Goal: Task Accomplishment & Management: Manage account settings

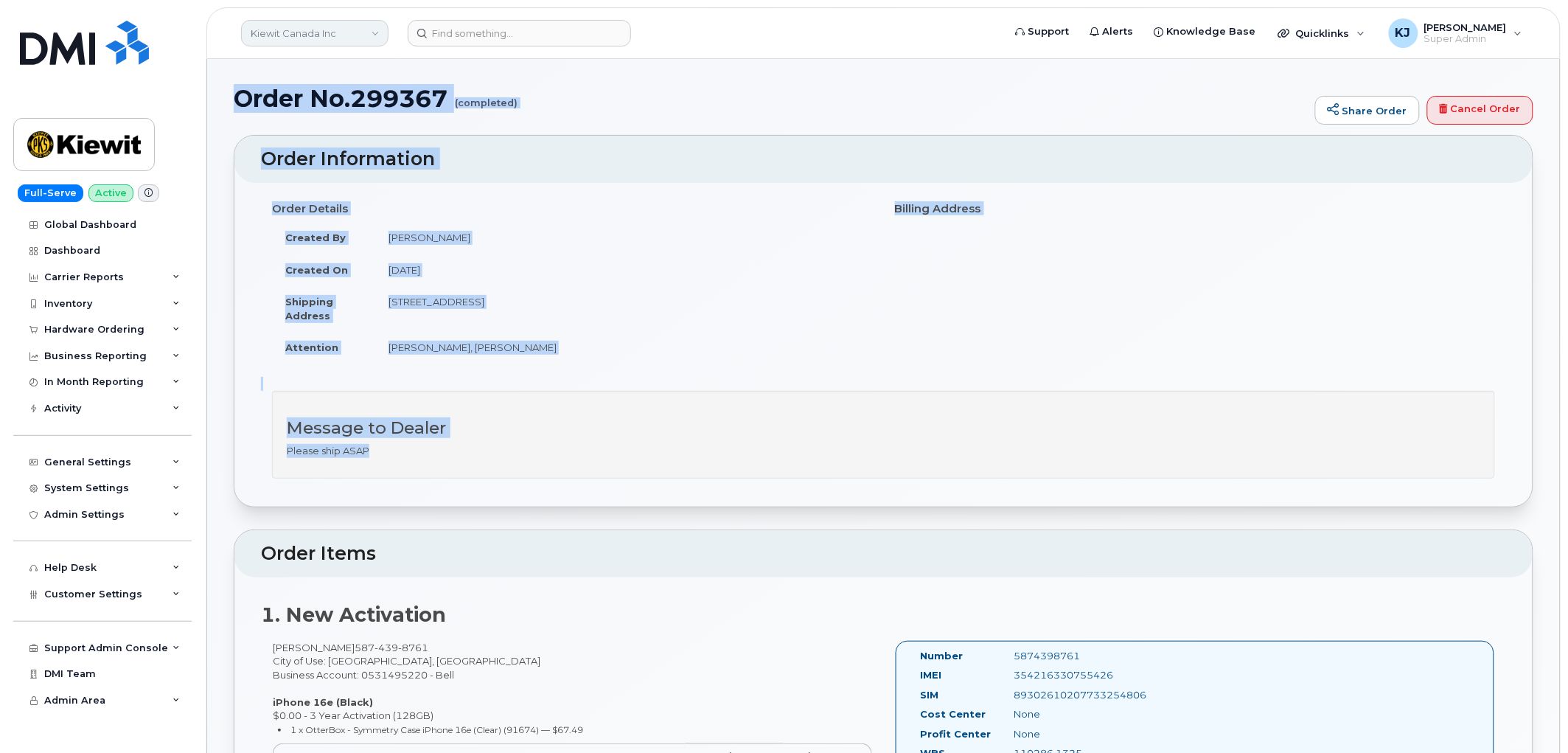
click at [321, 32] on link "Kiewit Canada Inc" at bounding box center [315, 33] width 148 height 27
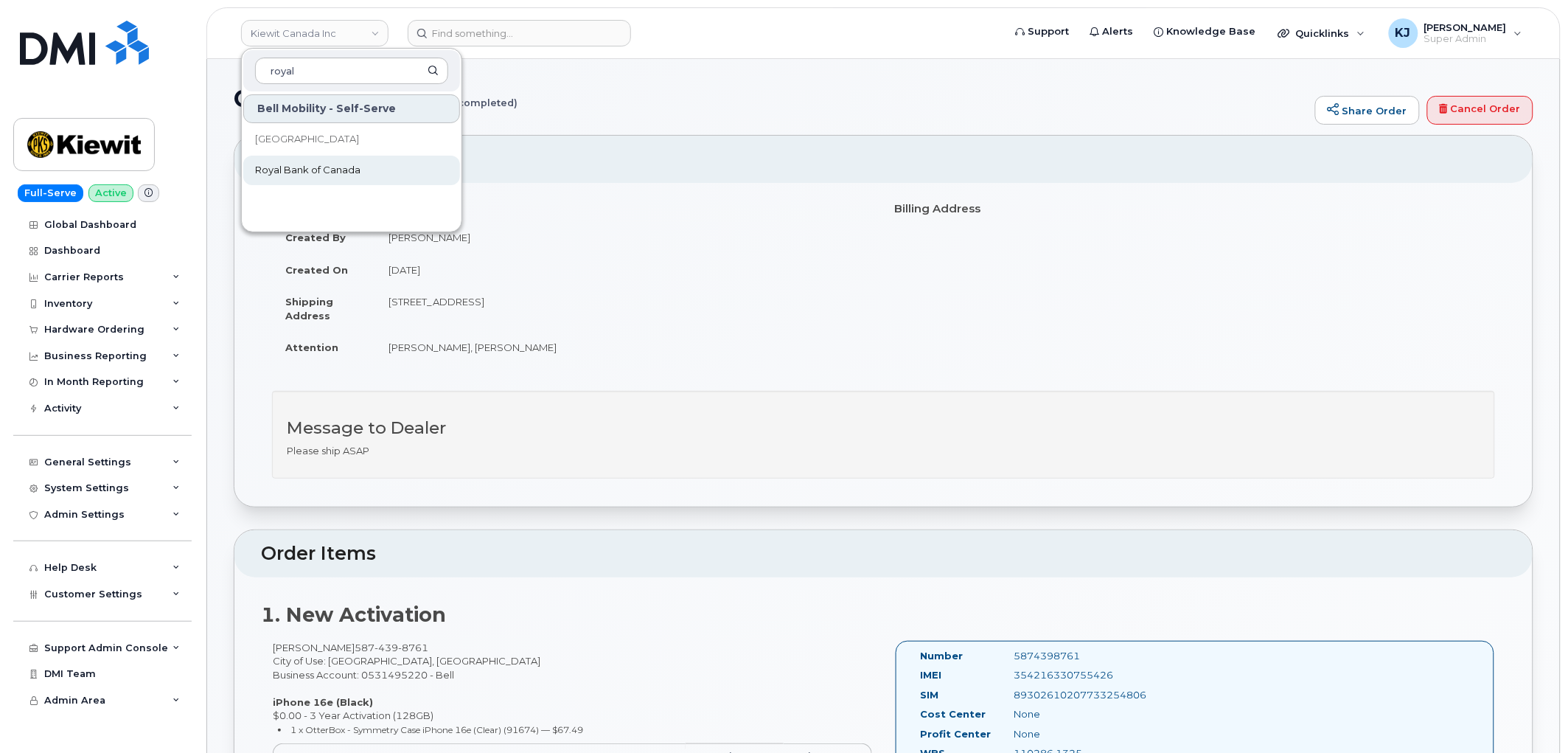
type input "royal"
click at [326, 170] on span "Royal Bank of Canada" at bounding box center [308, 170] width 105 height 15
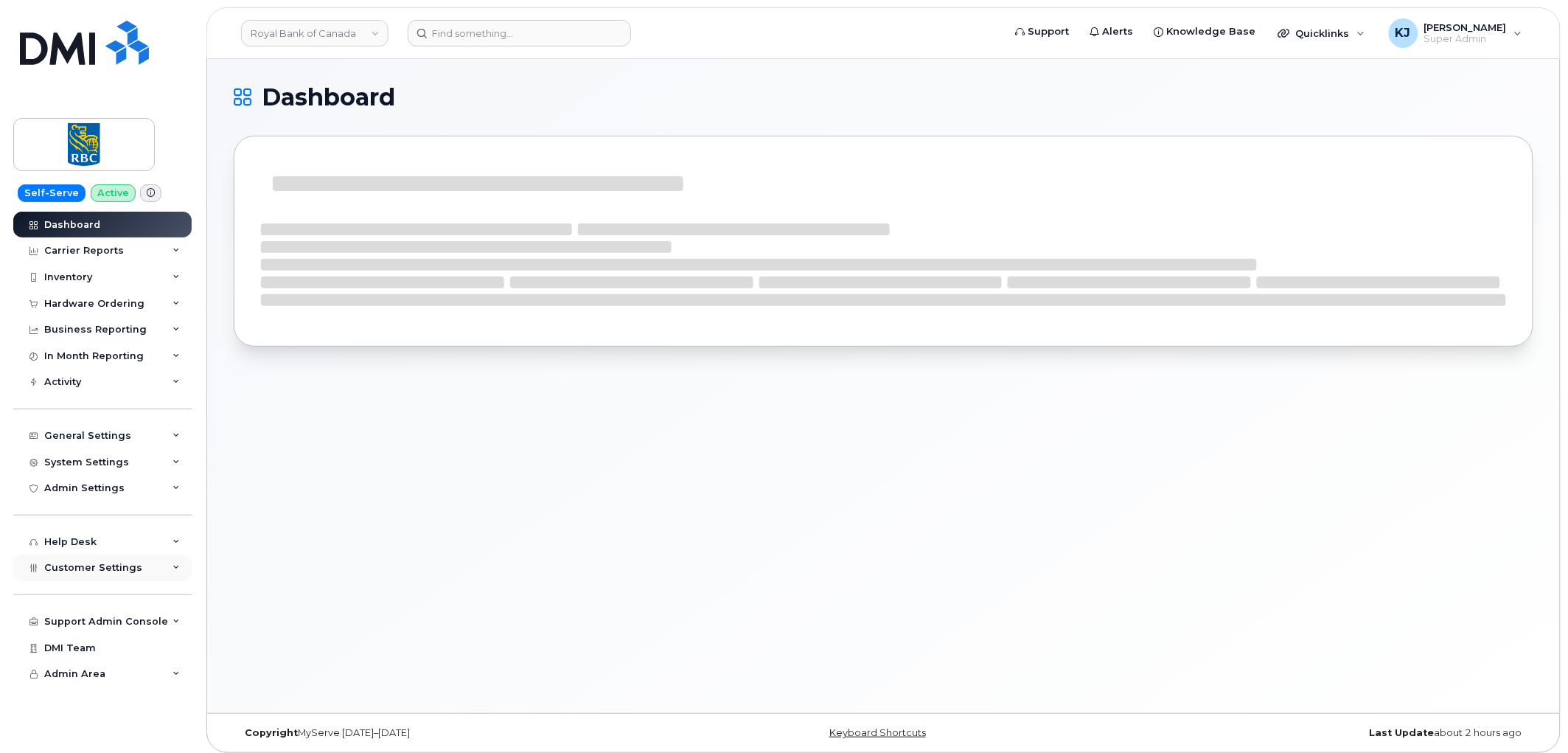
scroll to position [7, 0]
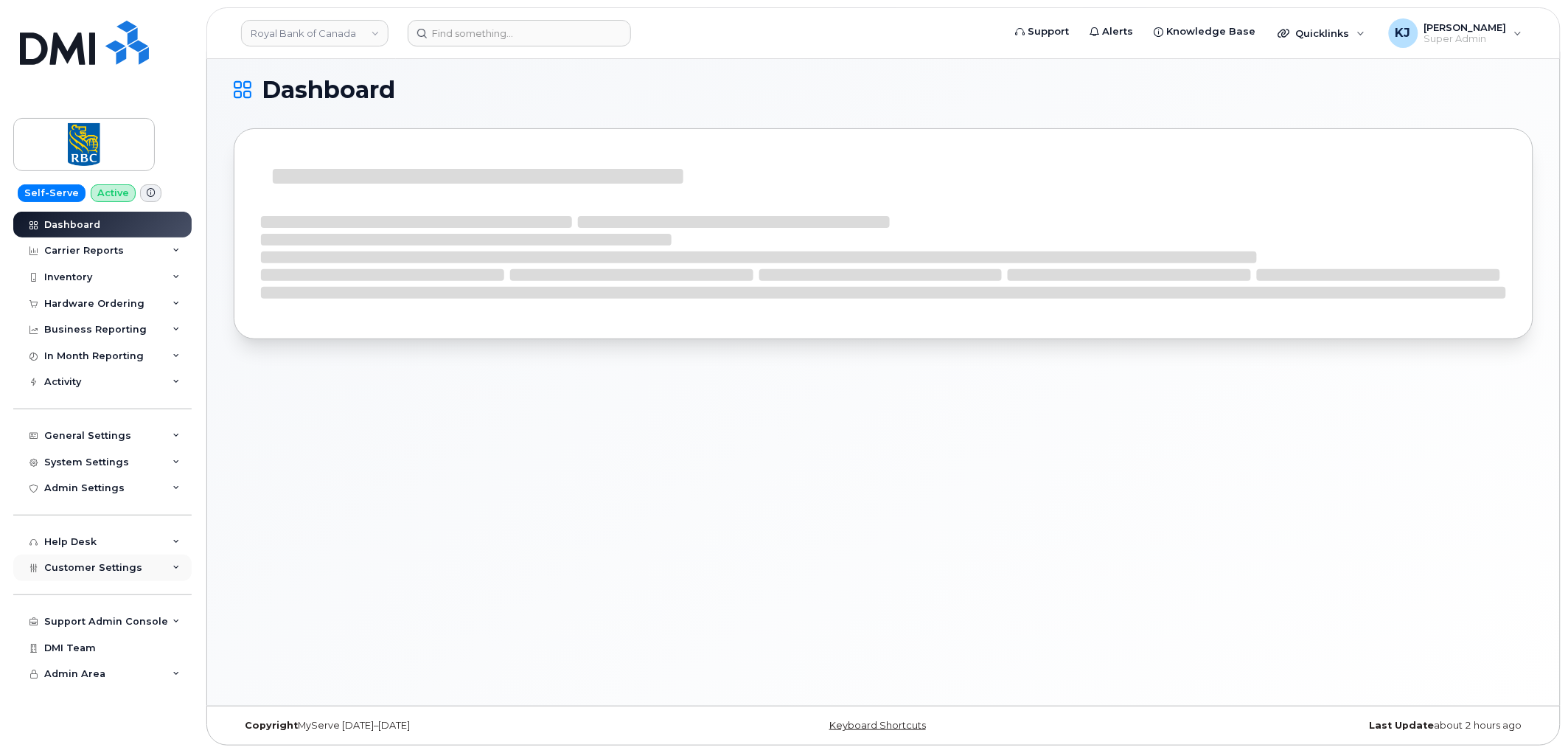
click at [93, 577] on div "Customer Settings" at bounding box center [102, 567] width 178 height 27
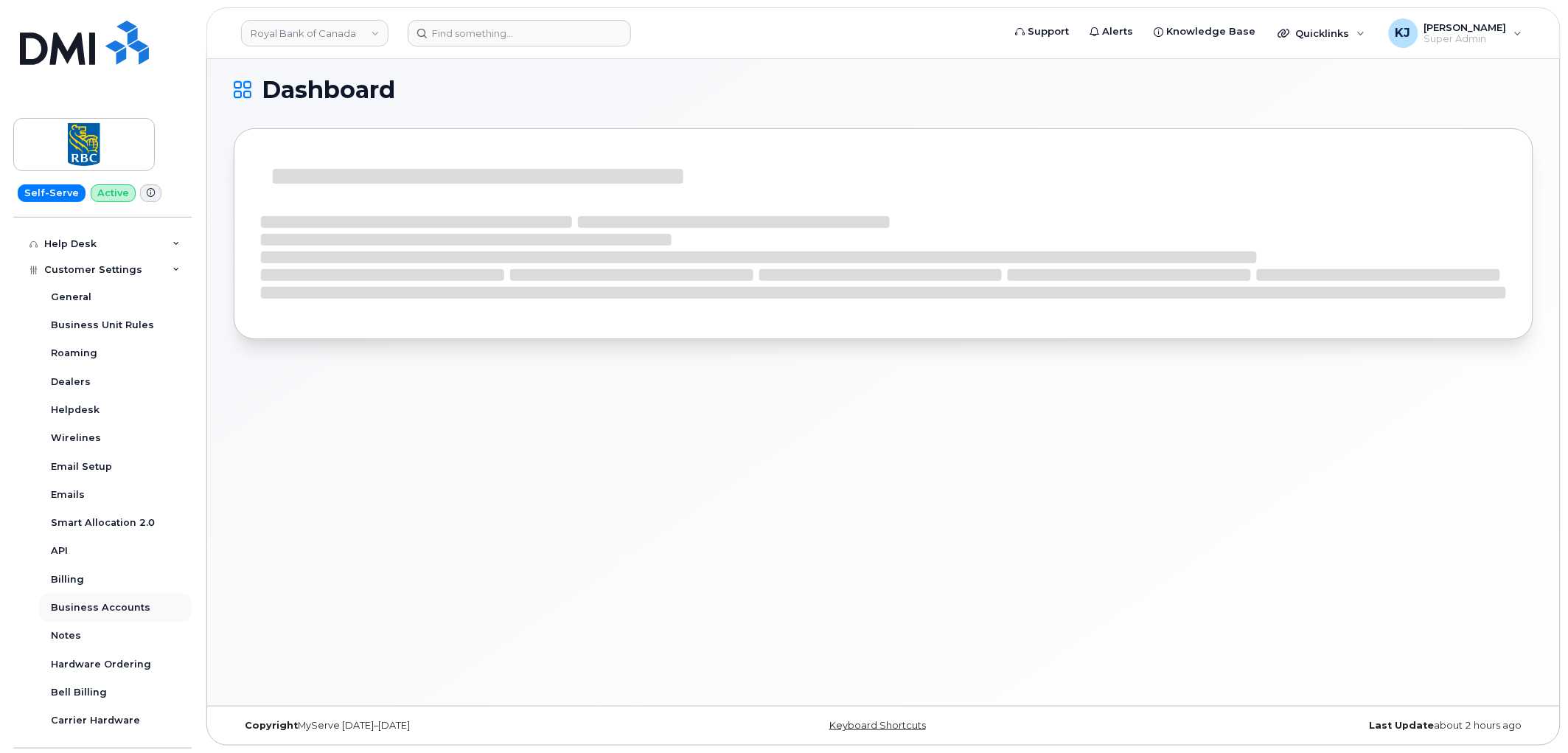
scroll to position [385, 0]
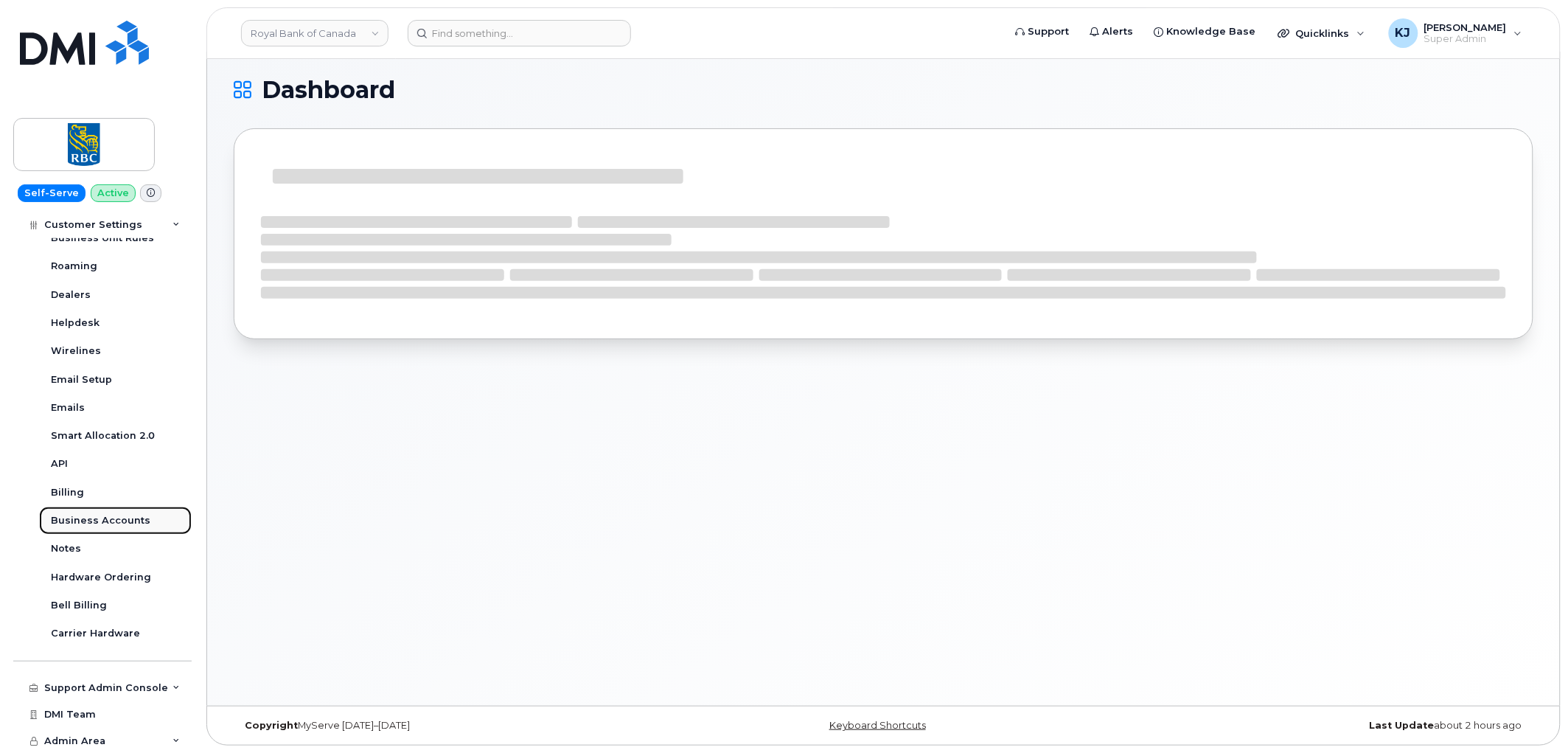
click at [111, 525] on div "Business Accounts" at bounding box center [101, 521] width 100 height 13
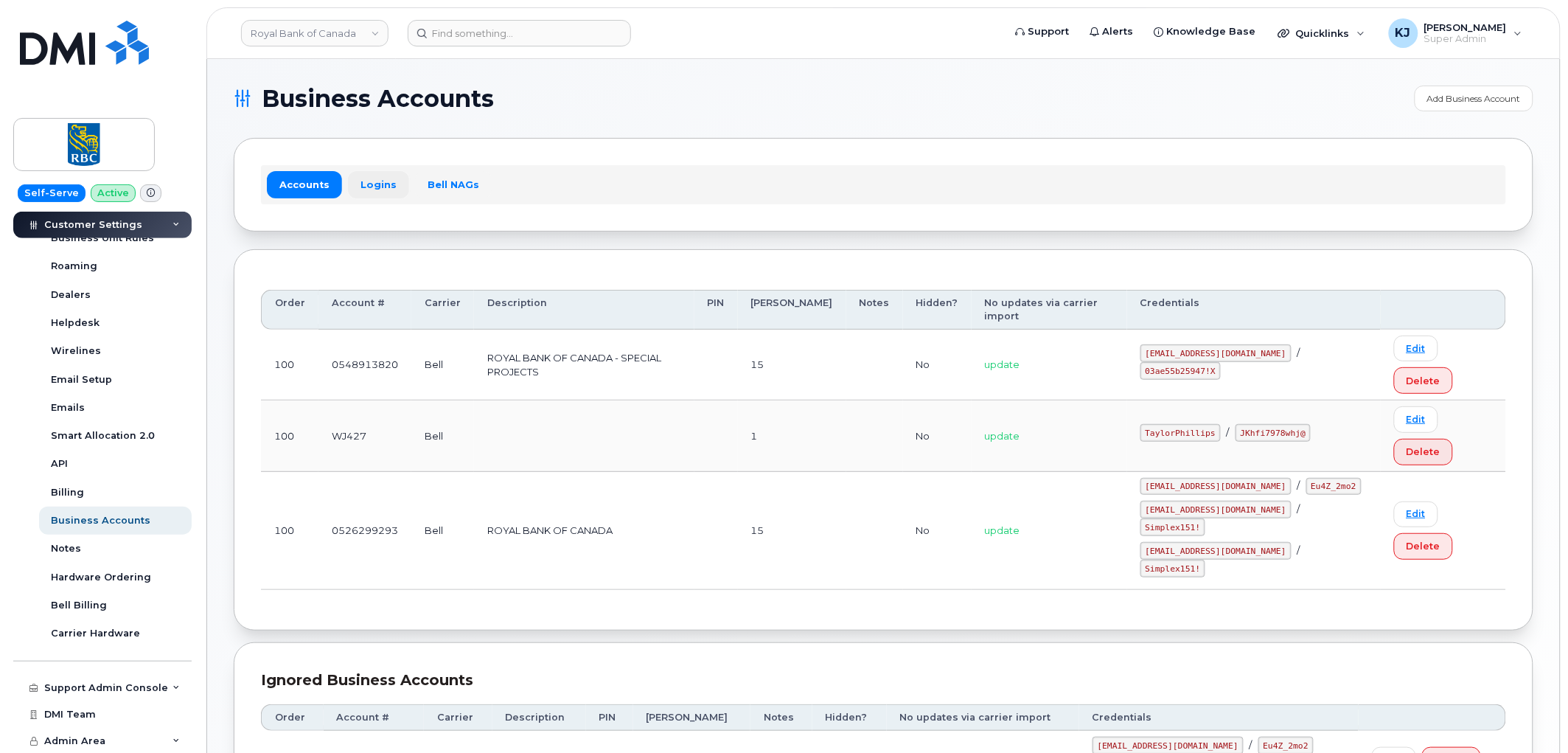
click at [376, 178] on link "Logins" at bounding box center [379, 184] width 61 height 27
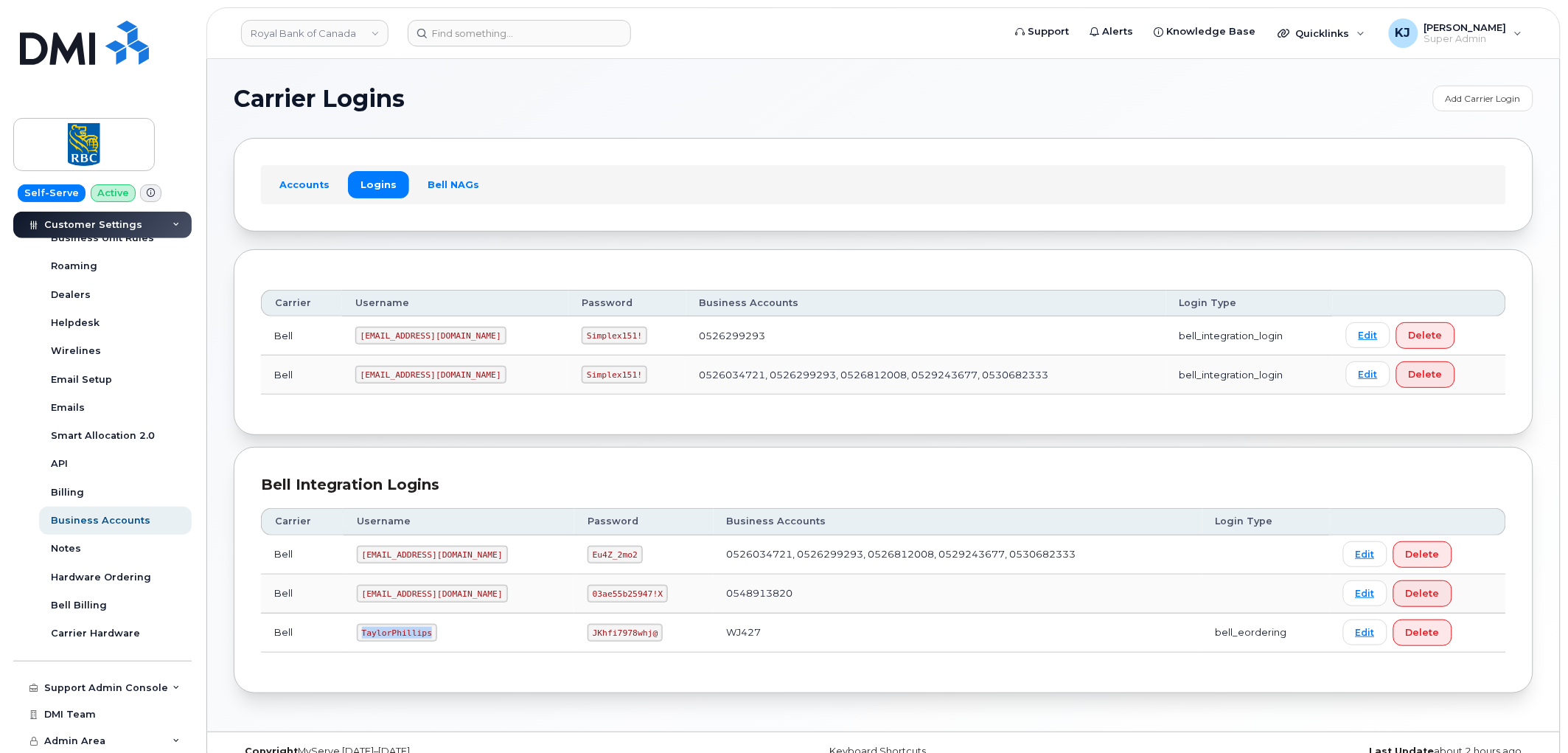
drag, startPoint x: 423, startPoint y: 631, endPoint x: 349, endPoint y: 643, distance: 75.0
click at [349, 643] on td "TaylorPhillips" at bounding box center [459, 633] width 231 height 39
drag, startPoint x: 550, startPoint y: 633, endPoint x: 612, endPoint y: 635, distance: 62.0
click at [612, 635] on code "JKhfi7978whj@" at bounding box center [624, 633] width 75 height 18
copy code "JKhfi7978whj@"
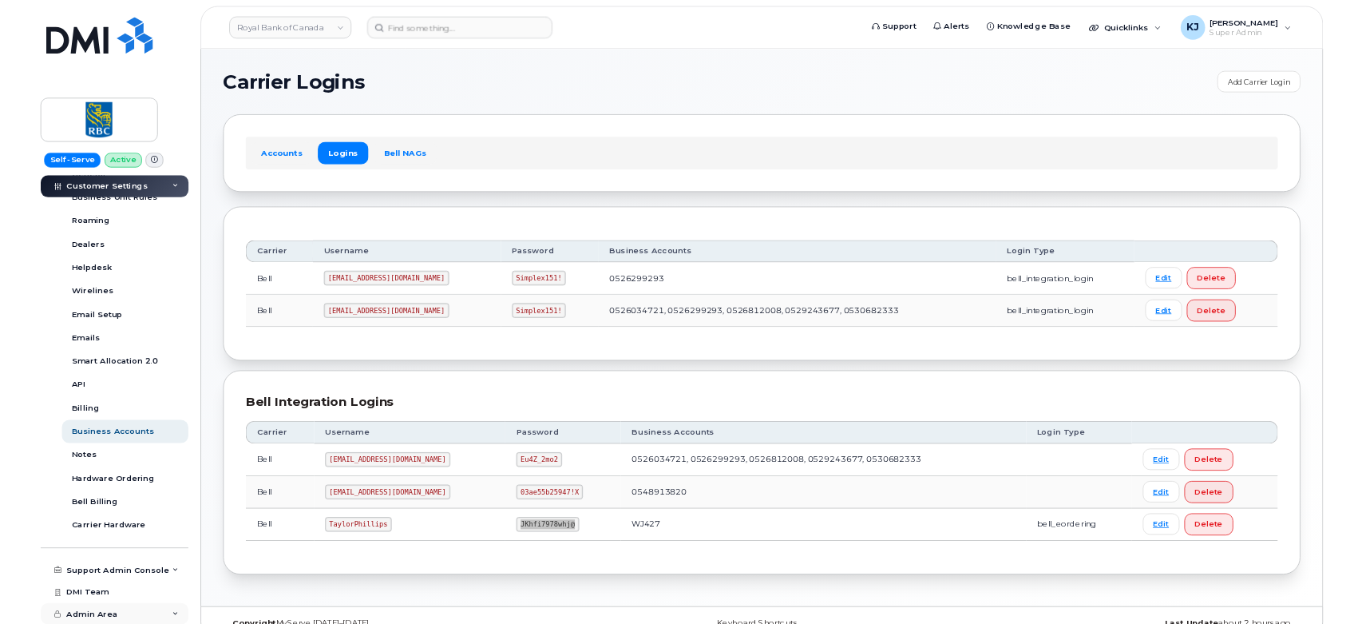
scroll to position [417, 0]
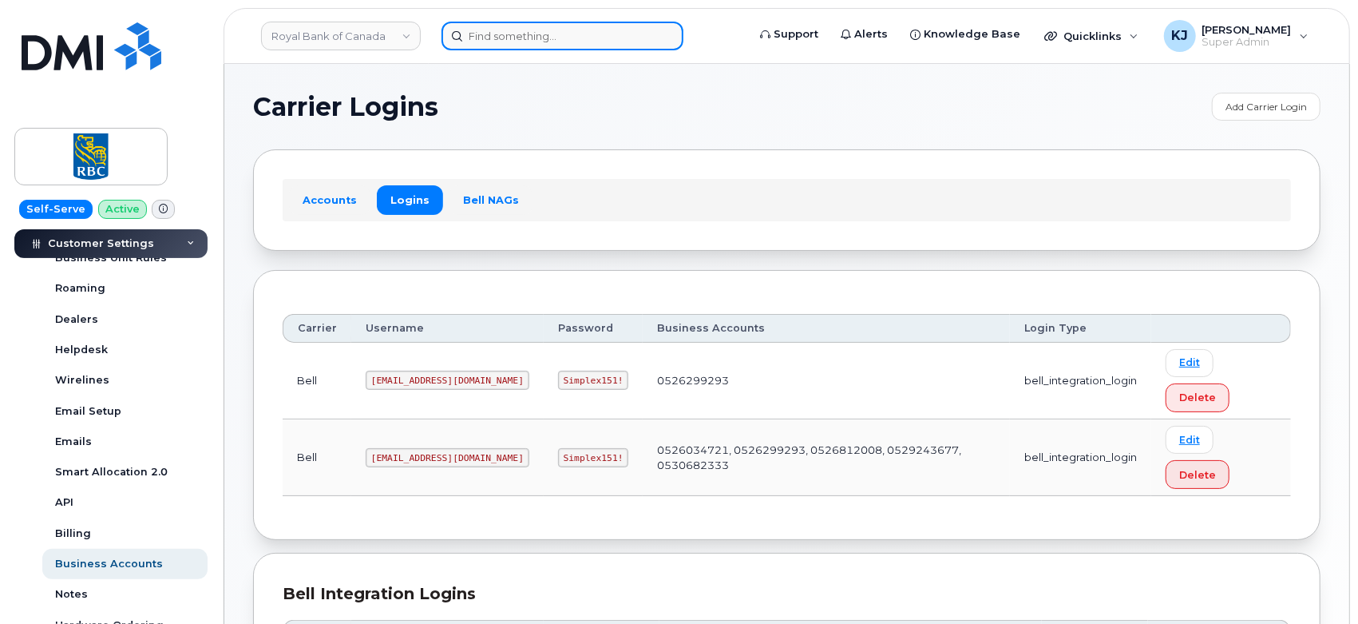
click at [537, 30] on input at bounding box center [563, 36] width 242 height 29
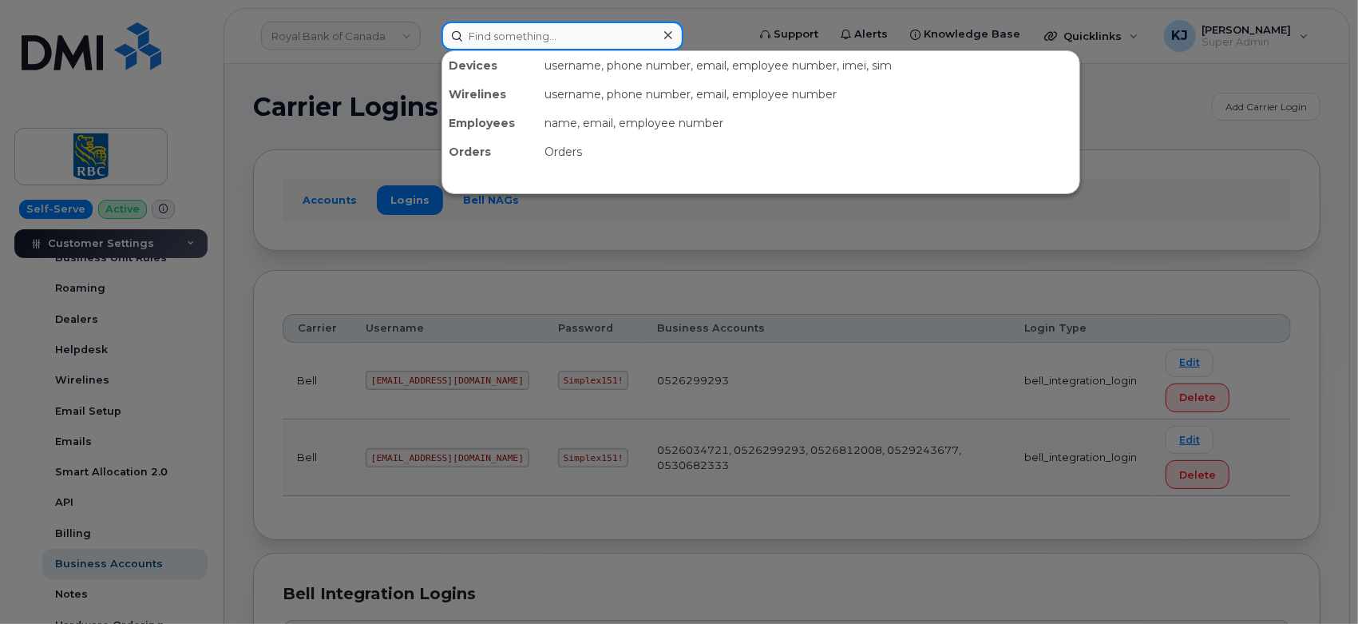
paste input "299278"
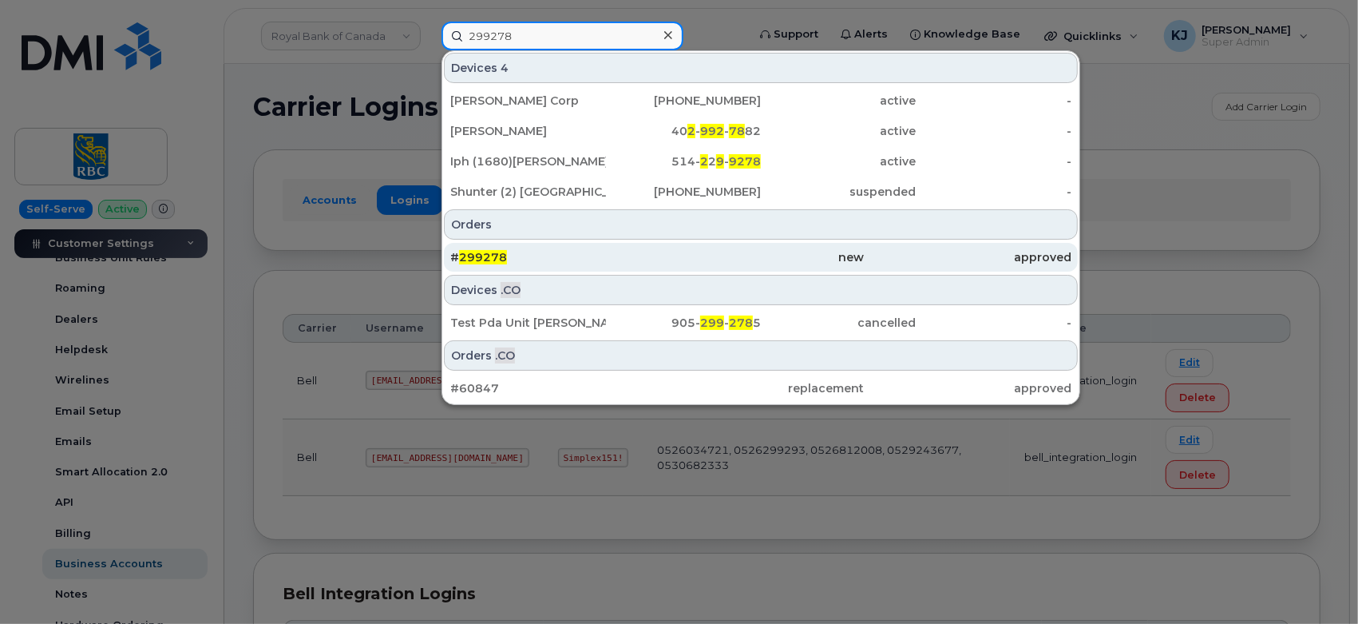
type input "299278"
click at [541, 250] on div "# 299278" at bounding box center [553, 257] width 207 height 16
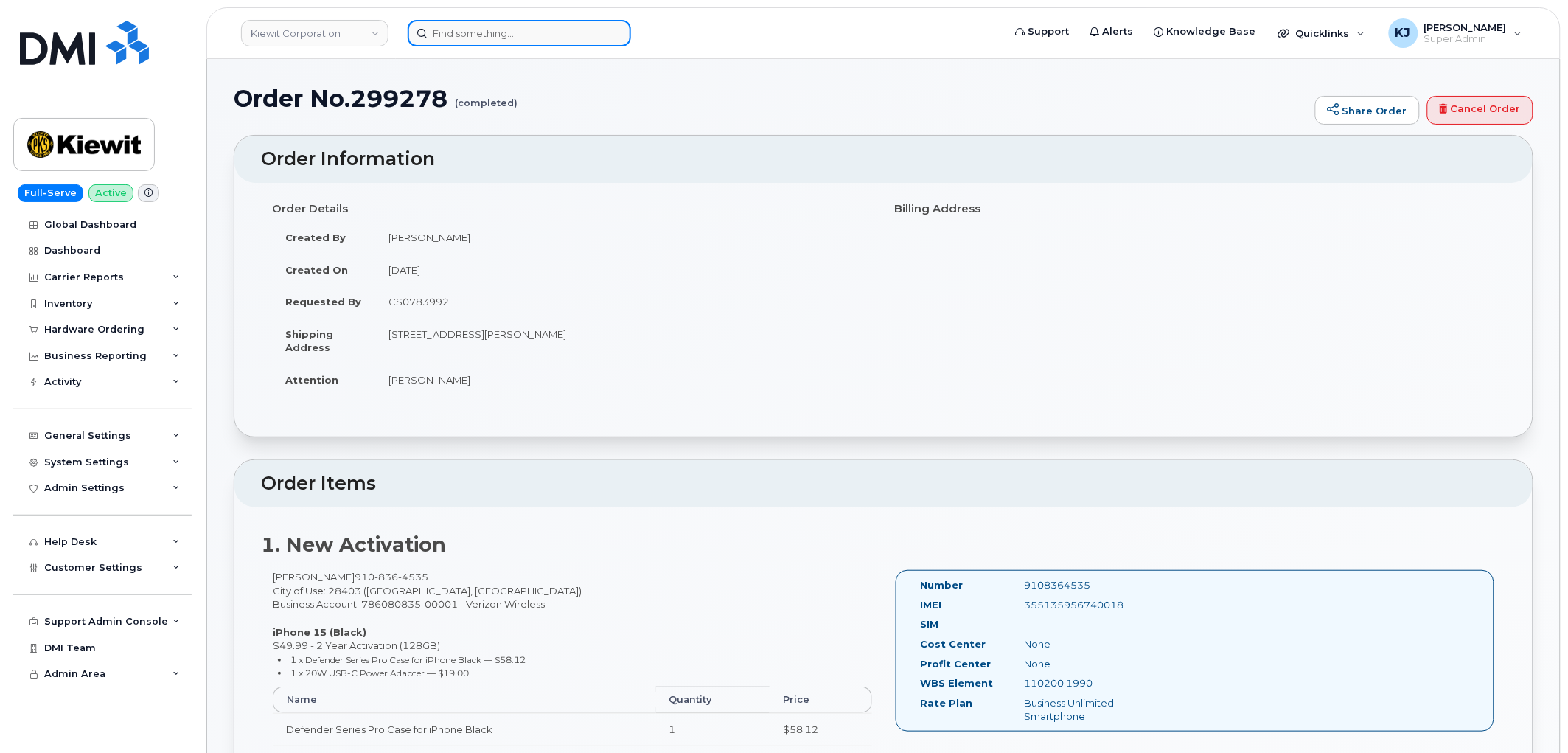
click at [475, 43] on input at bounding box center [520, 33] width 223 height 27
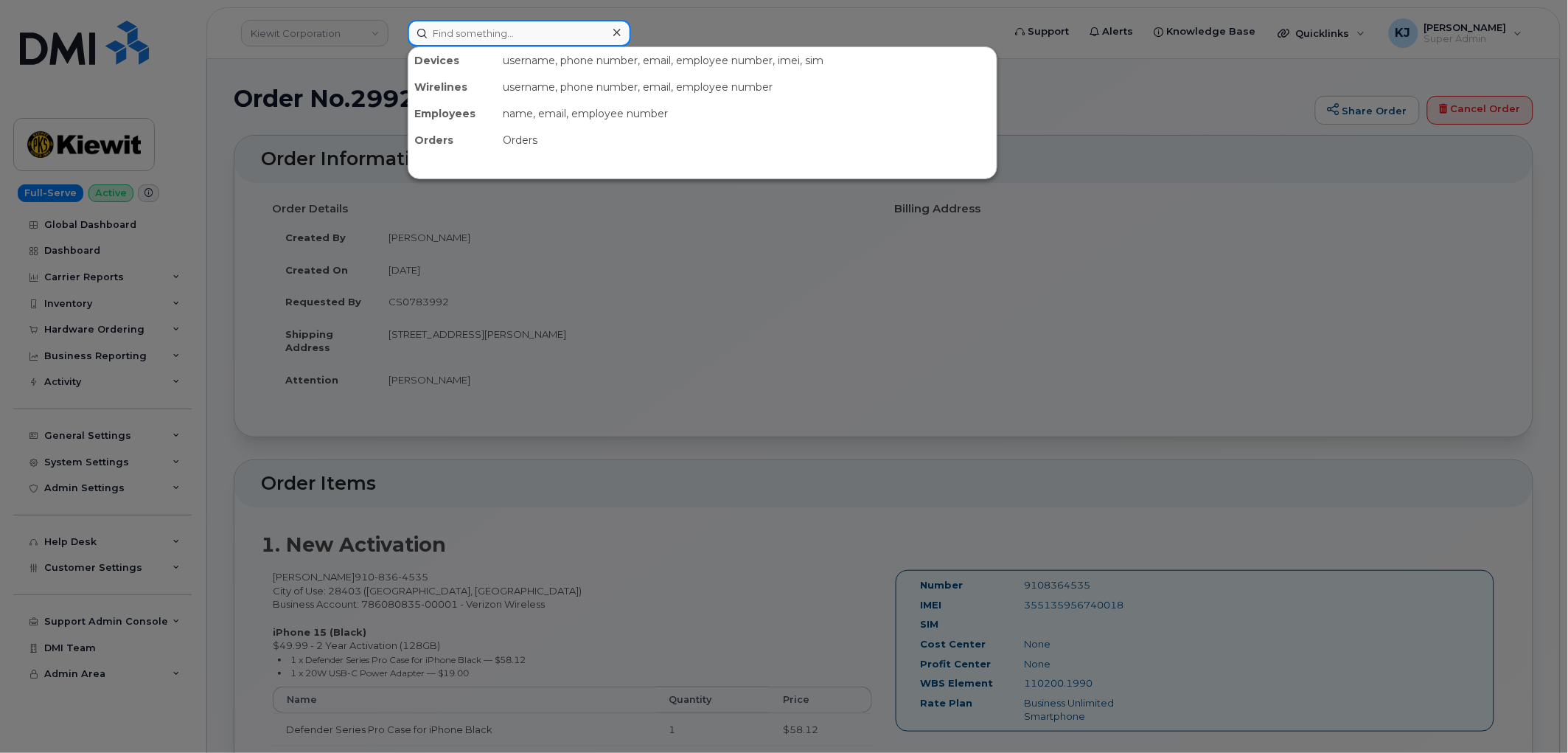
paste input "89302610202086723788"
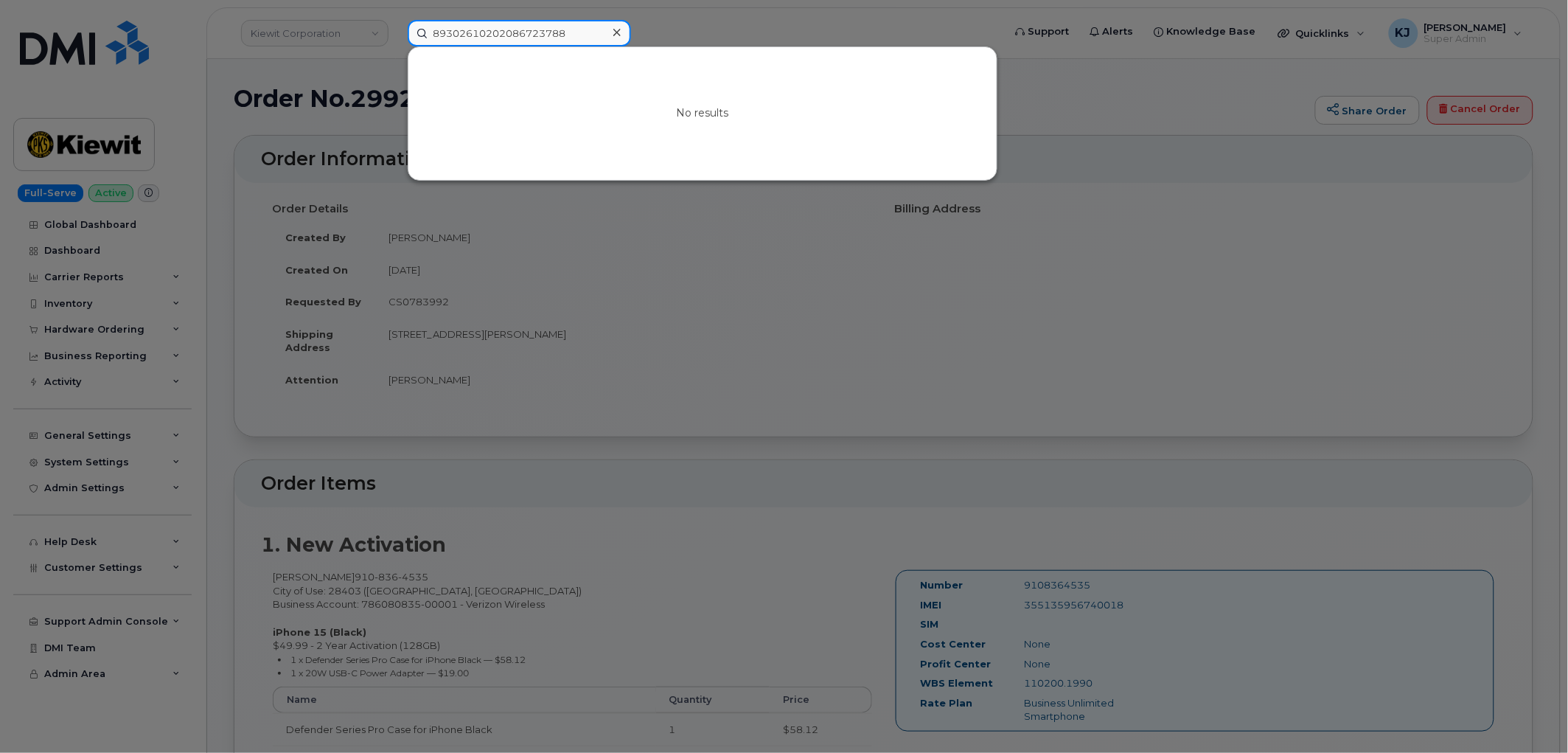
type input "89302610202086723788"
click at [621, 30] on div at bounding box center [616, 32] width 21 height 21
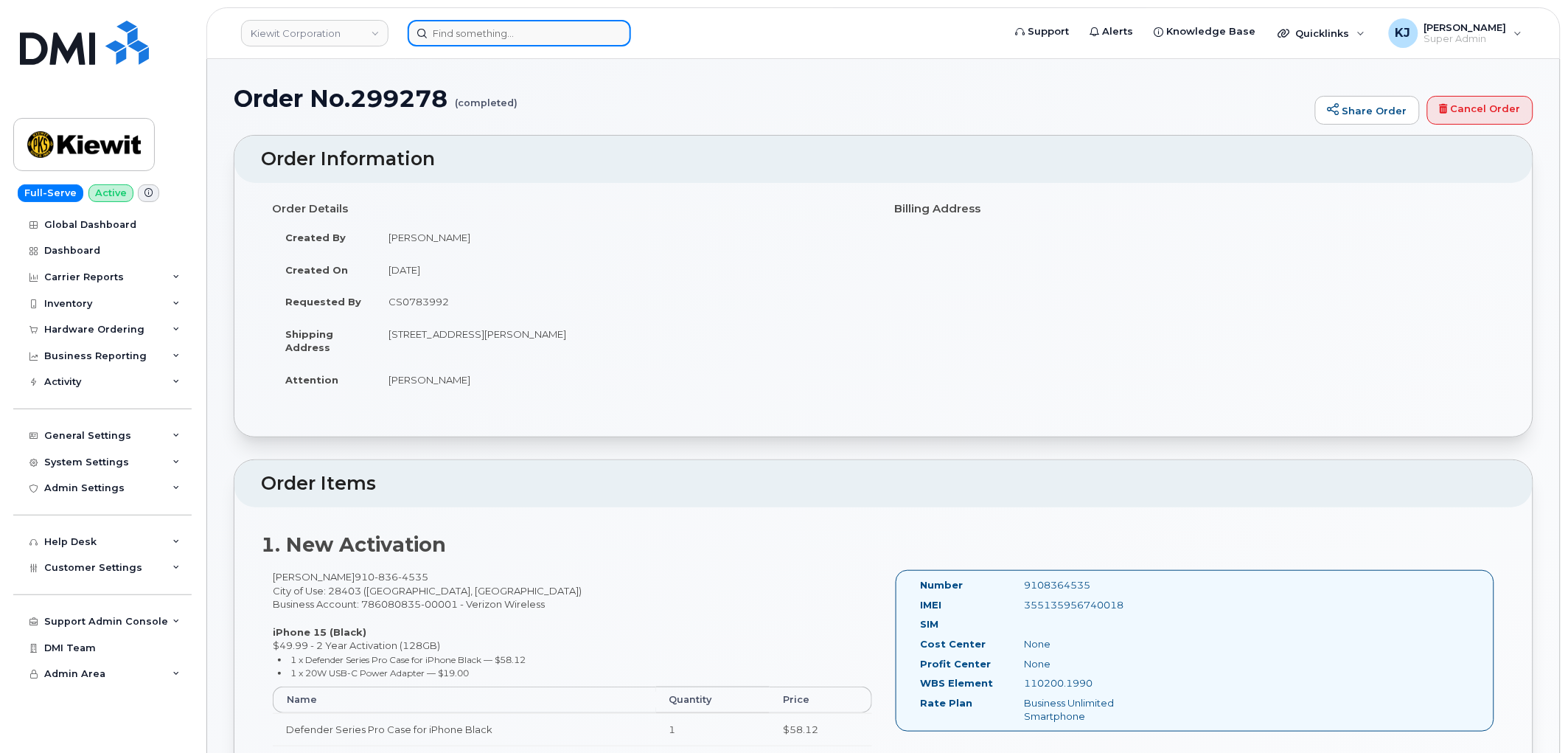
click at [489, 33] on input at bounding box center [520, 33] width 223 height 27
paste input "299878"
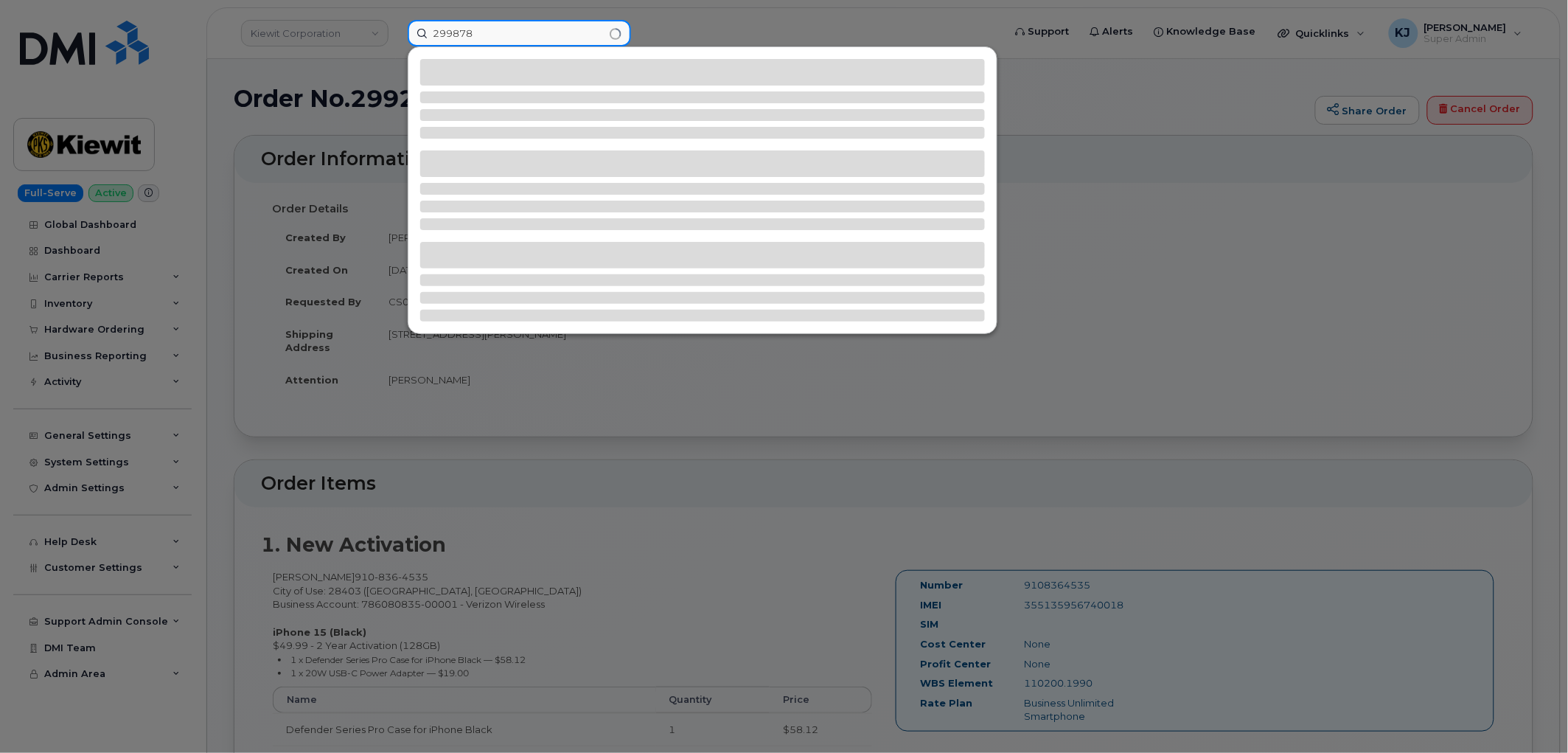
type input "299878"
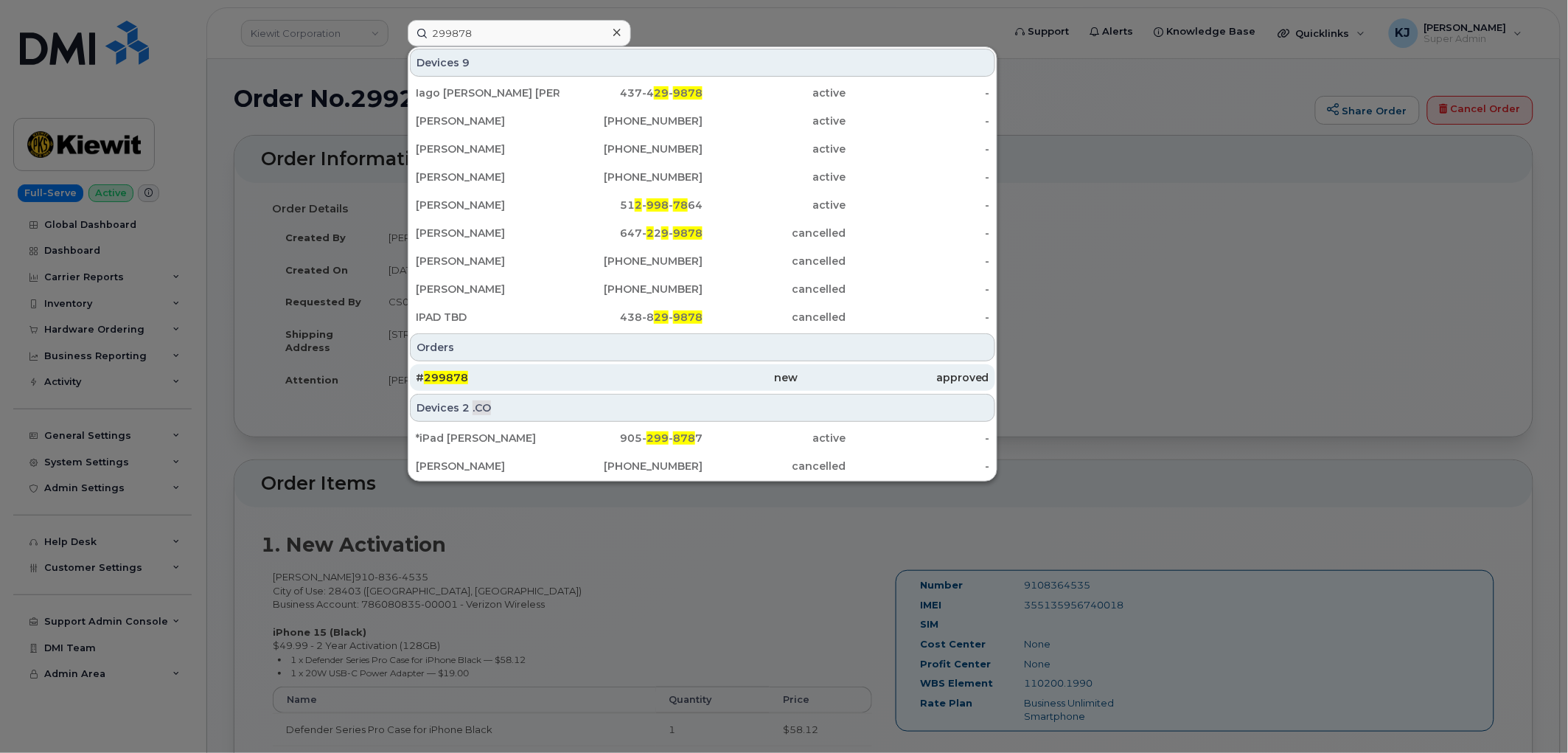
click at [649, 380] on div "new" at bounding box center [702, 378] width 191 height 15
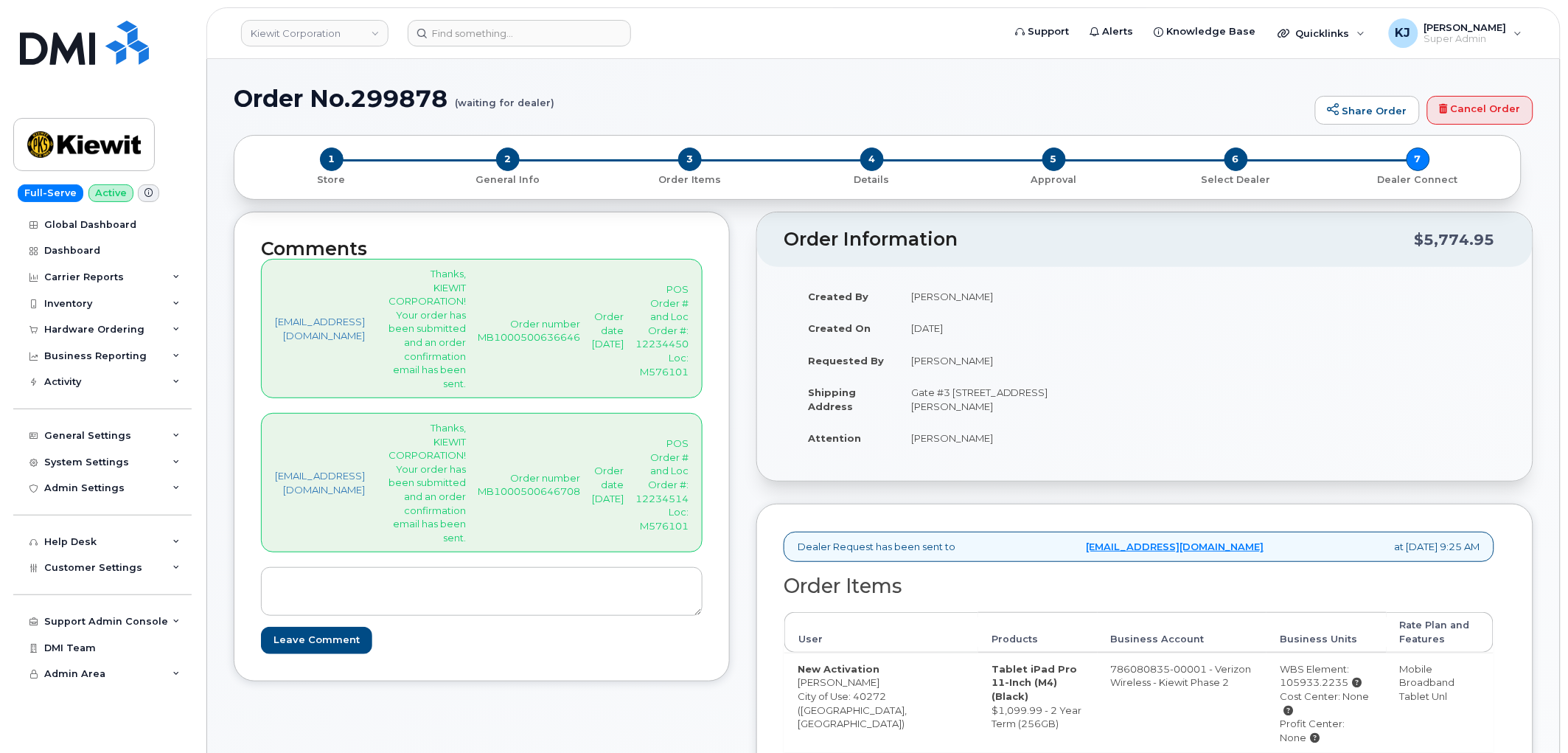
click at [559, 499] on p "Order number MB1000500646708" at bounding box center [528, 485] width 103 height 28
copy p "MB1000500646708"
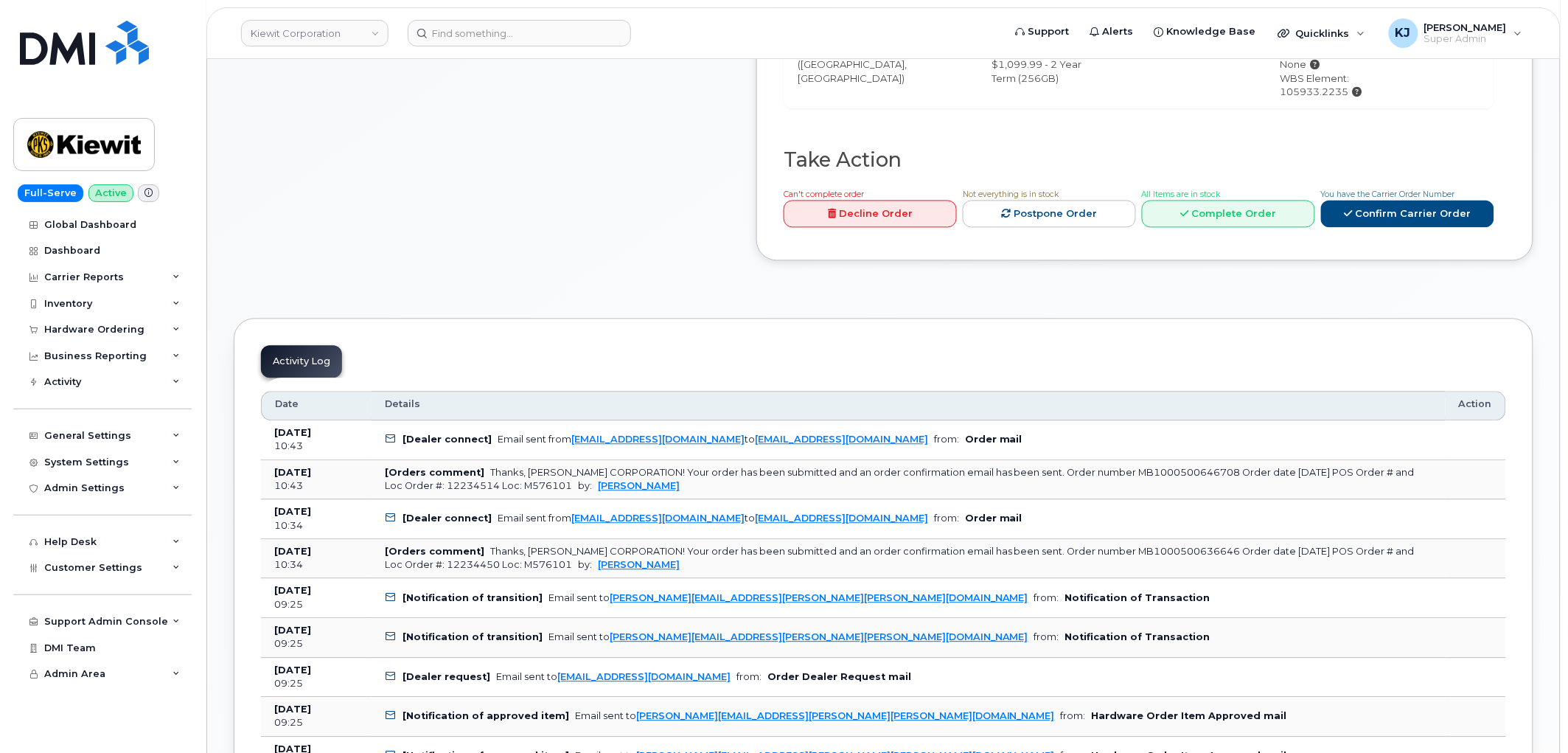
scroll to position [738, 0]
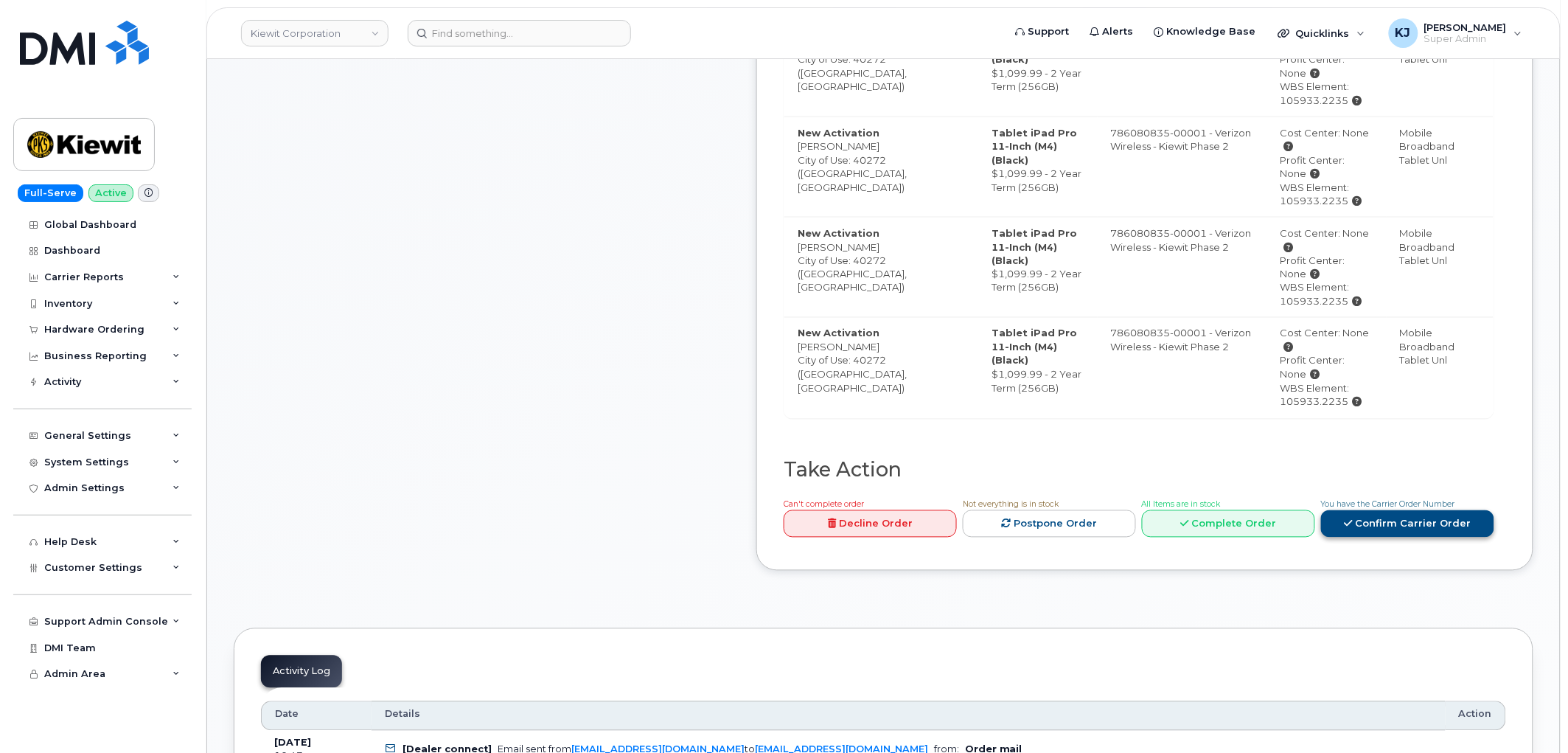
click at [1417, 521] on link "Confirm Carrier Order" at bounding box center [1408, 525] width 174 height 28
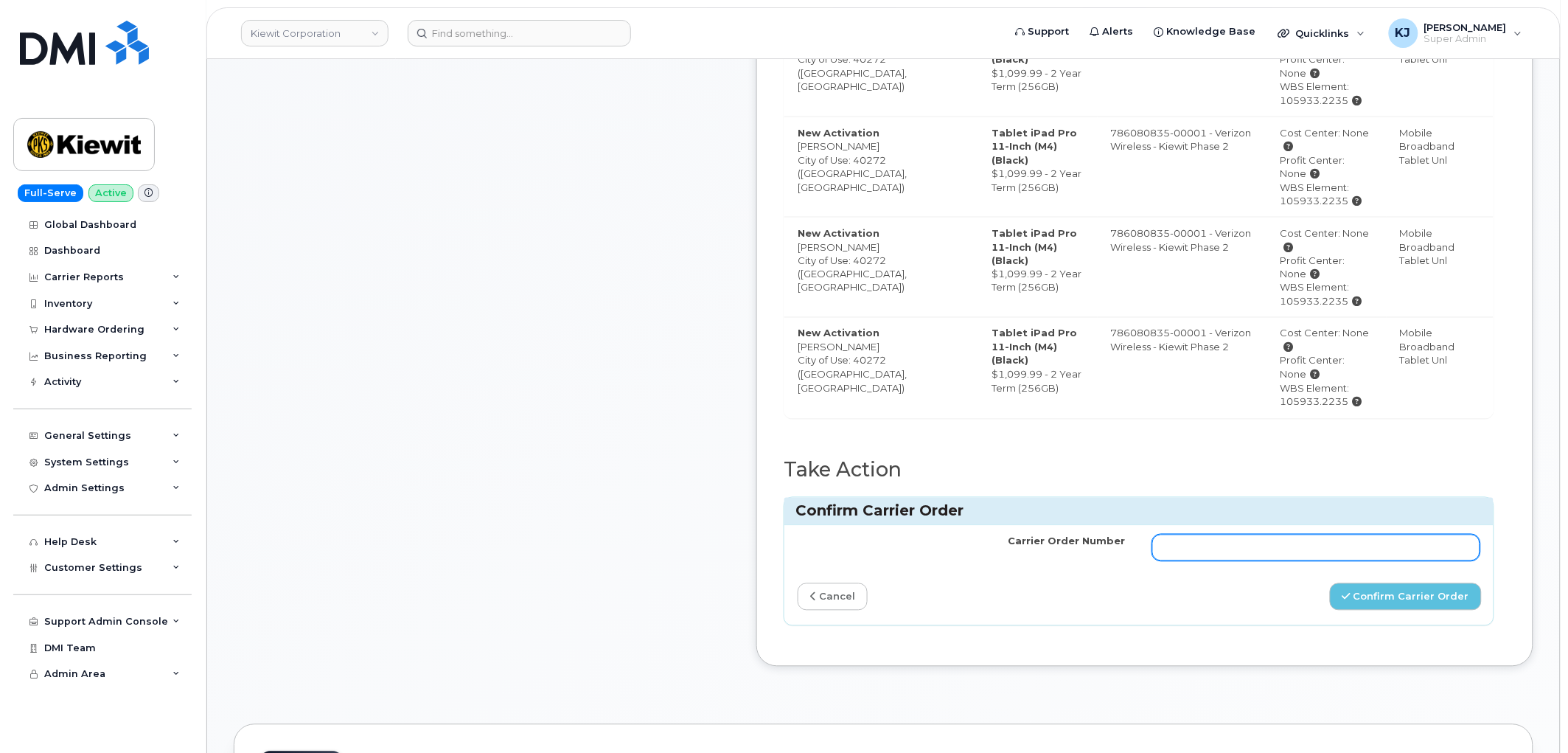
click at [1264, 551] on input "Carrier Order Number" at bounding box center [1316, 548] width 328 height 27
paste input "MB1000500646708"
type input "MB1000500646708"
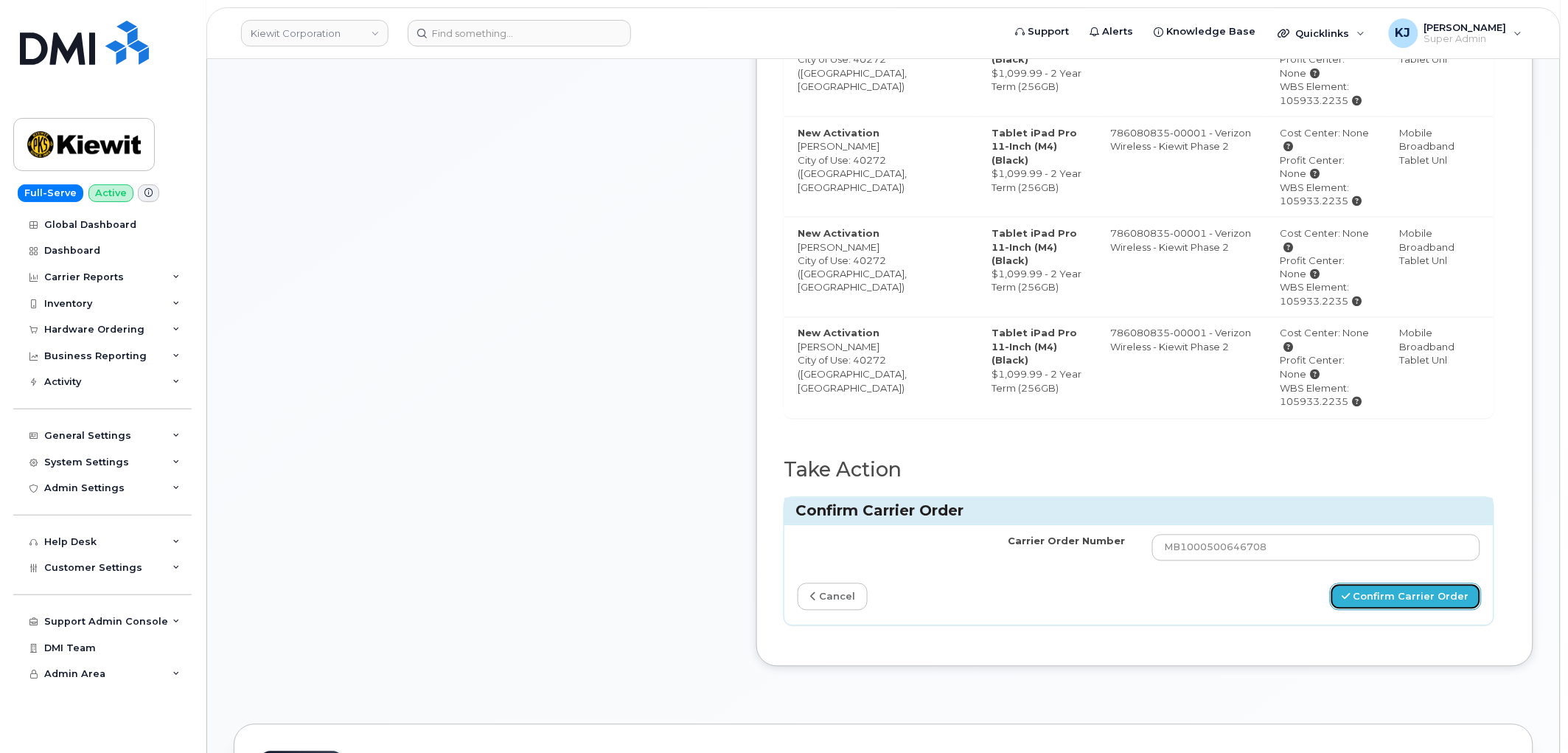
click at [1434, 592] on button "Confirm Carrier Order" at bounding box center [1406, 598] width 151 height 28
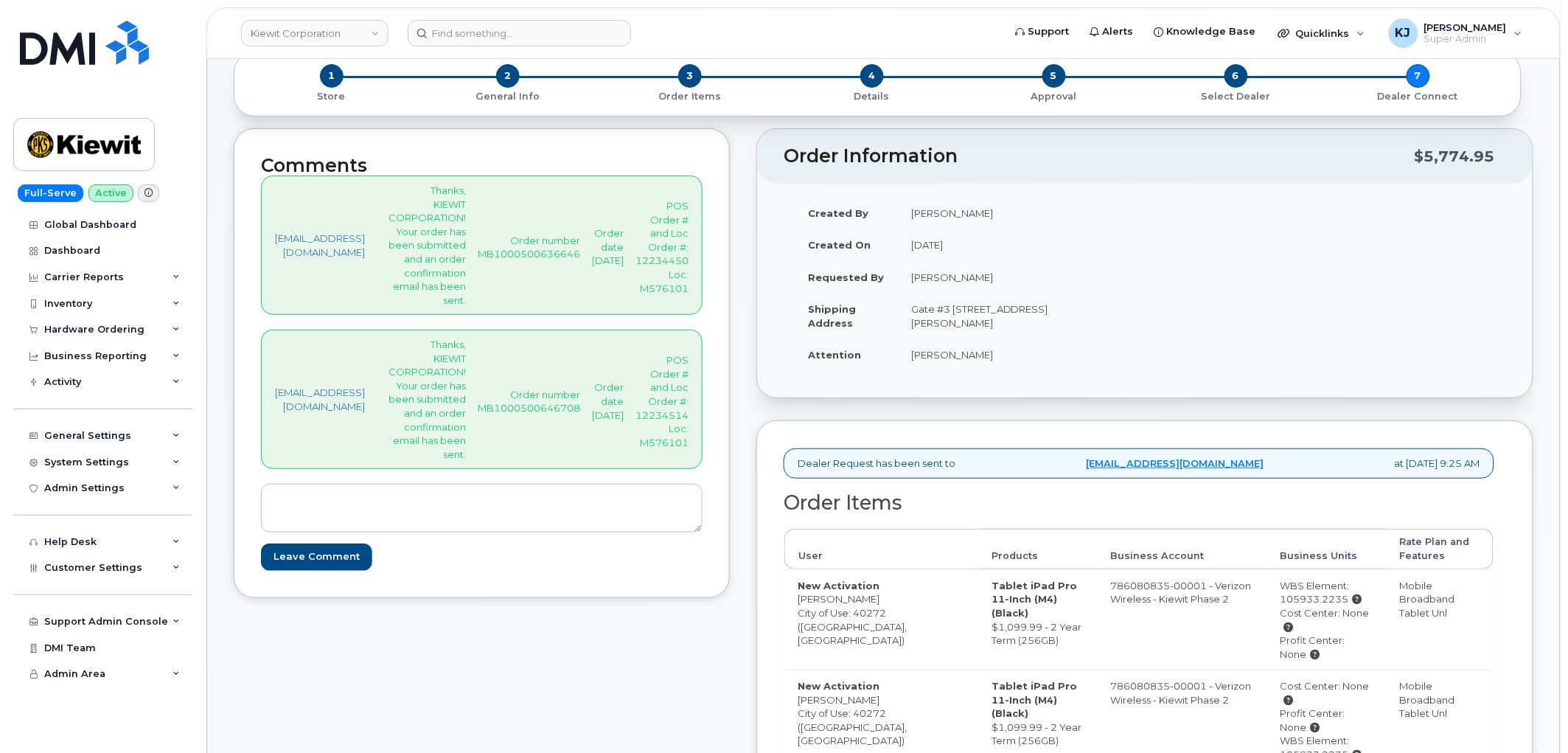
scroll to position [0, 0]
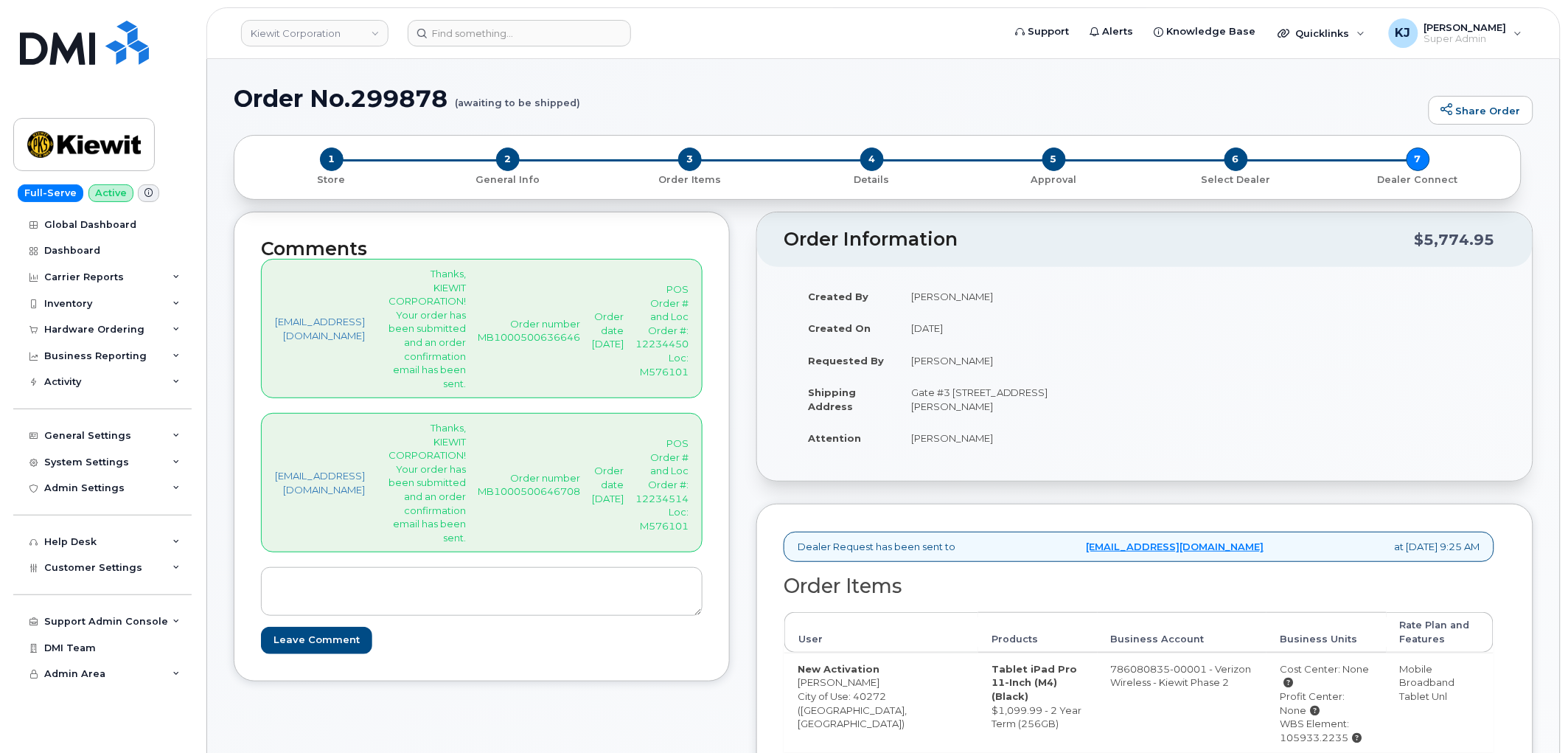
scroll to position [82, 0]
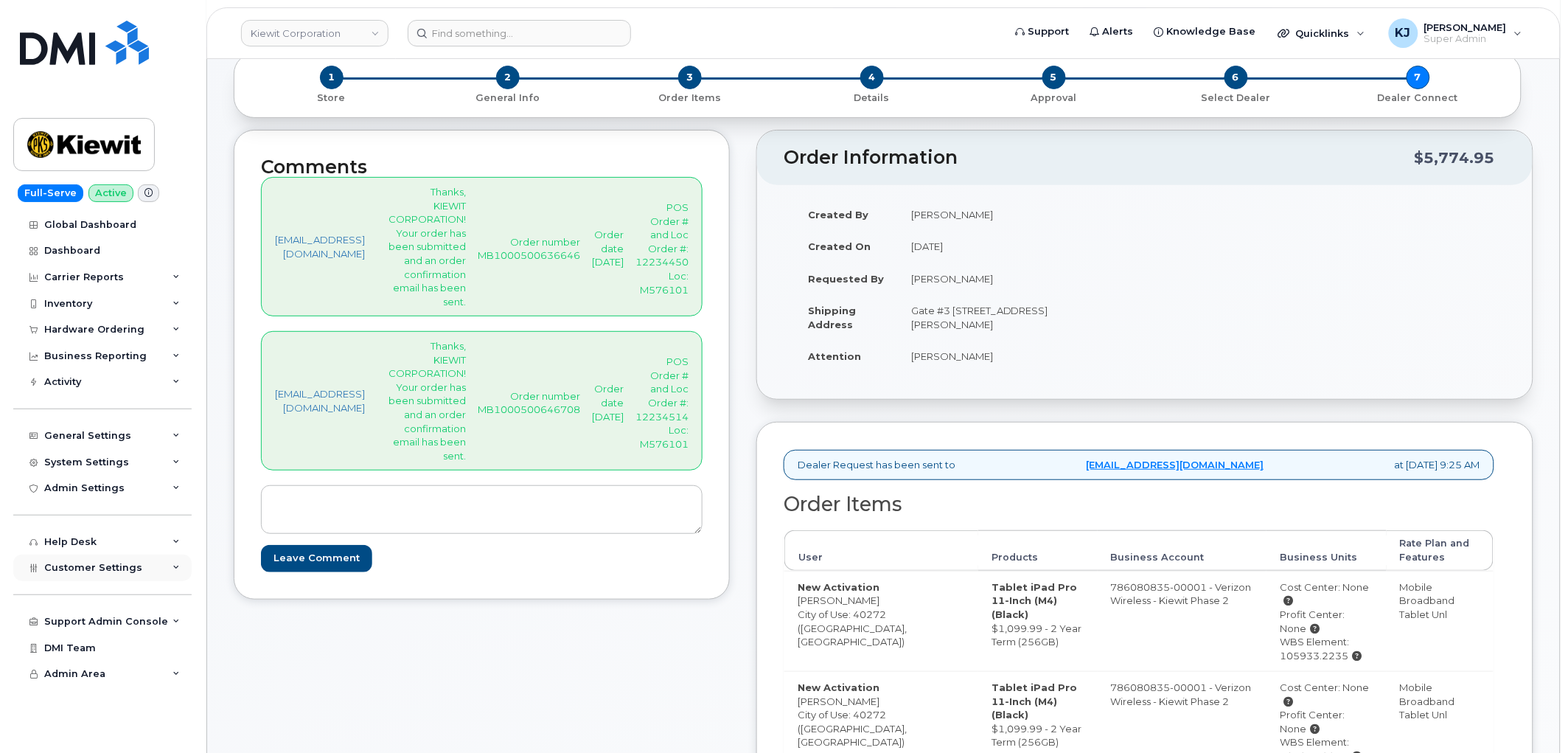
click at [141, 584] on div "Support Admin Console Add New Customer Customer Prospects Emails Sms Messages D…" at bounding box center [103, 608] width 182 height 54
click at [143, 568] on div "Customer Settings" at bounding box center [102, 567] width 178 height 27
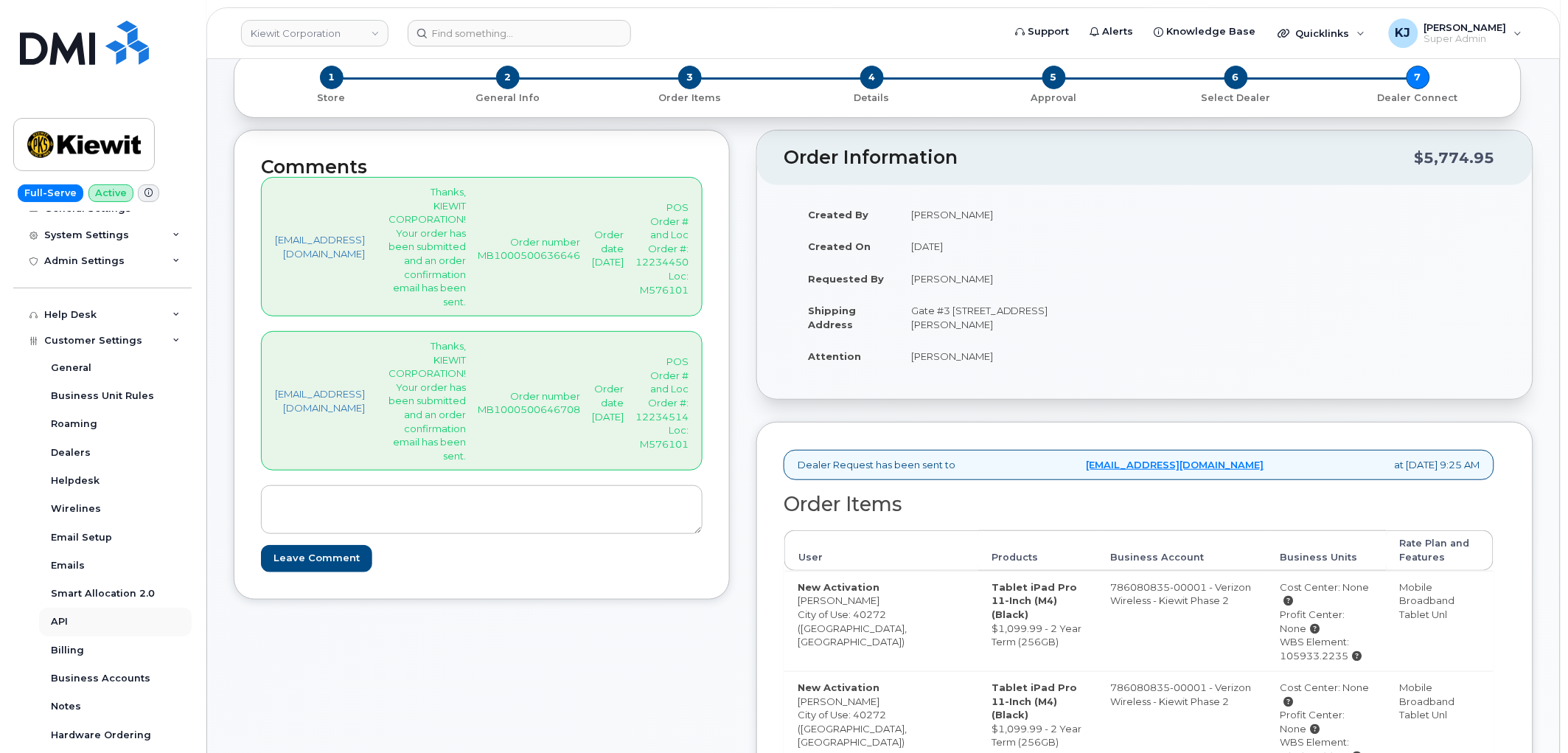
scroll to position [357, 0]
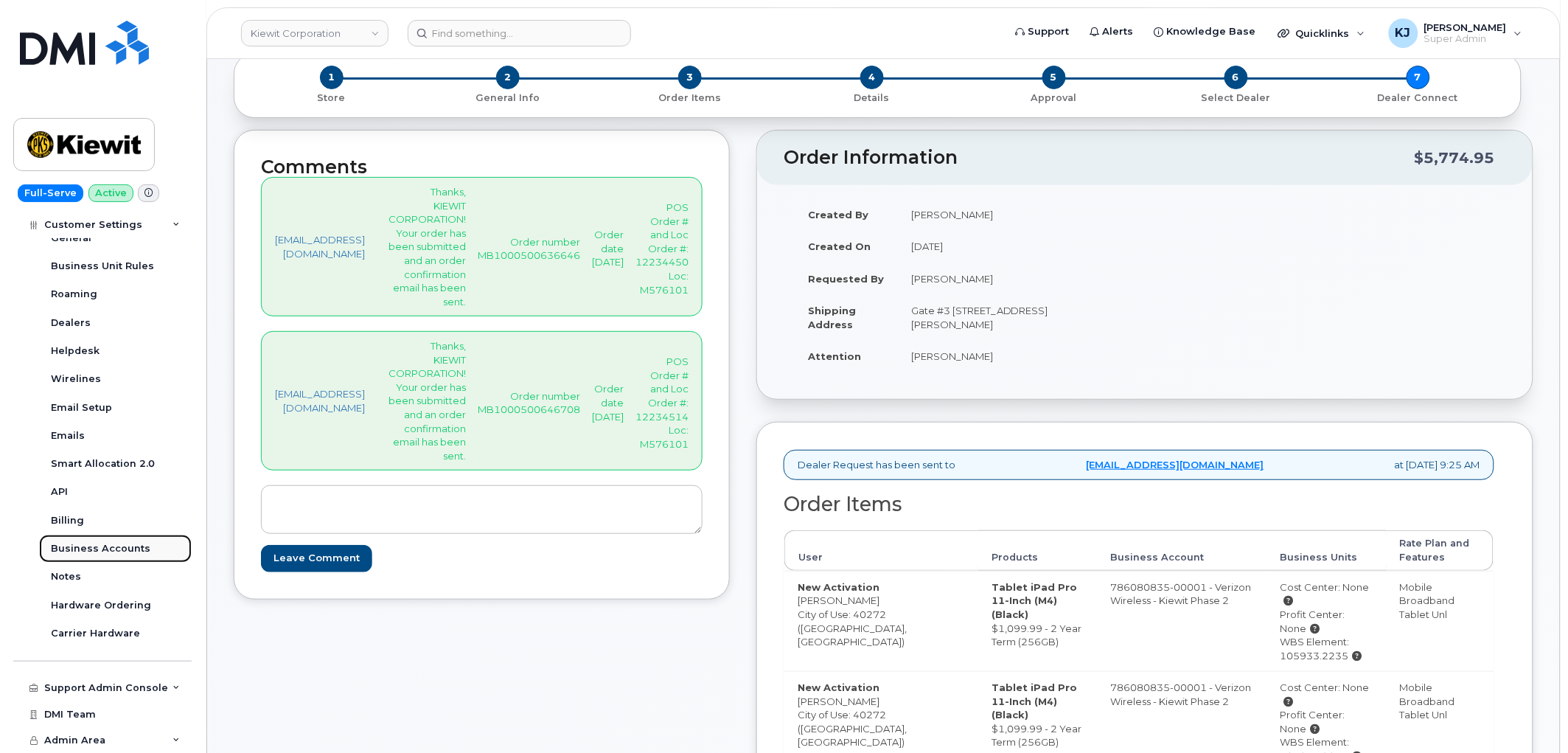
click at [135, 549] on div "Business Accounts" at bounding box center [101, 549] width 100 height 13
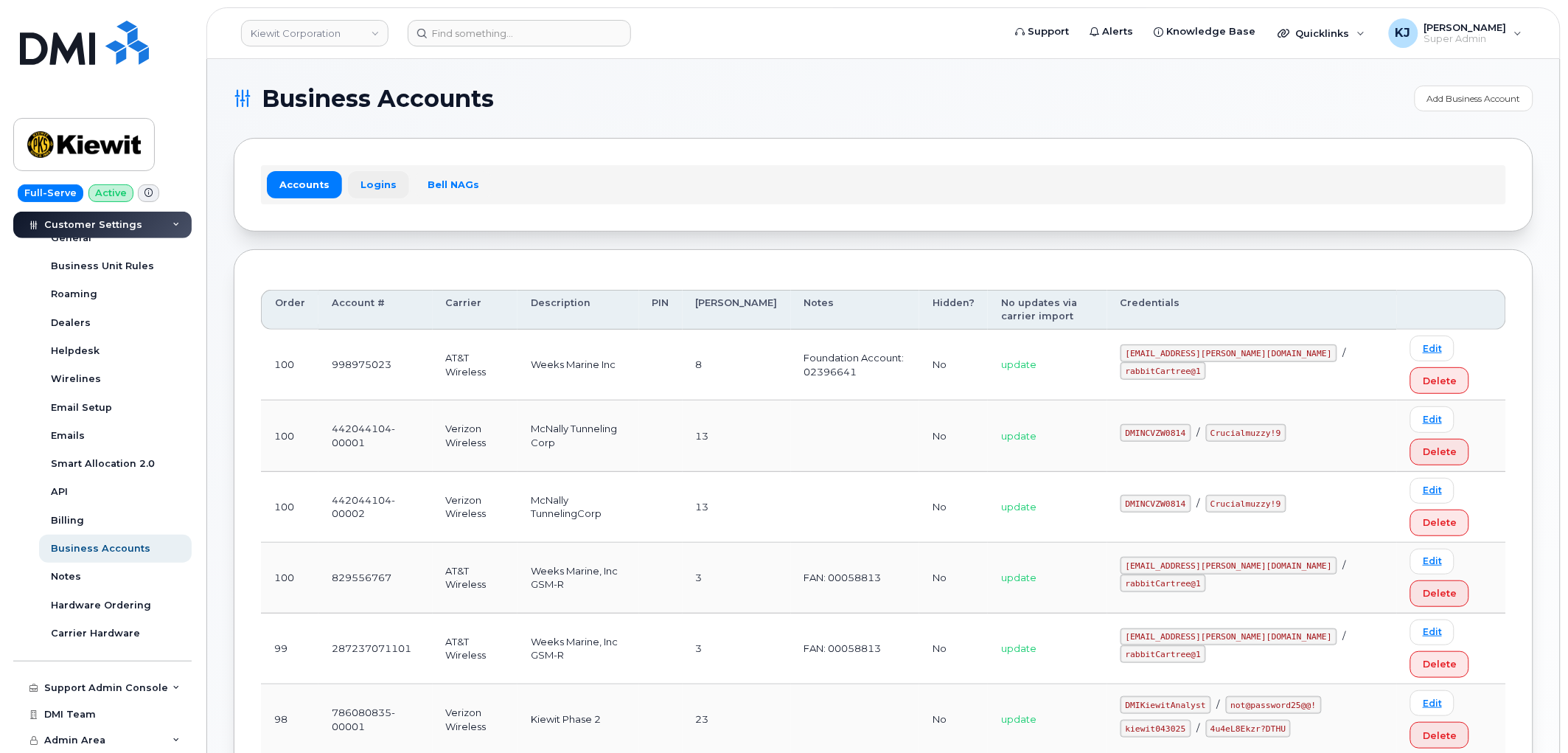
click at [375, 187] on link "Logins" at bounding box center [379, 184] width 61 height 27
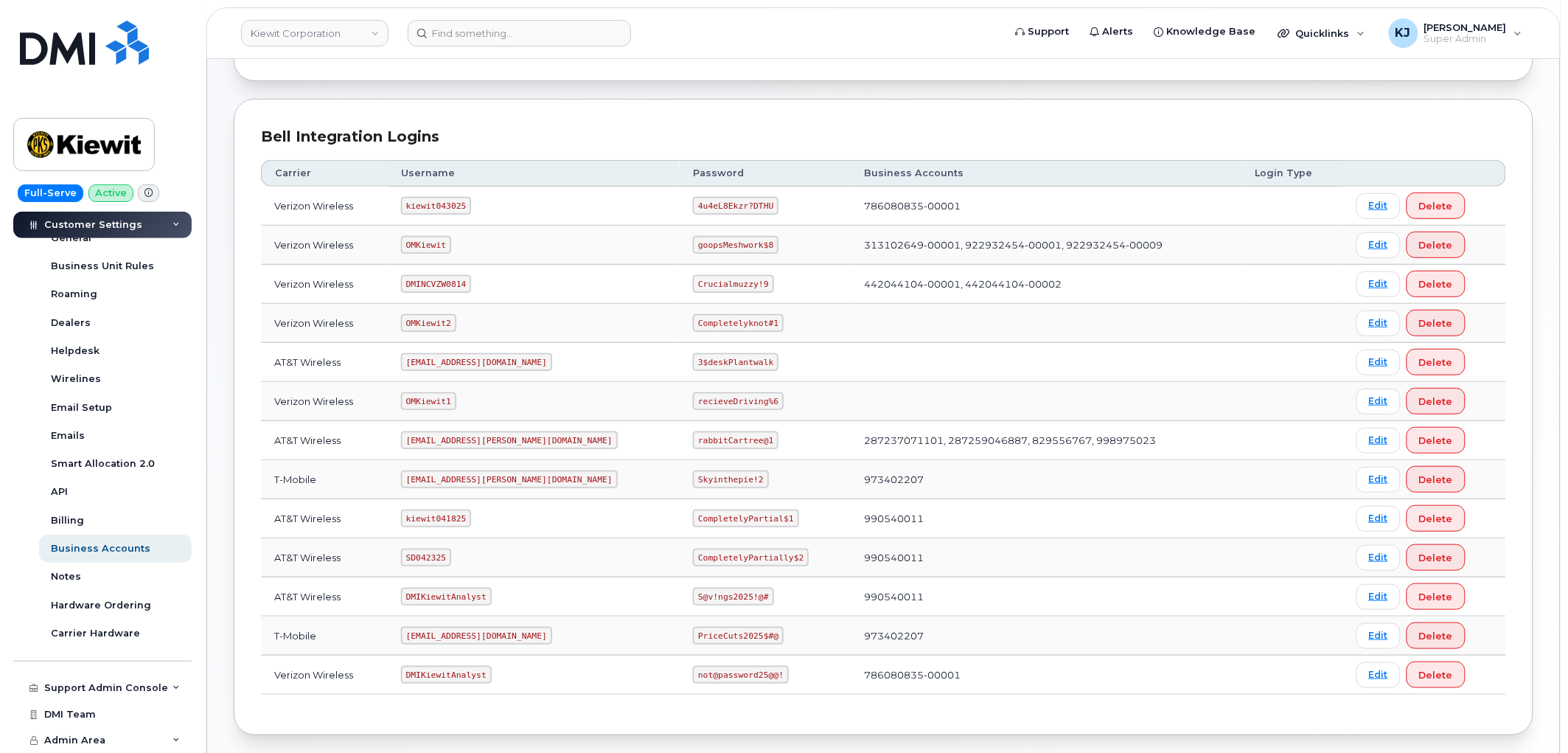
scroll to position [219, 0]
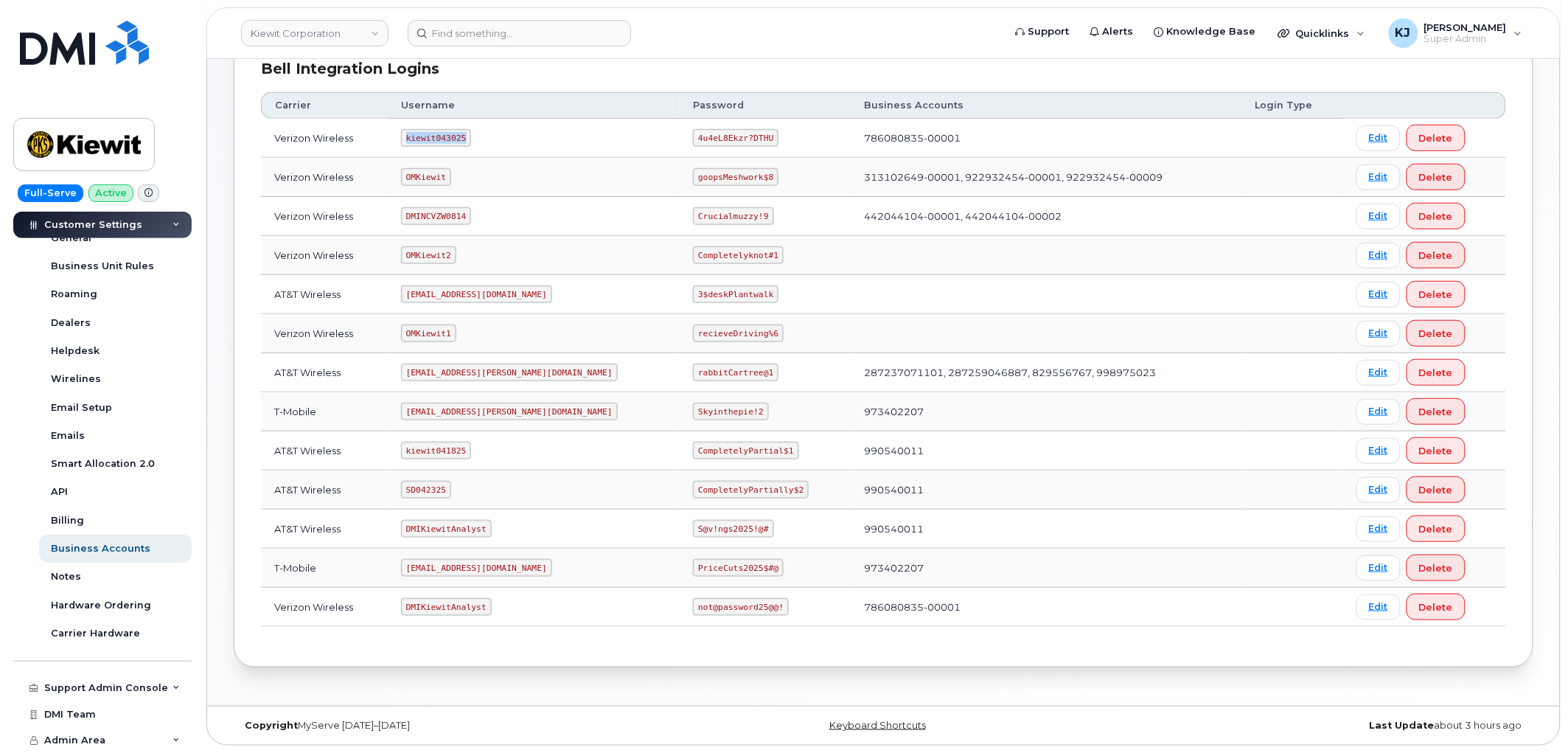
drag, startPoint x: 470, startPoint y: 138, endPoint x: 408, endPoint y: 134, distance: 62.1
click at [408, 134] on td "kiewit043025" at bounding box center [534, 139] width 293 height 39
copy code "kiewit043025"
drag, startPoint x: 645, startPoint y: 137, endPoint x: 716, endPoint y: 134, distance: 71.1
click at [716, 134] on code "4u4eL8Ekzr?DTHU" at bounding box center [736, 138] width 86 height 18
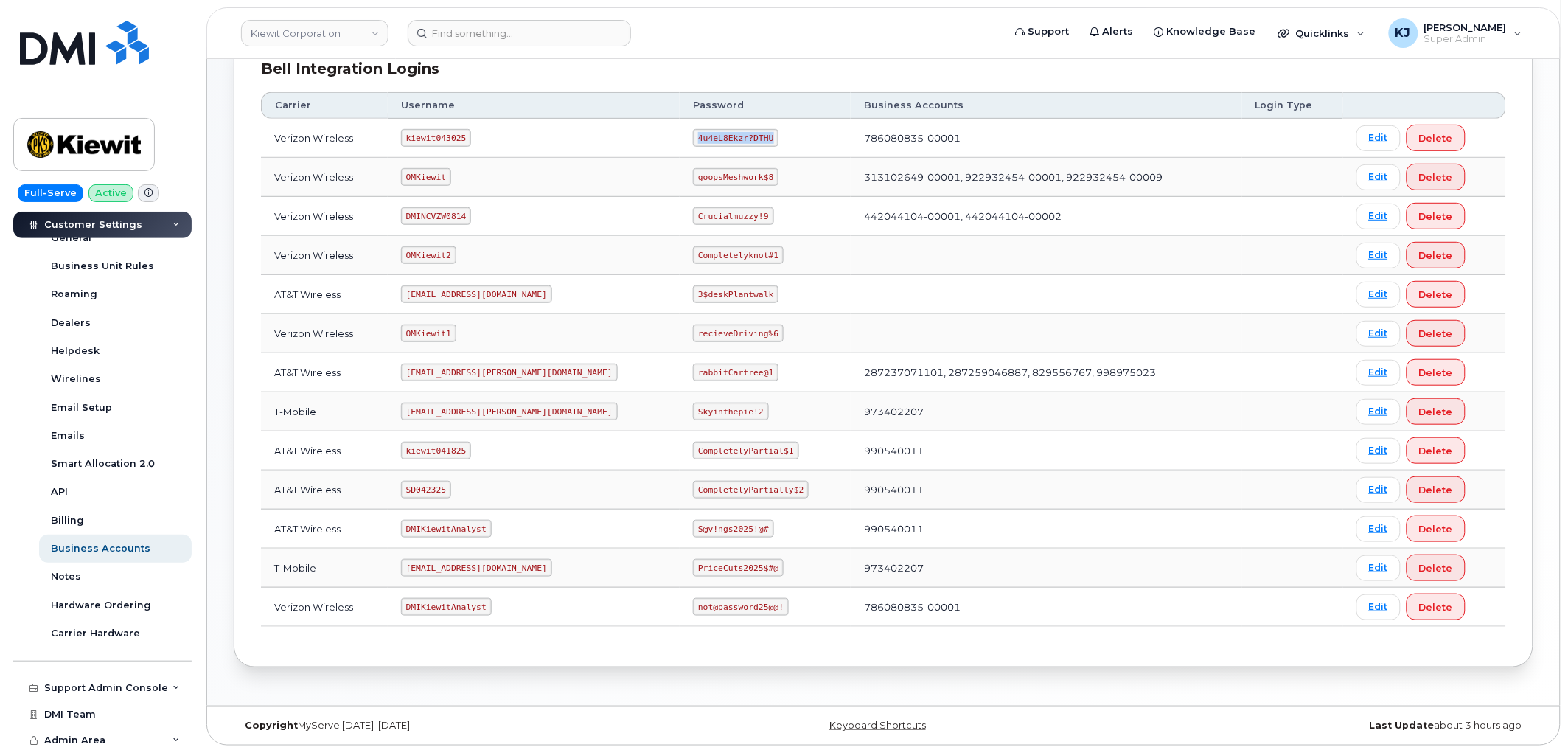
copy code "4u4eL8Ekzr?DTHU"
click at [463, 37] on input at bounding box center [520, 33] width 223 height 27
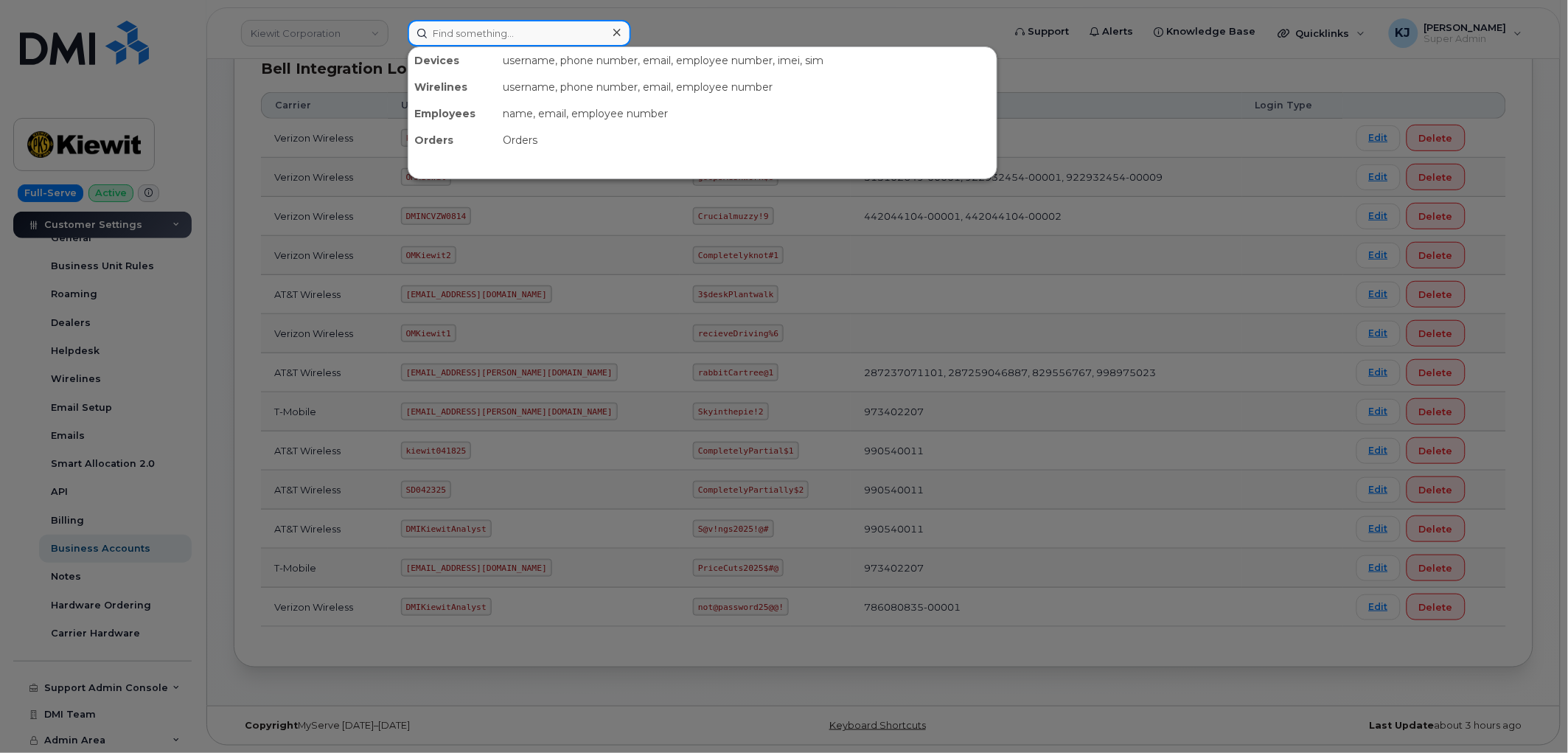
paste input "299202"
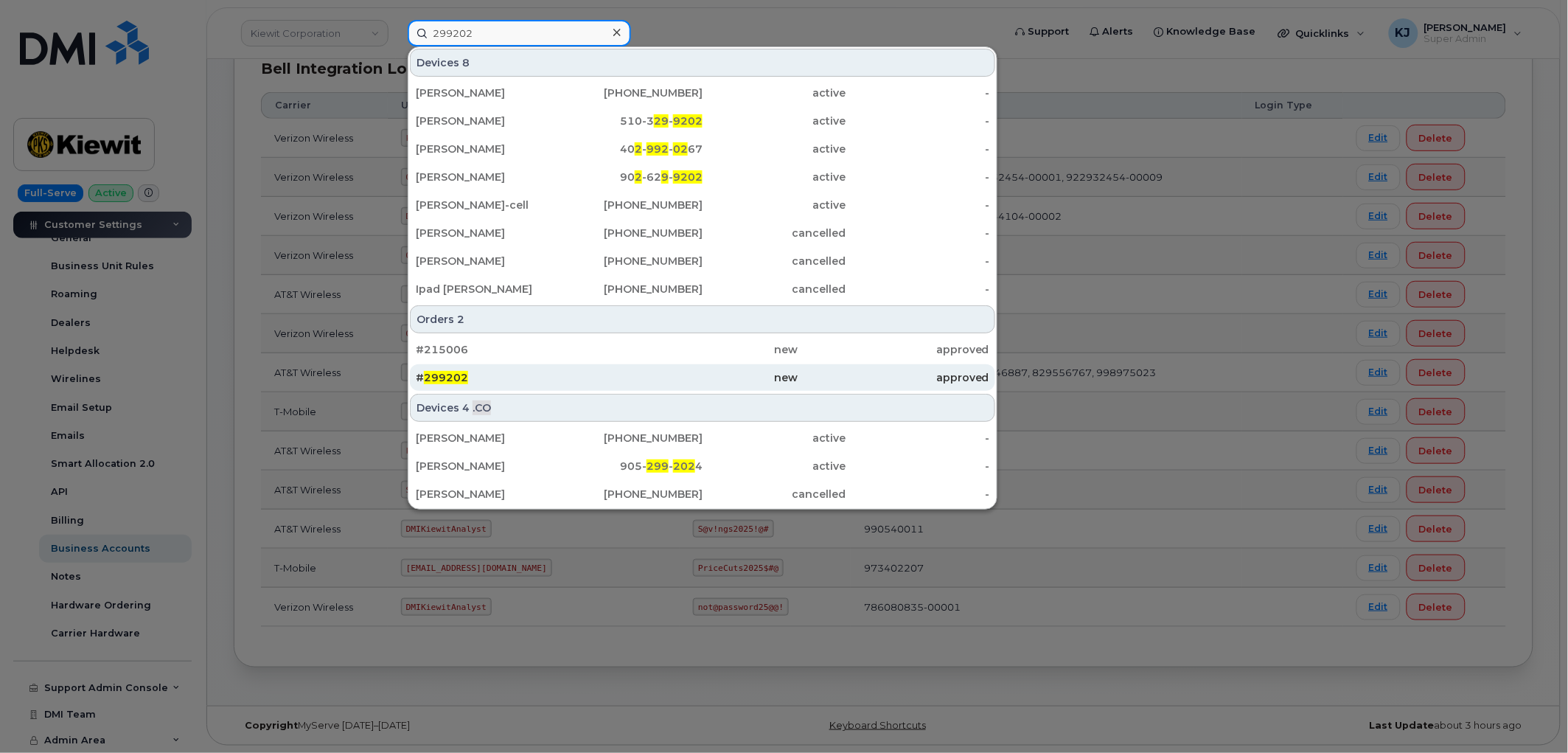
type input "299202"
click at [568, 375] on div "# 299202" at bounding box center [511, 378] width 191 height 15
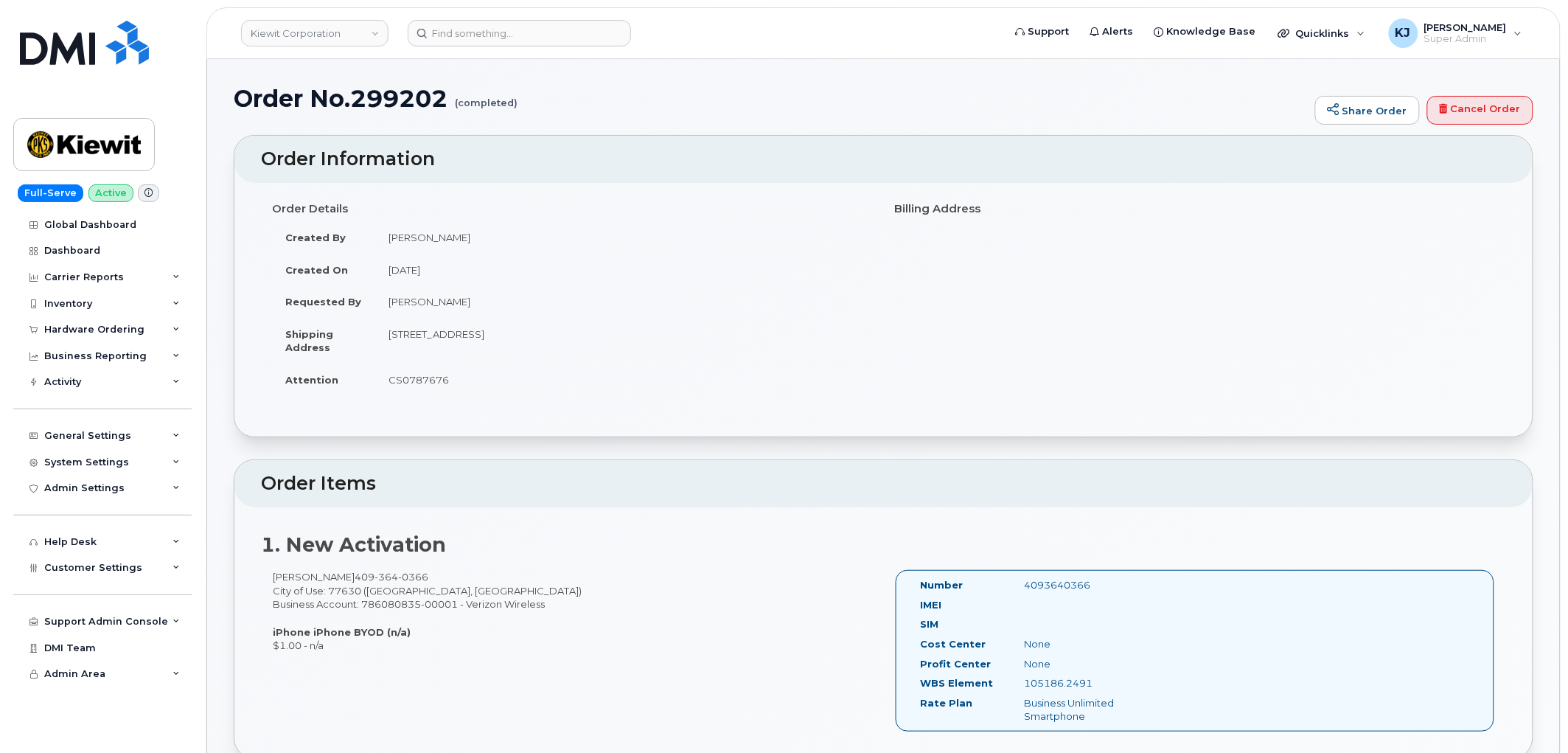
drag, startPoint x: 239, startPoint y: 91, endPoint x: 579, endPoint y: 385, distance: 449.5
copy div "Order No.299202 (completed) Share Order Cancel Order × Share This Order If you …"
click at [558, 31] on input at bounding box center [520, 33] width 223 height 27
paste input "5416907799"
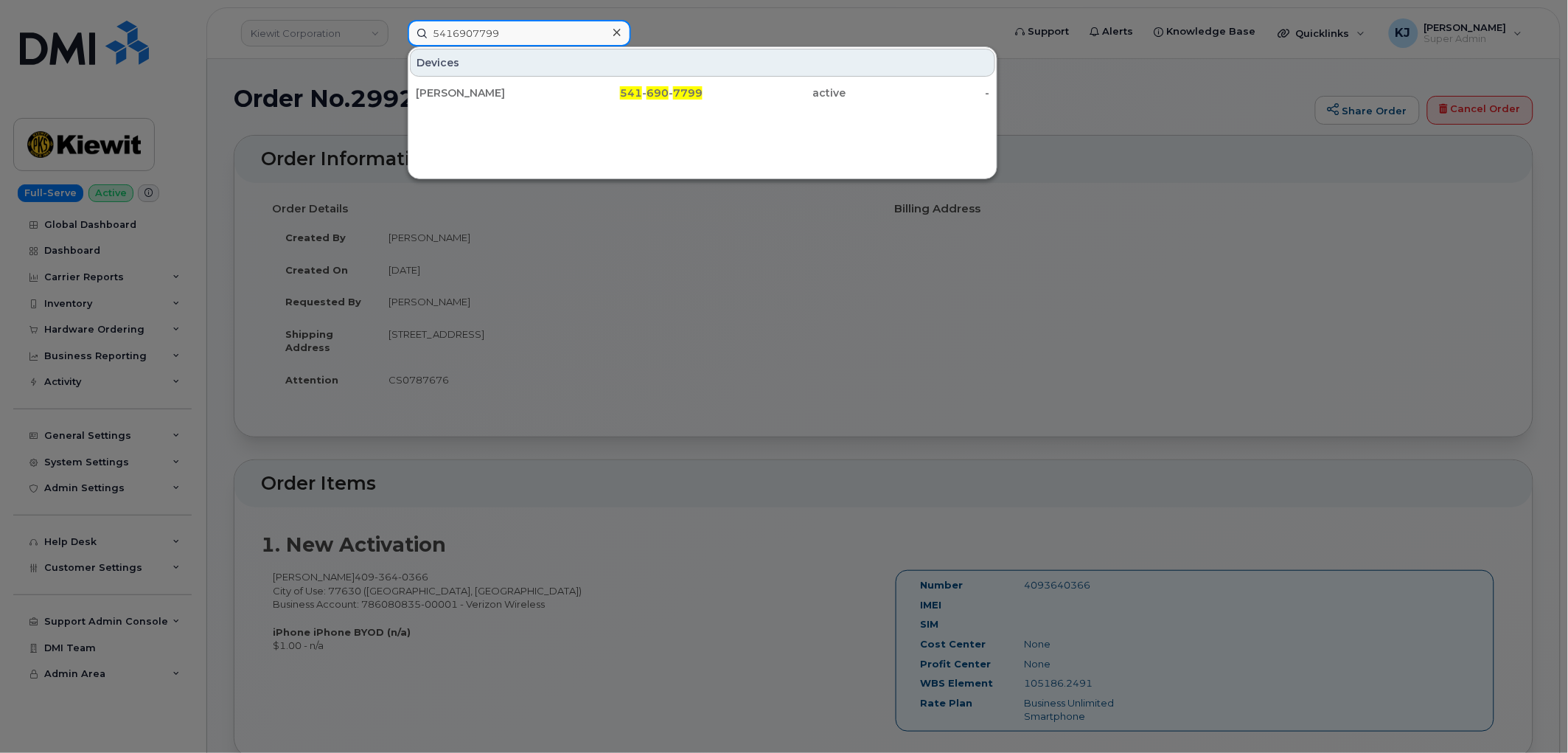
type input "5416907799"
click at [510, 83] on div "[PERSON_NAME]" at bounding box center [488, 92] width 144 height 27
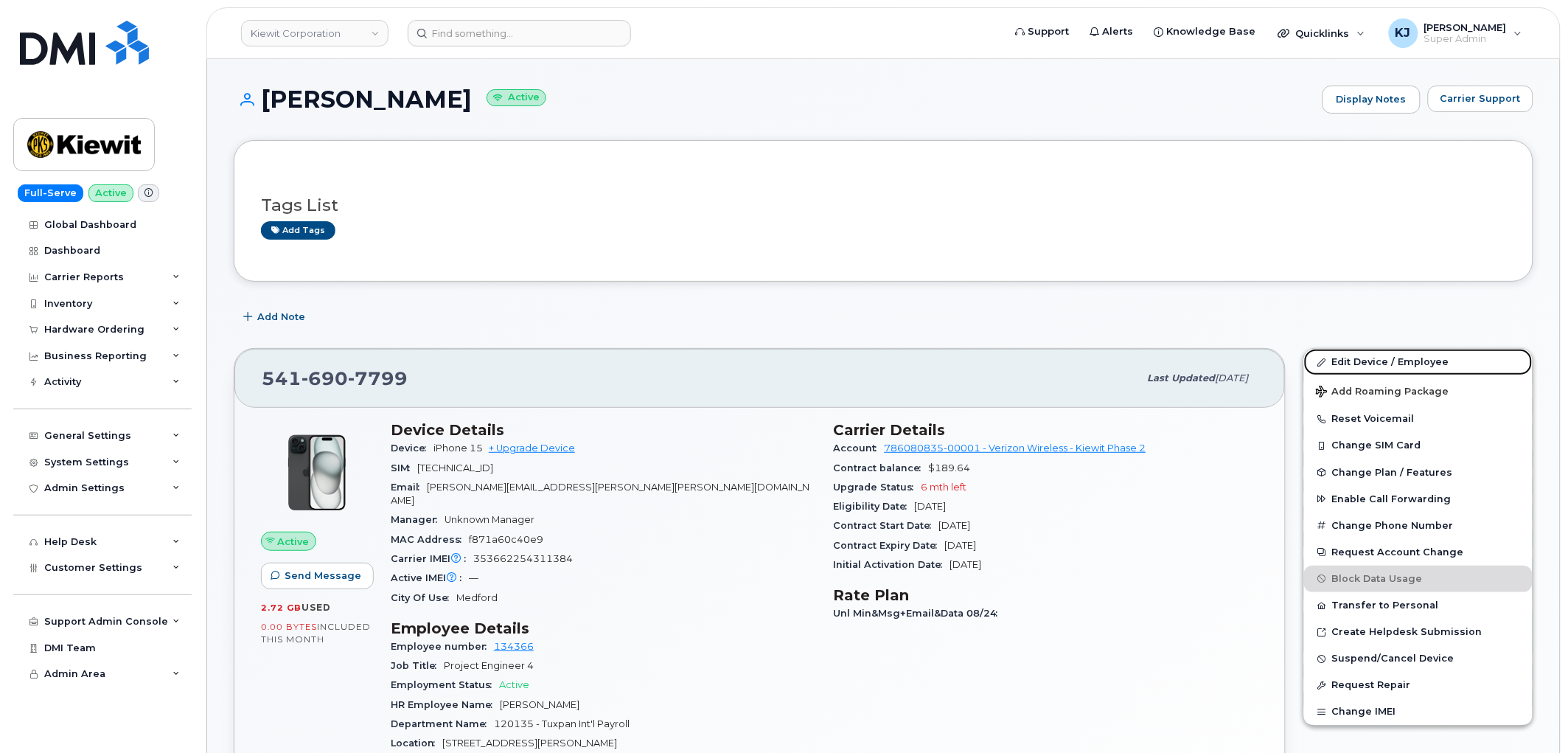
drag, startPoint x: 1379, startPoint y: 364, endPoint x: 1027, endPoint y: 304, distance: 357.1
click at [1380, 364] on link "Edit Device / Employee" at bounding box center [1419, 362] width 229 height 27
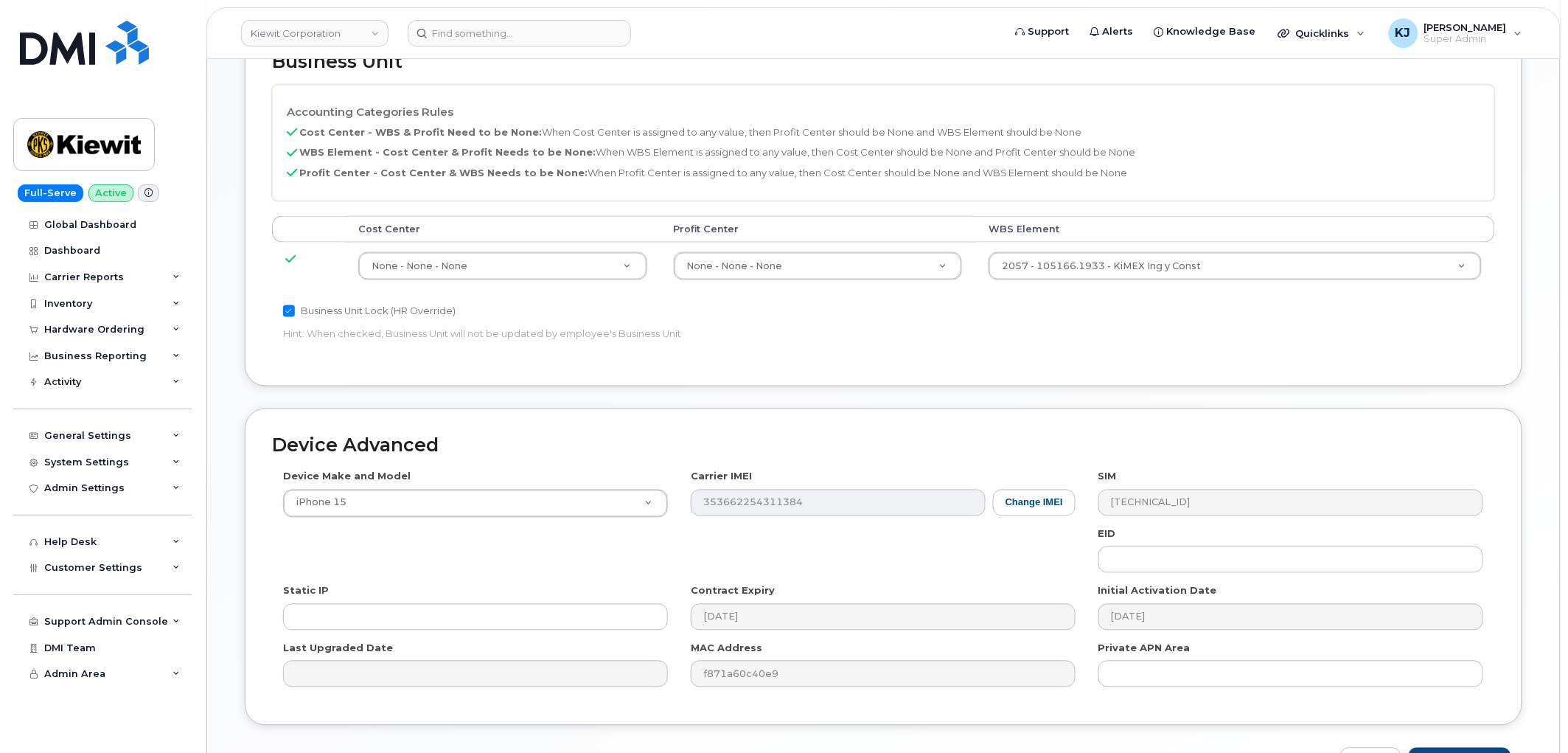
scroll to position [655, 0]
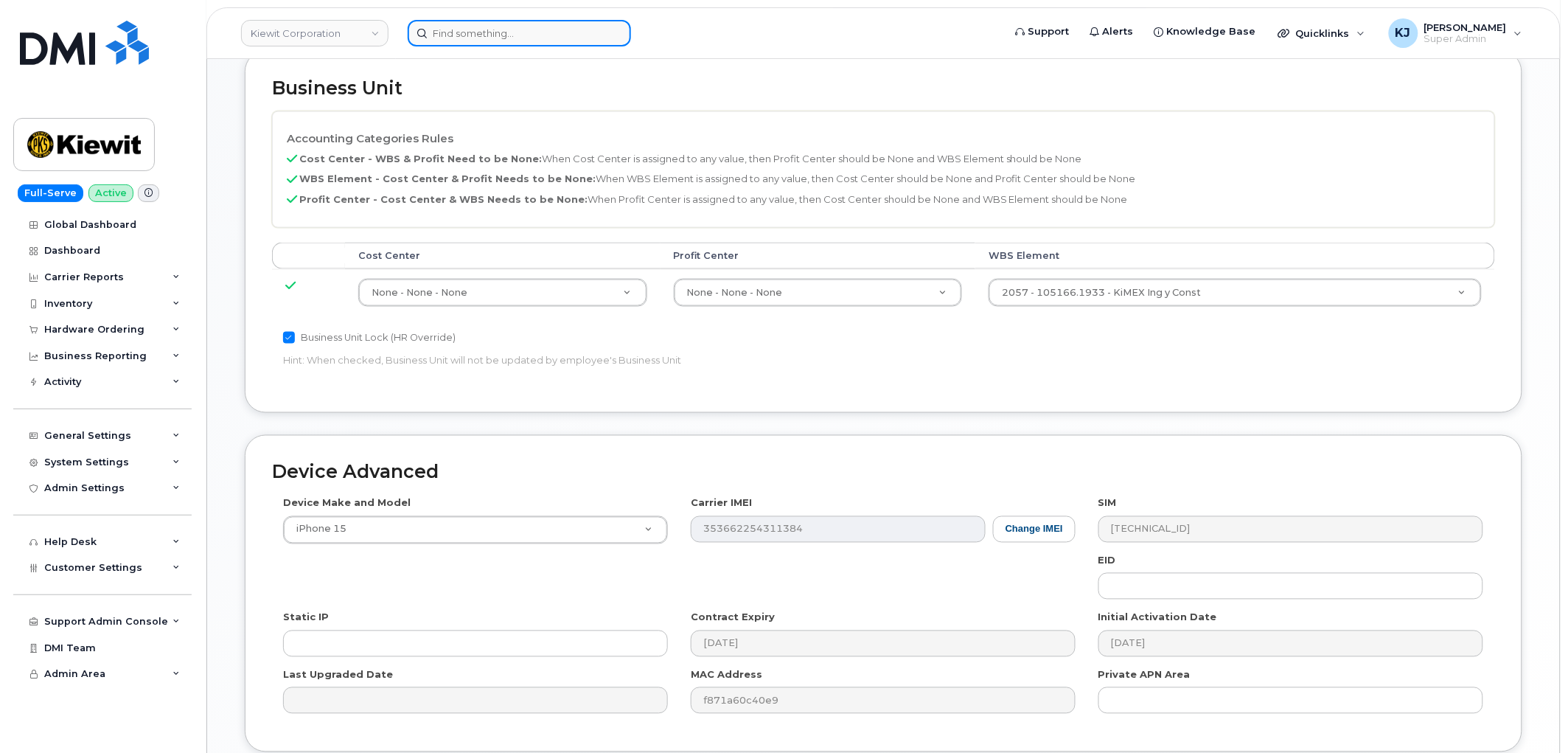
click at [525, 35] on input at bounding box center [520, 33] width 223 height 27
paste input "300281"
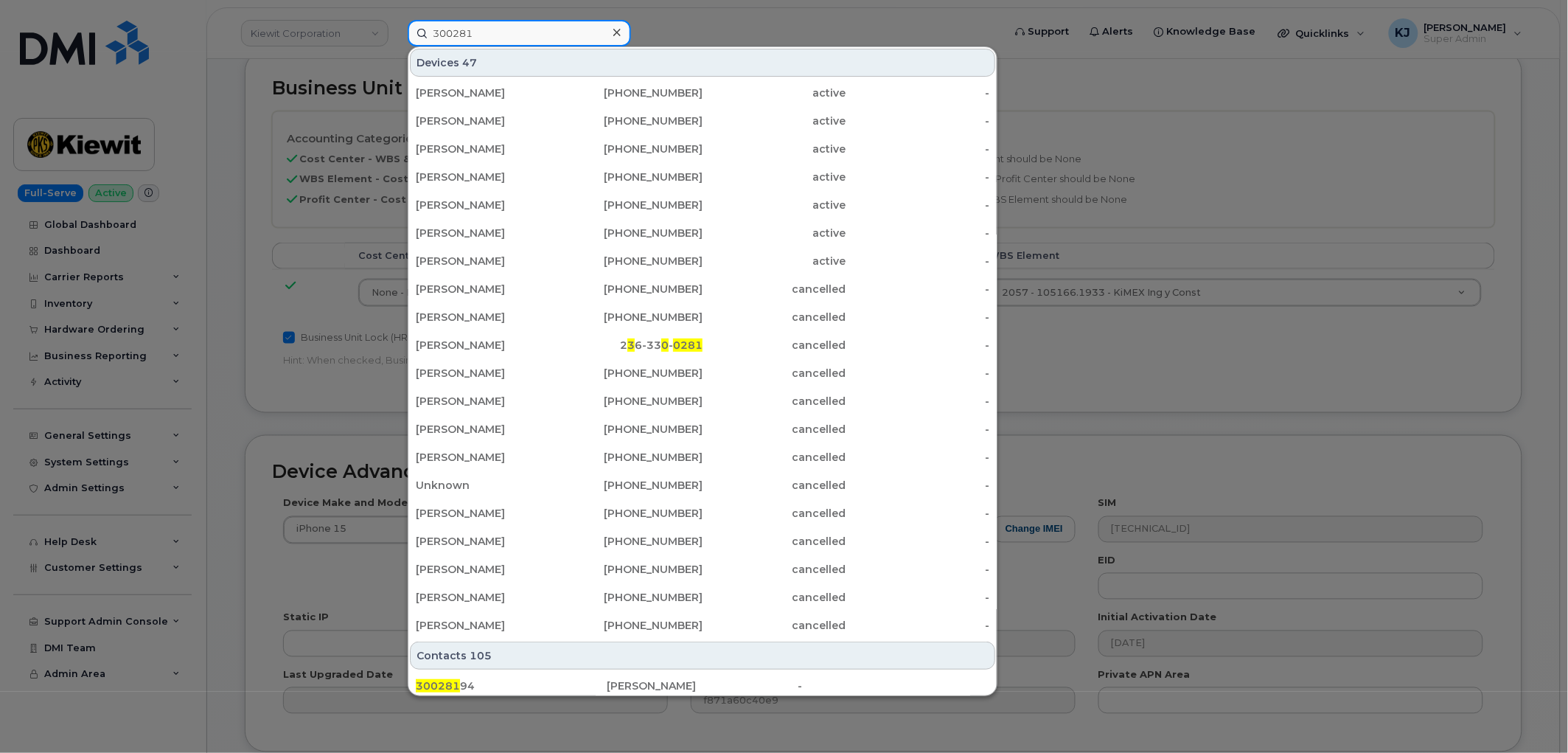
type input "300281"
click at [522, 31] on input "300281" at bounding box center [520, 33] width 223 height 27
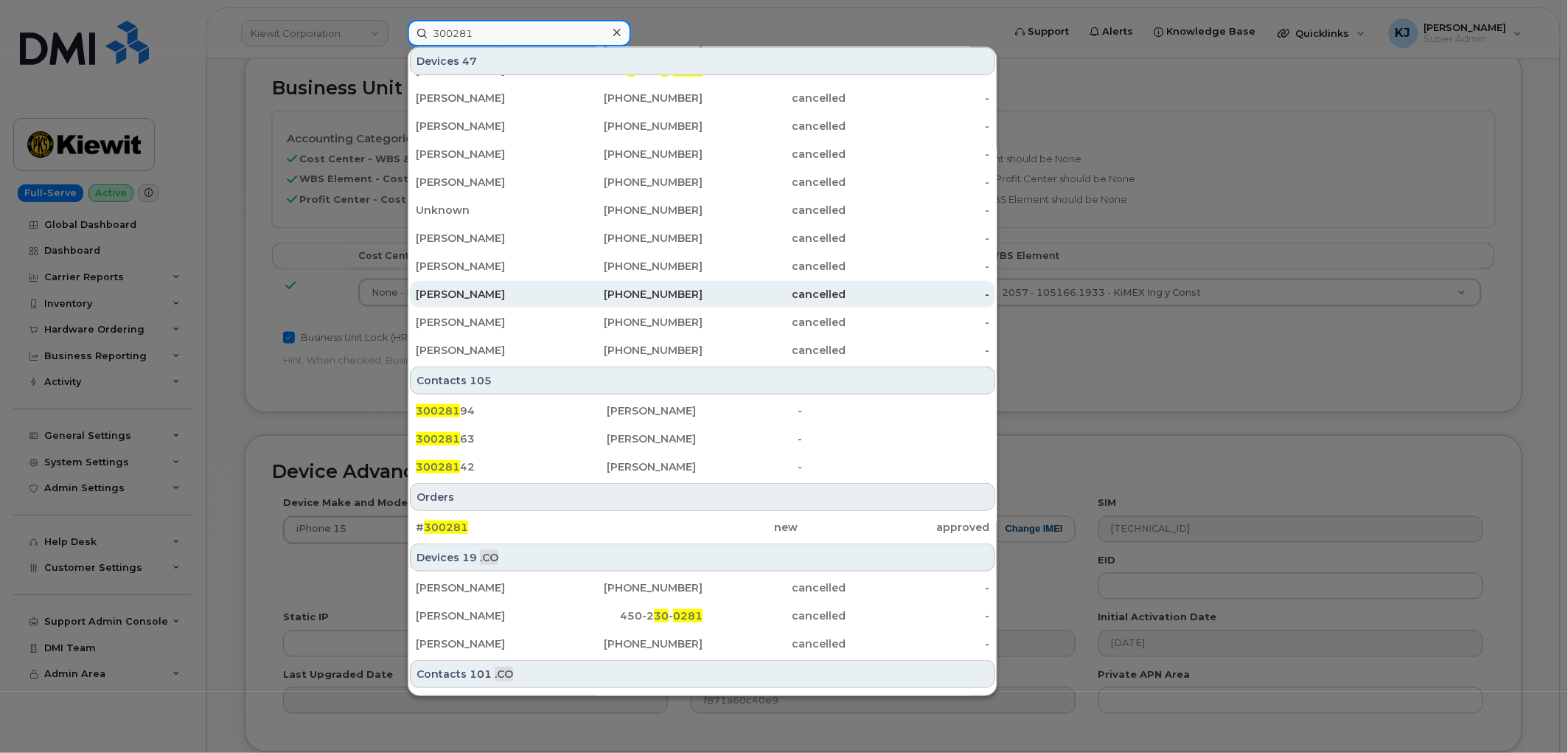
scroll to position [354, 0]
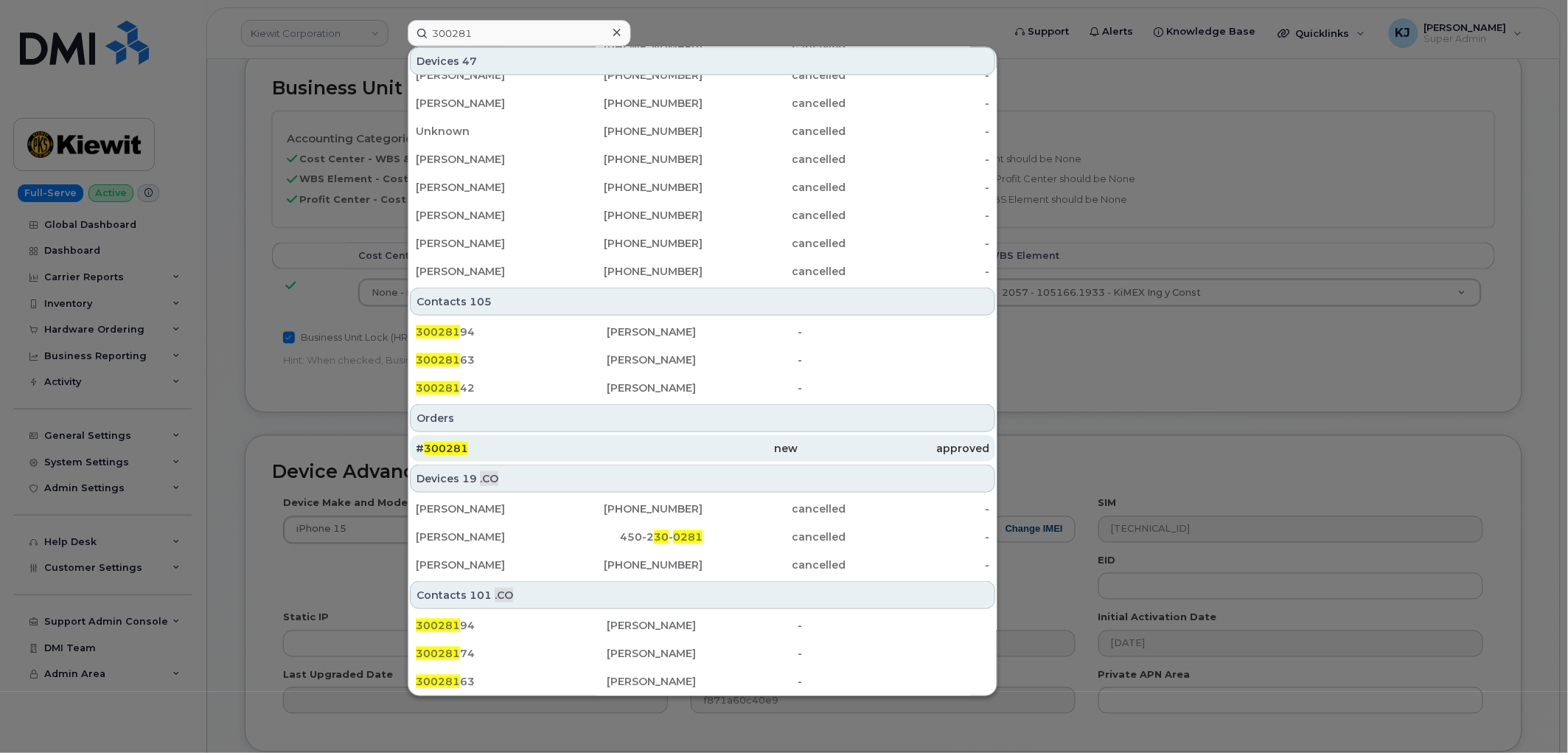
click at [518, 438] on div "# 300281" at bounding box center [511, 448] width 191 height 27
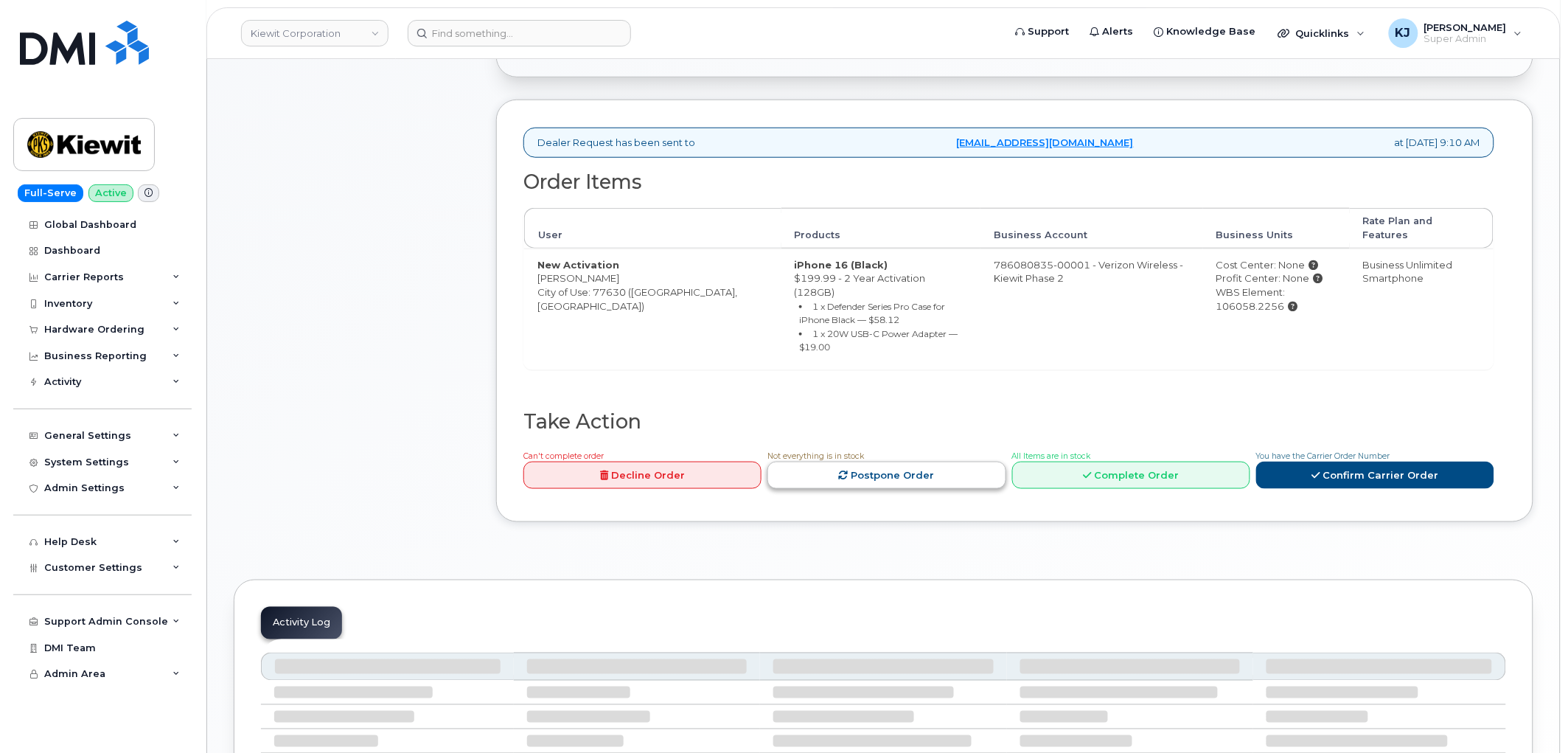
scroll to position [492, 0]
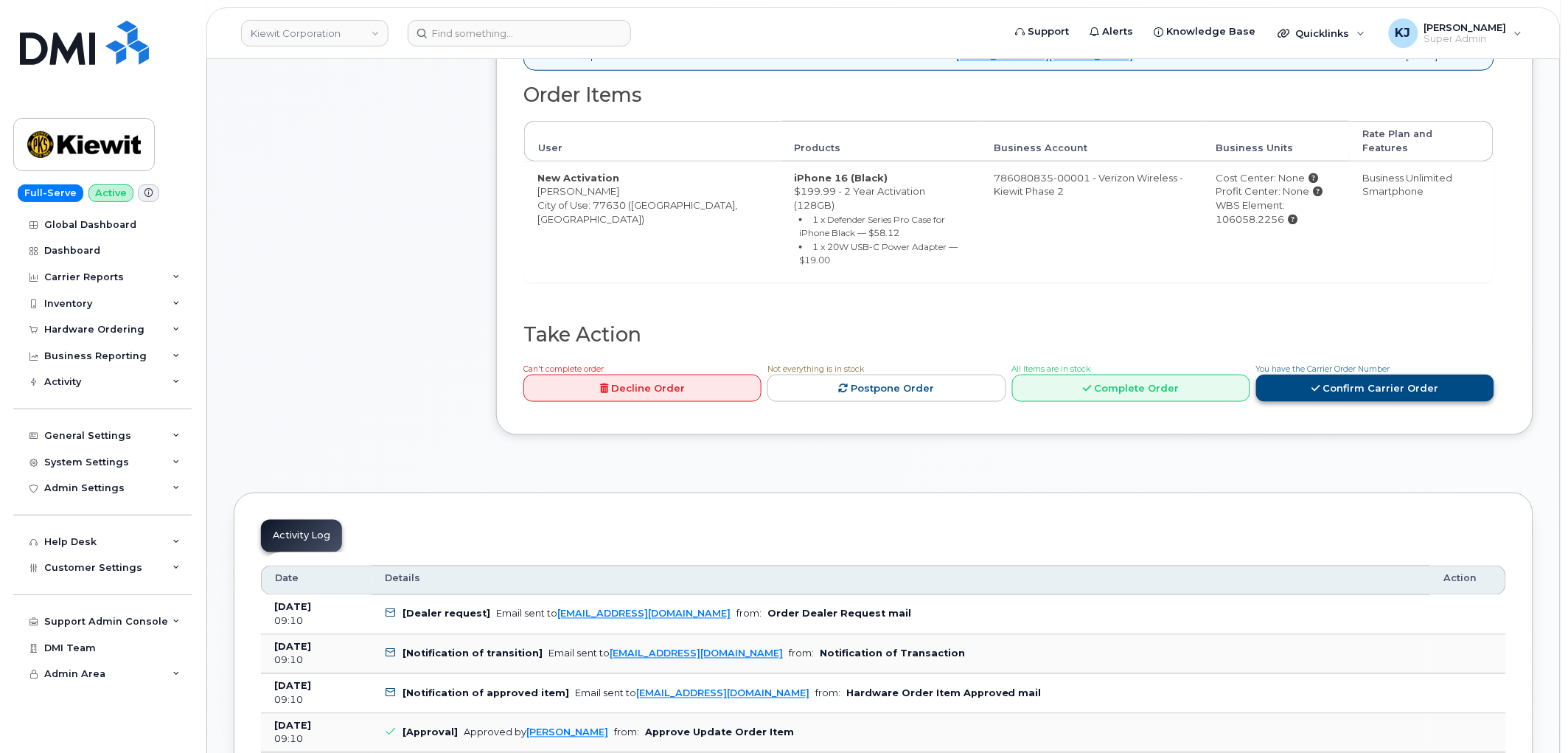
click at [1426, 375] on link "Confirm Carrier Order" at bounding box center [1376, 389] width 238 height 28
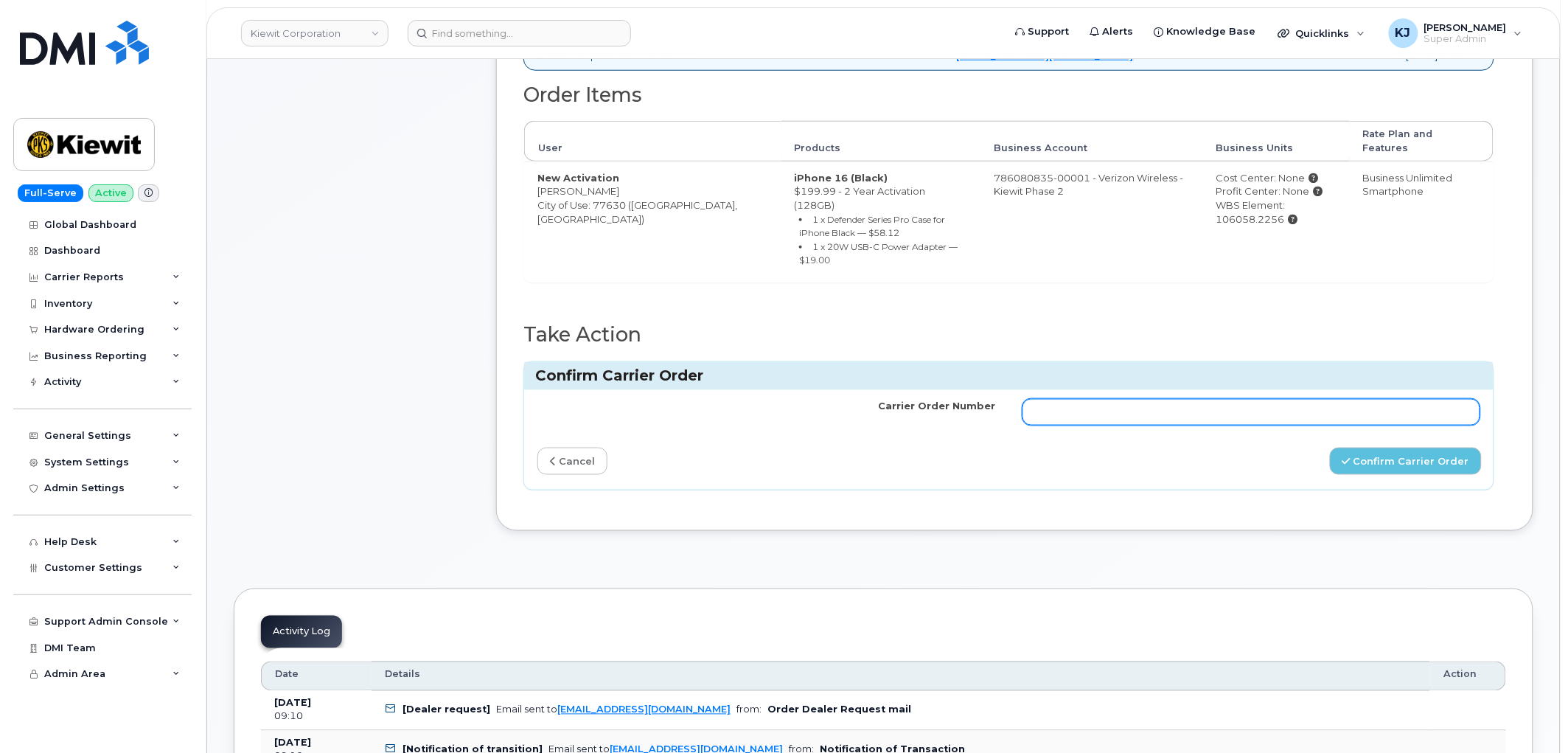
click at [1144, 399] on input "Carrier Order Number" at bounding box center [1252, 412] width 459 height 27
paste input "MB1000500667380"
type input "MB1000500667380"
drag, startPoint x: 1415, startPoint y: 417, endPoint x: 1353, endPoint y: 423, distance: 62.3
click at [1415, 448] on button "Confirm Carrier Order" at bounding box center [1406, 462] width 151 height 28
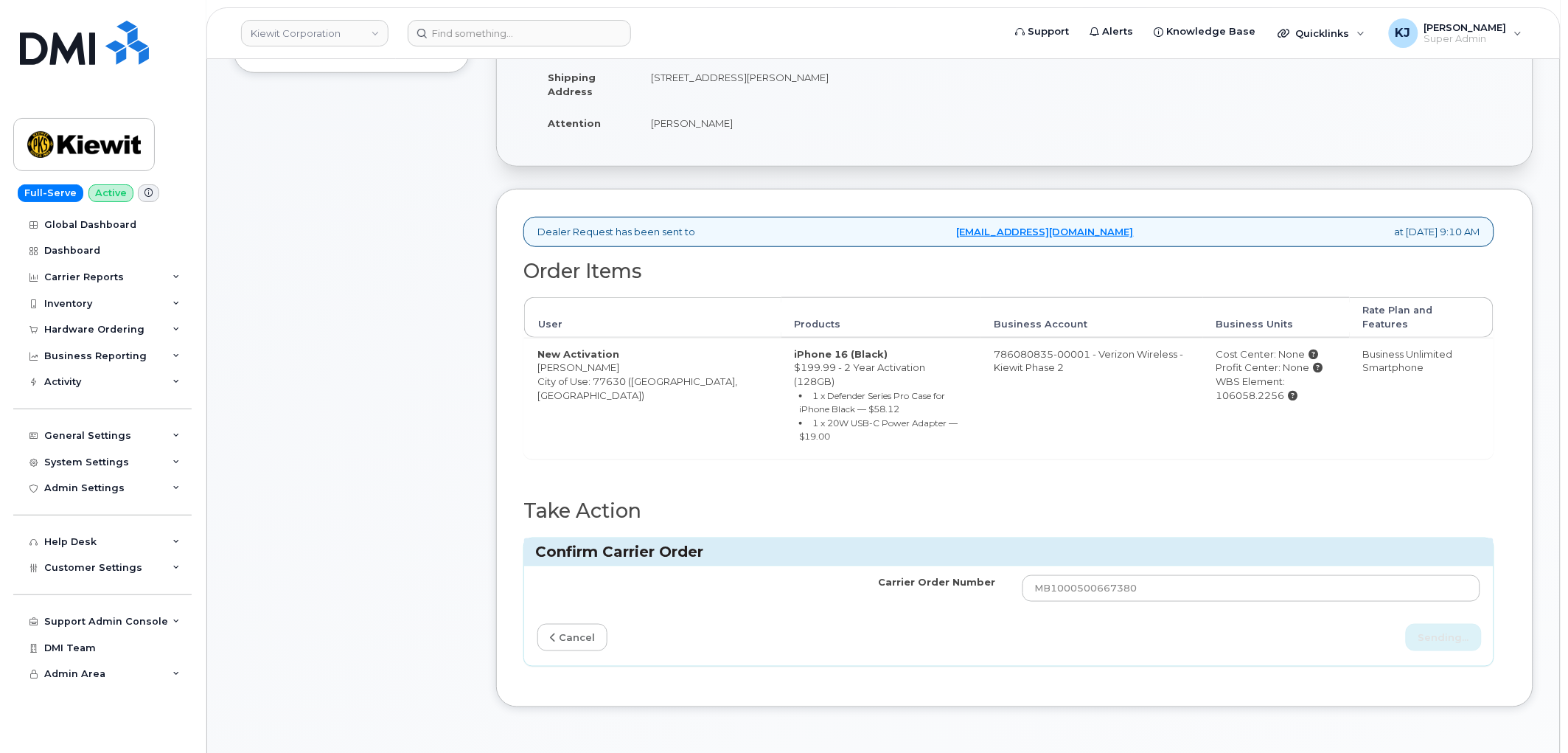
scroll to position [82, 0]
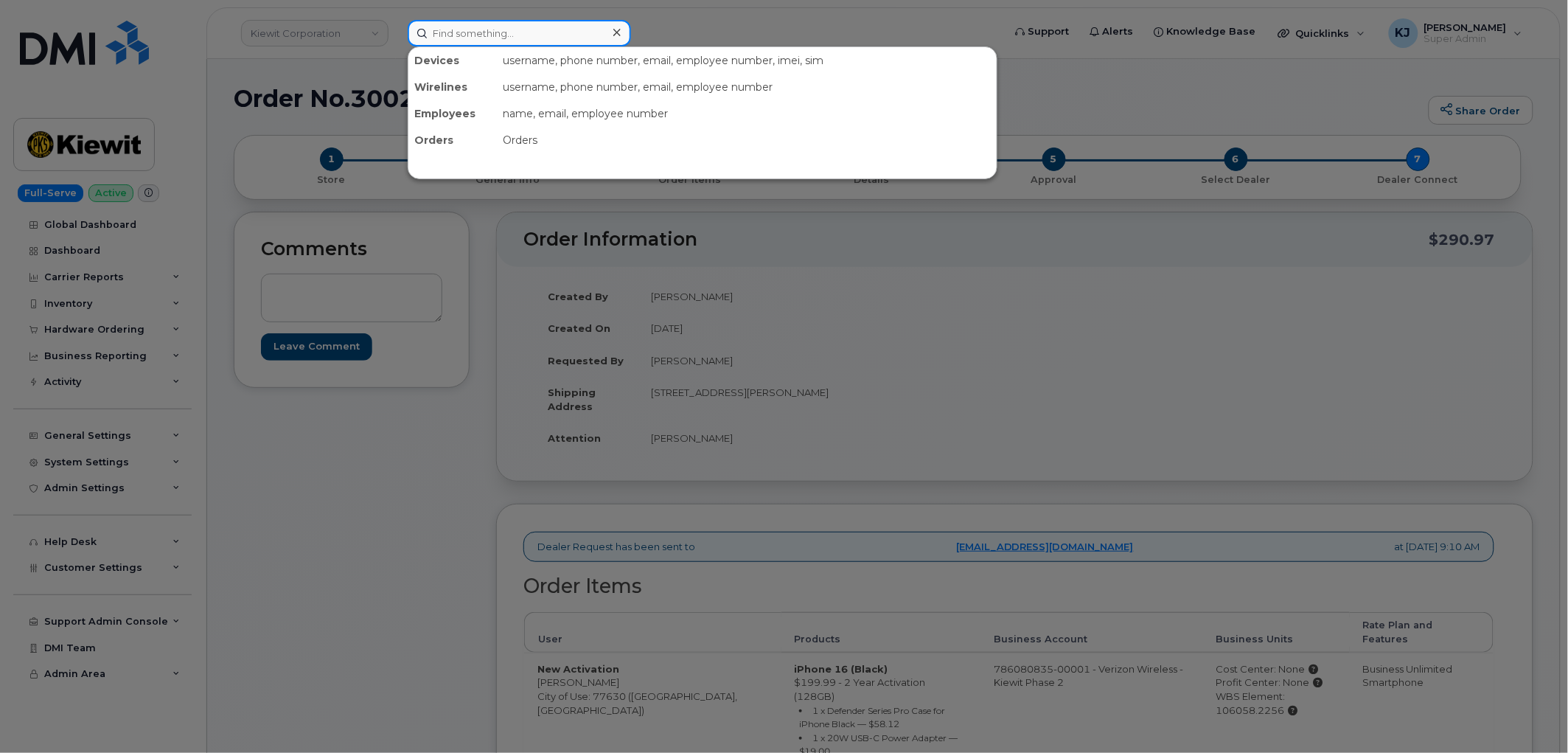
click at [526, 32] on input at bounding box center [520, 33] width 223 height 27
paste input "299278"
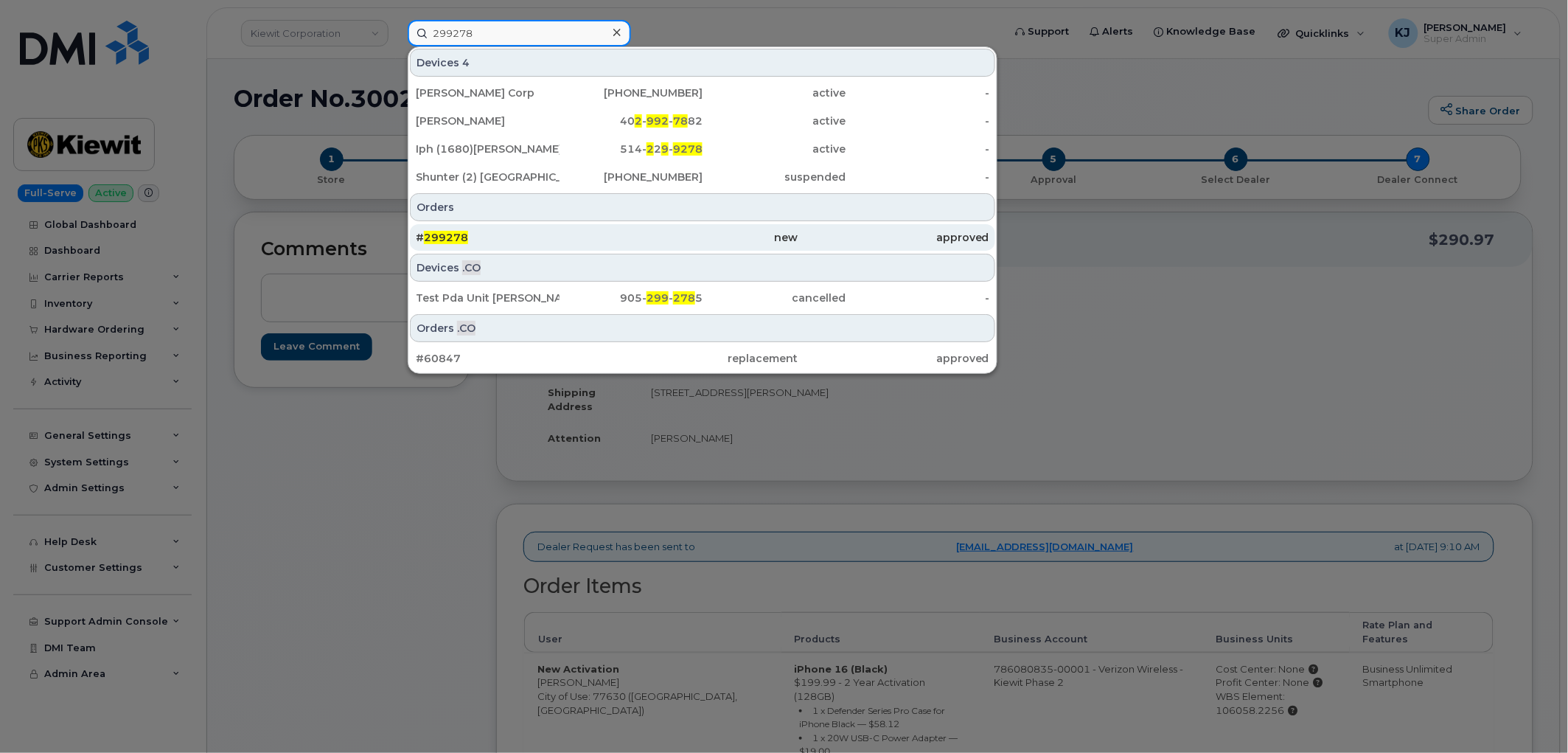
type input "299278"
click at [516, 225] on div "# 299278" at bounding box center [511, 237] width 191 height 27
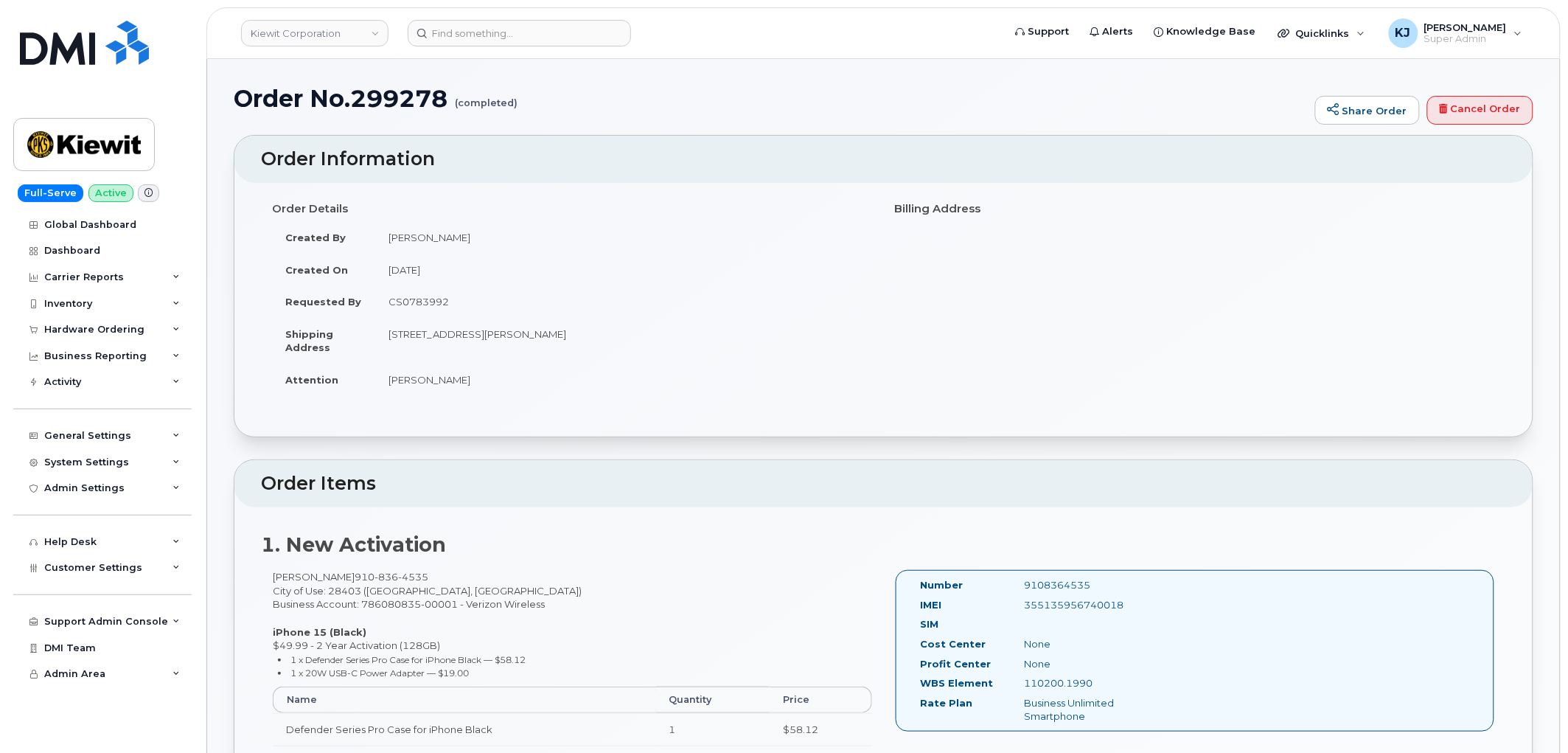
drag, startPoint x: 233, startPoint y: 102, endPoint x: 591, endPoint y: 375, distance: 450.2
copy div "Order No.299278 (completed) Share Order Cancel Order × Share This Order If you …"
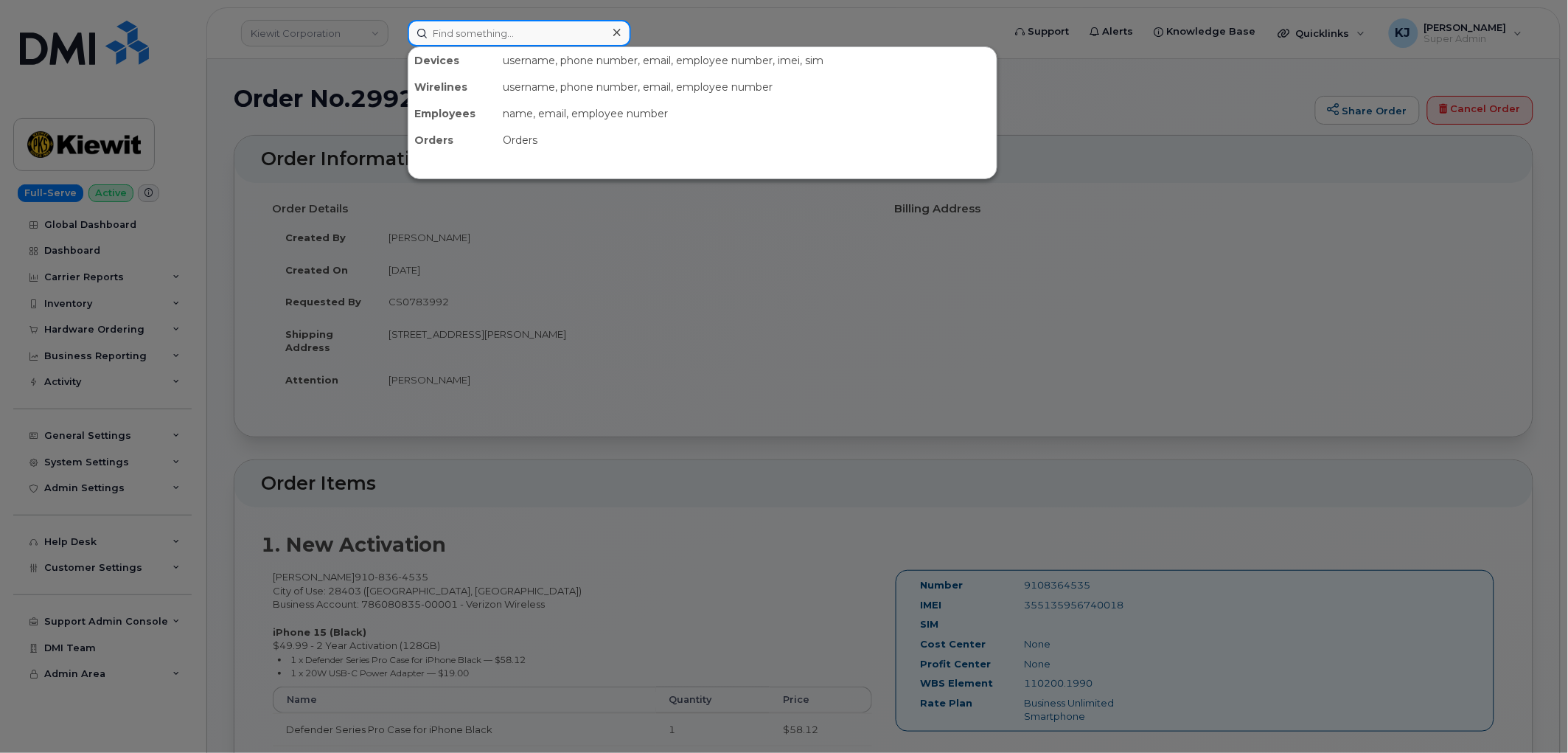
drag, startPoint x: 518, startPoint y: 30, endPoint x: 514, endPoint y: 20, distance: 10.8
click at [517, 26] on input at bounding box center [520, 33] width 223 height 27
paste input "6159271791"
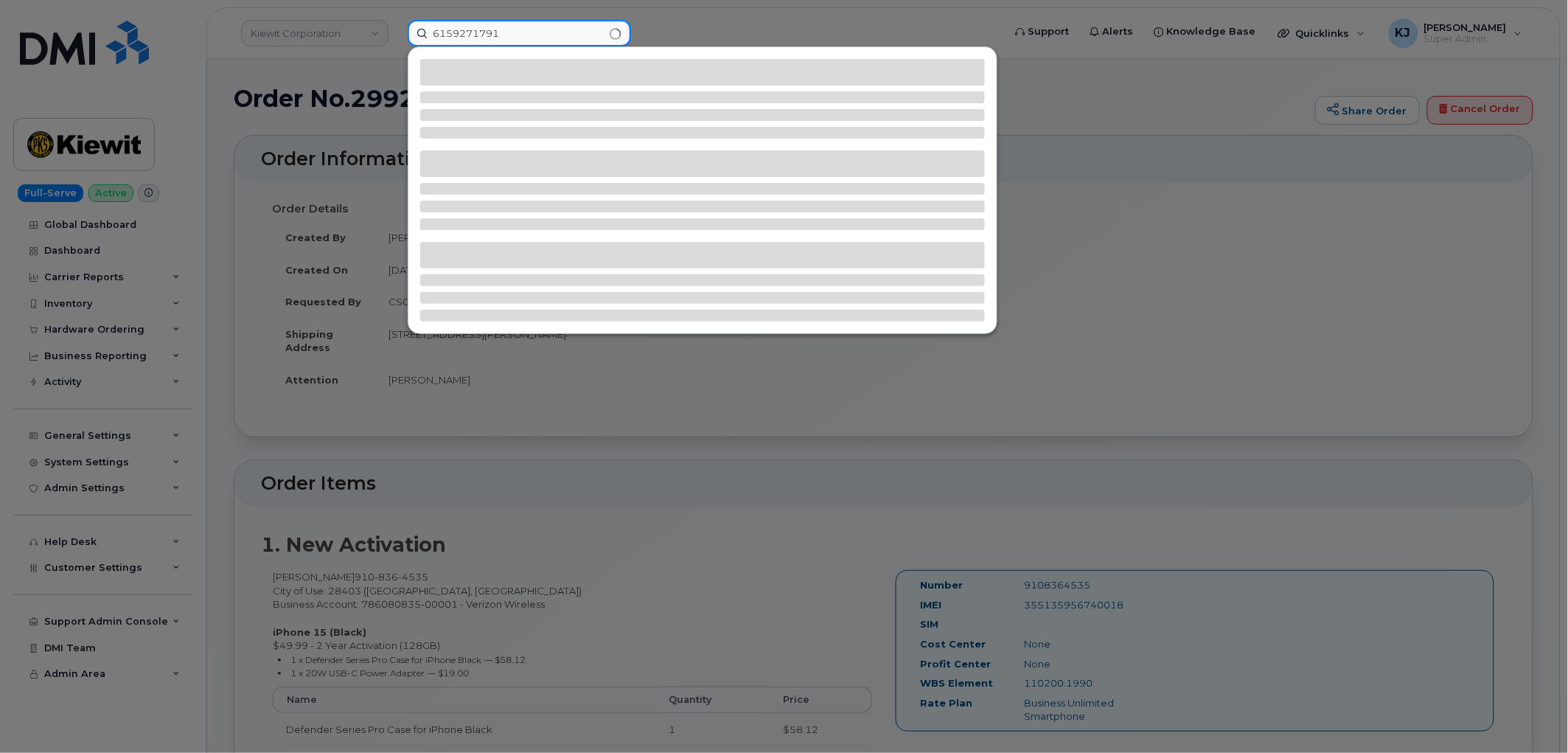
type input "6159271791"
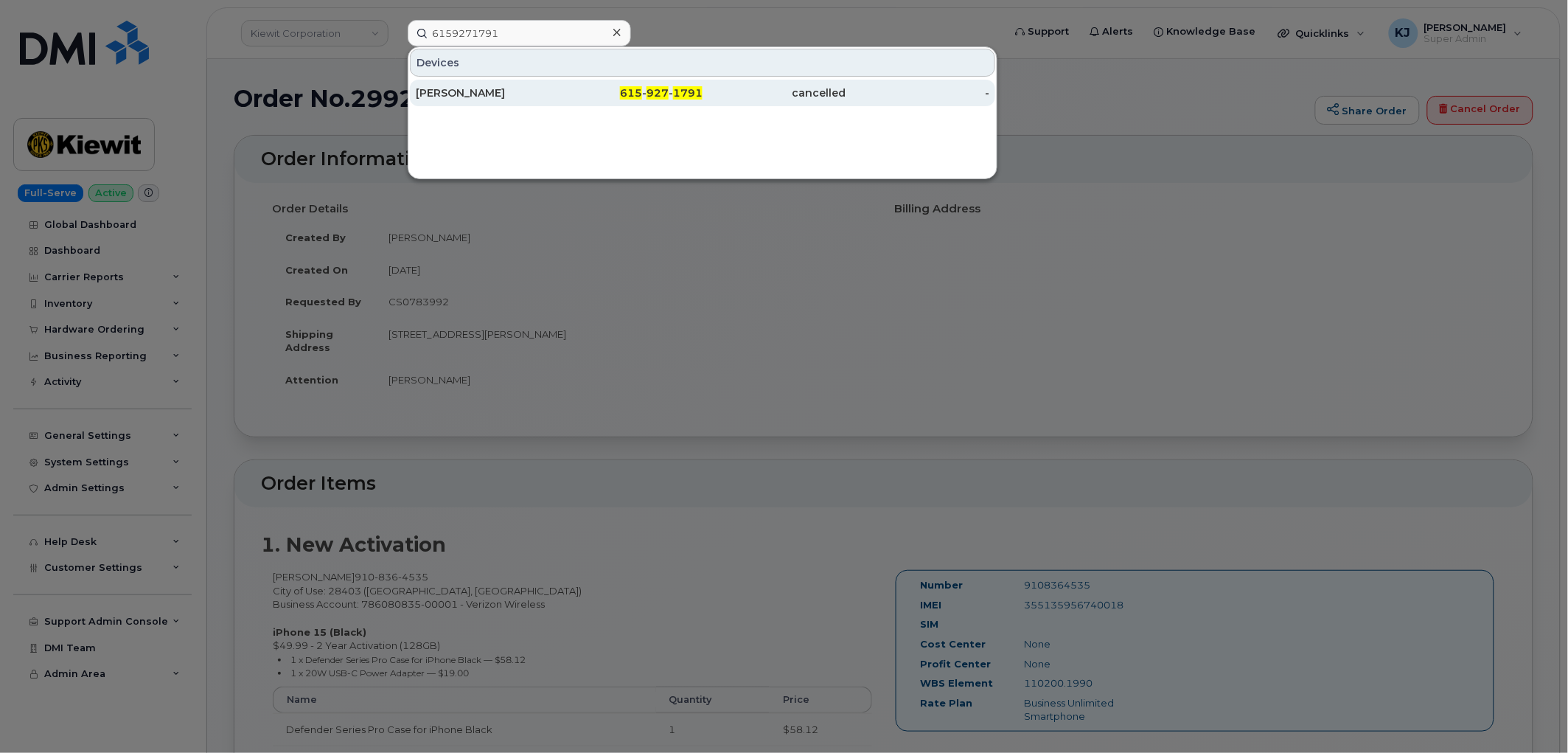
click at [549, 90] on div "[PERSON_NAME]" at bounding box center [488, 93] width 144 height 15
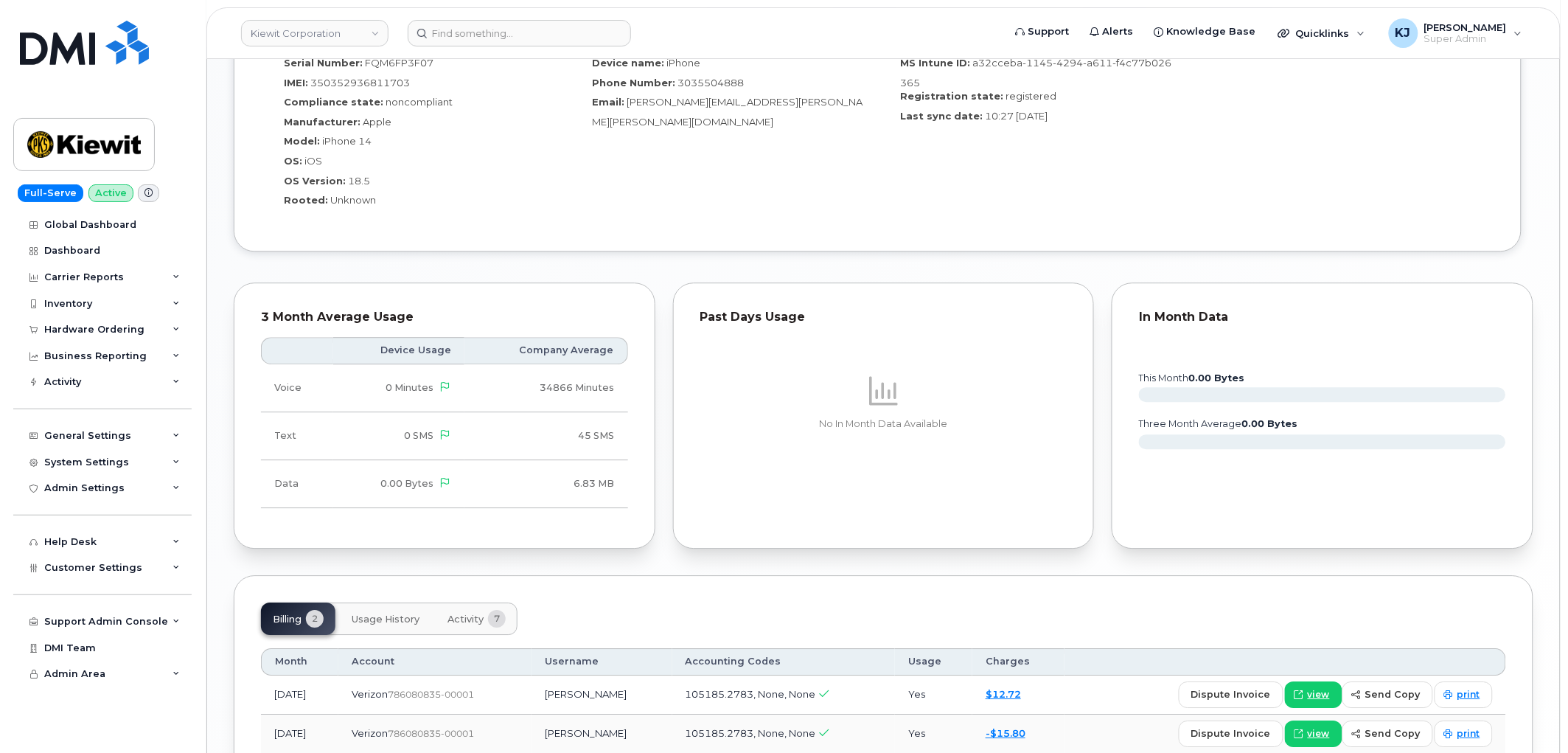
scroll to position [1345, 0]
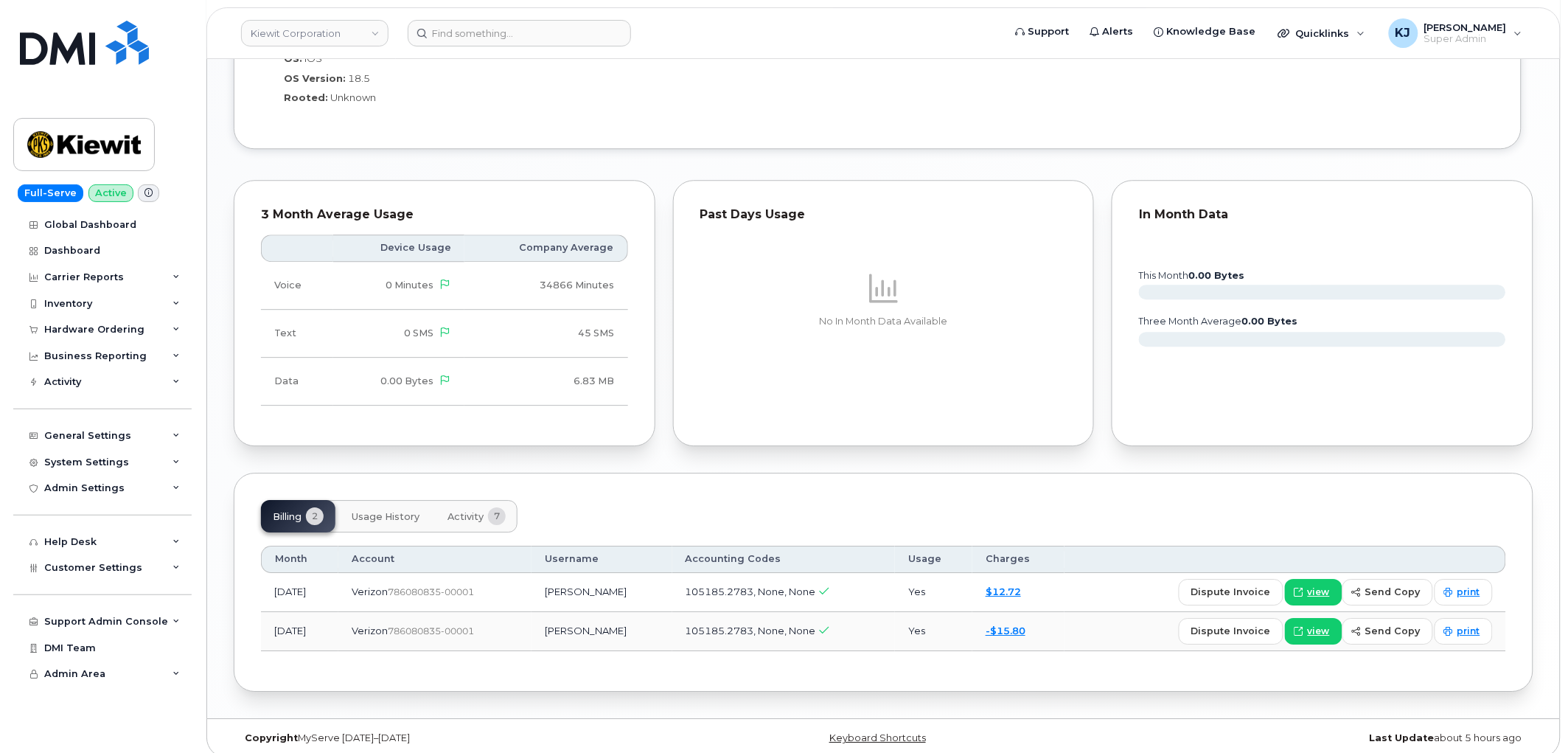
click at [472, 511] on span "Activity" at bounding box center [465, 516] width 36 height 12
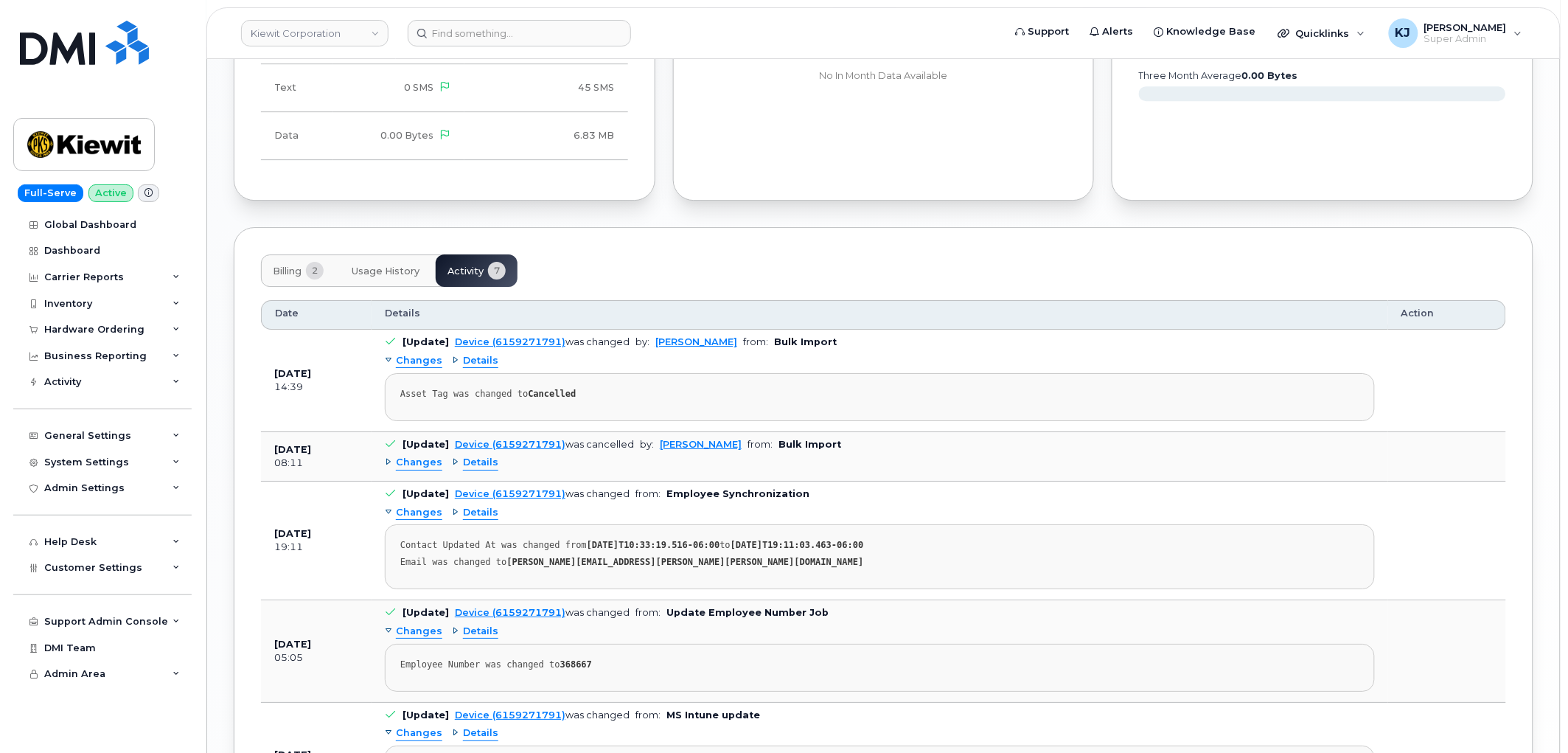
scroll to position [1672, 0]
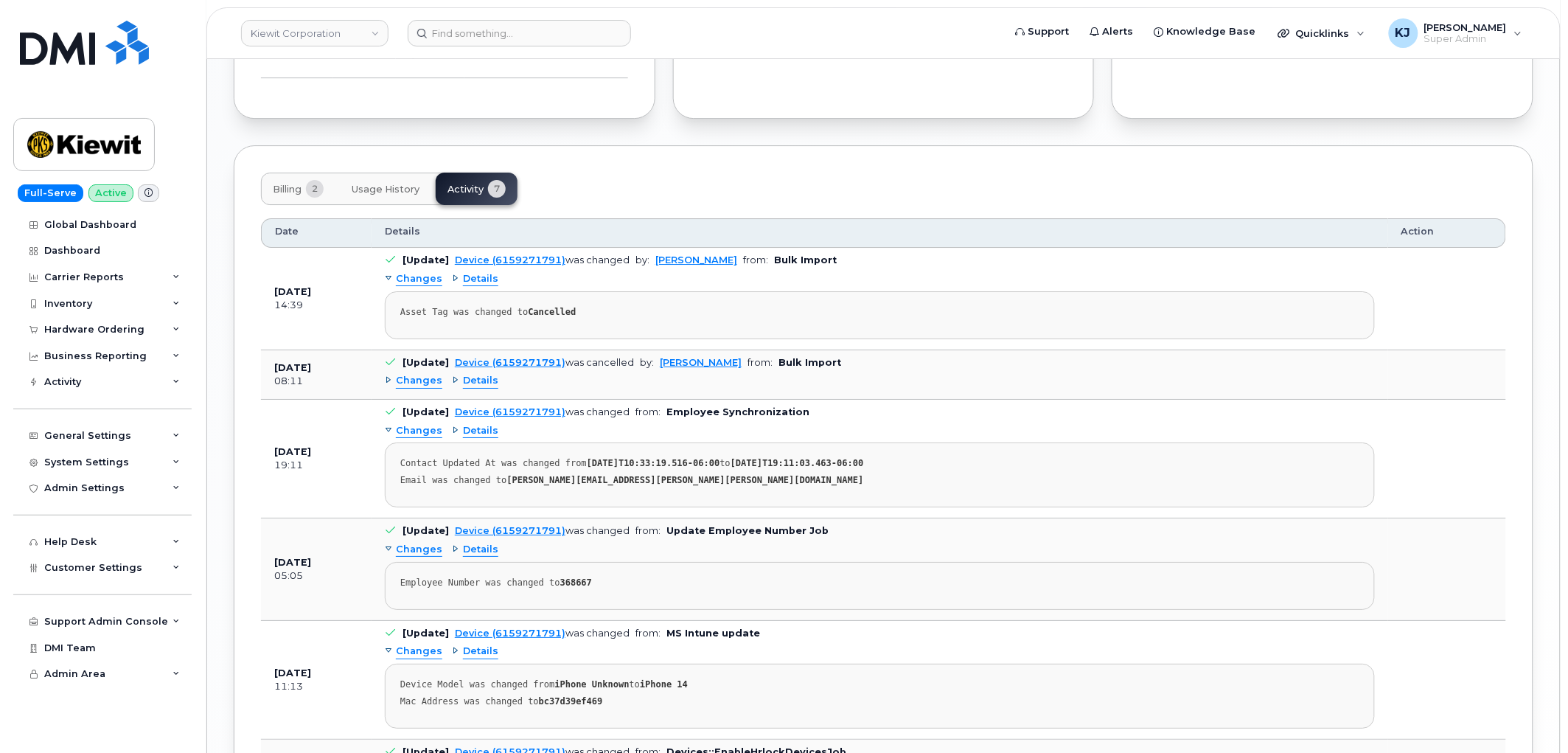
click at [474, 273] on span "Details" at bounding box center [480, 279] width 35 height 14
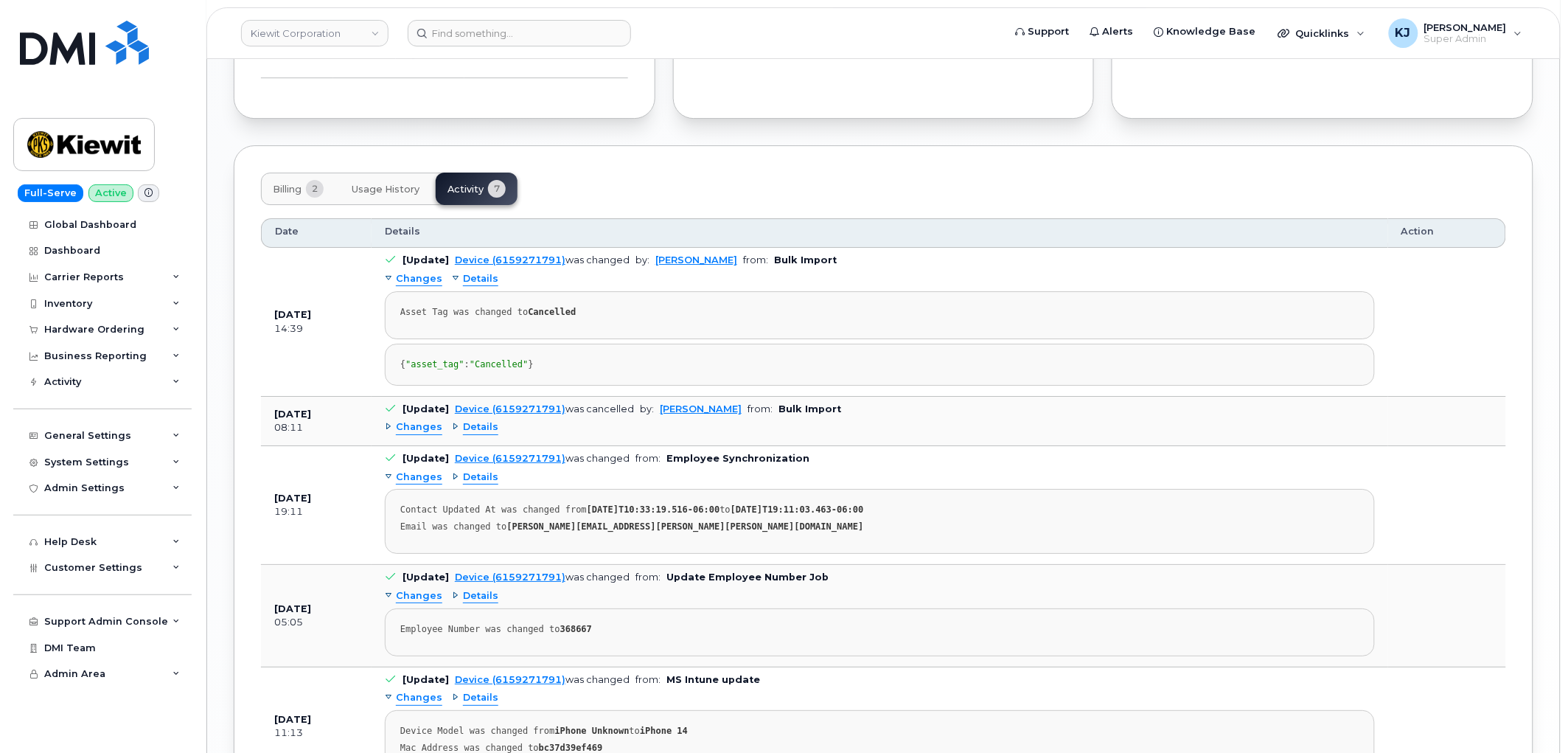
click at [408, 273] on span "Changes" at bounding box center [419, 279] width 46 height 14
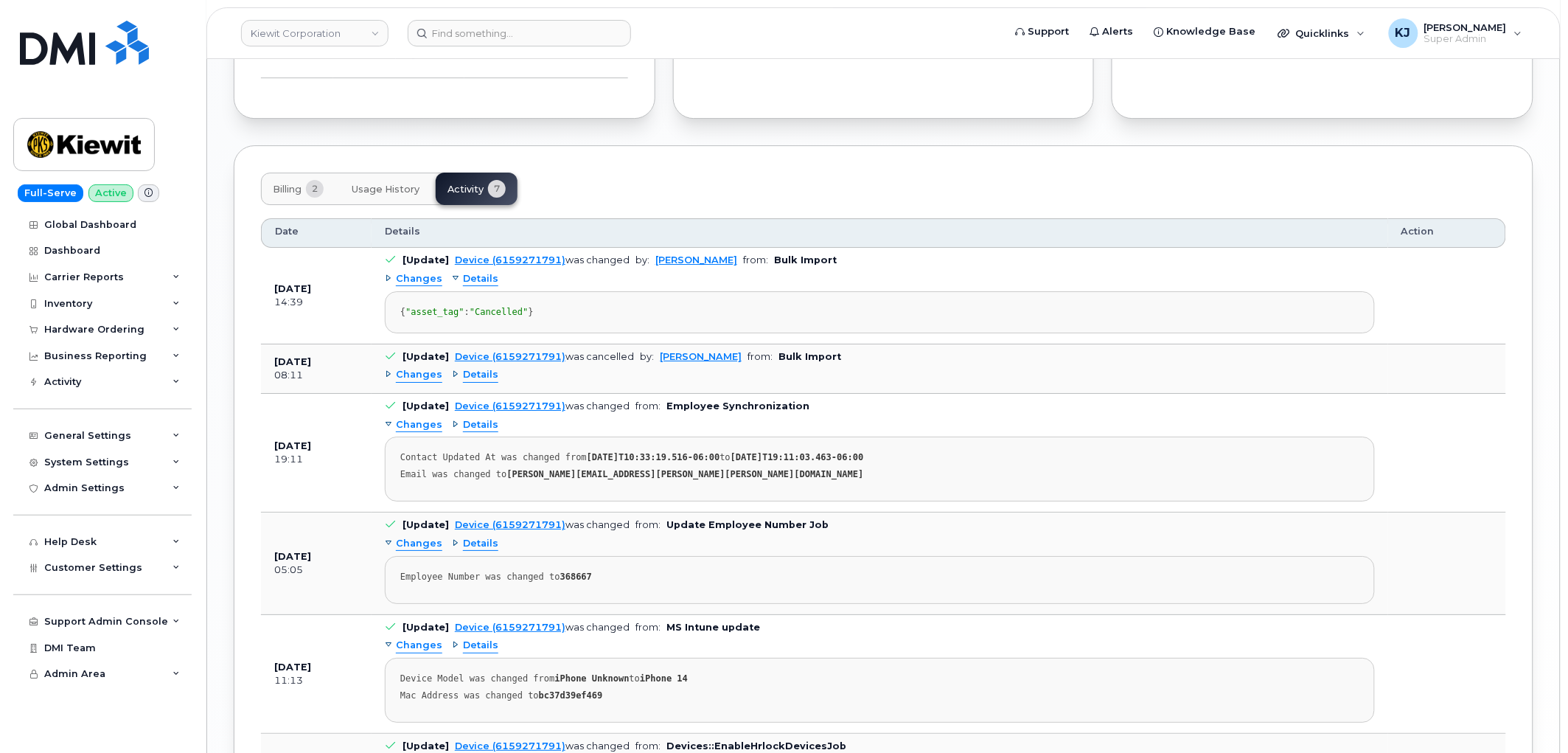
click at [408, 273] on span "Changes" at bounding box center [419, 279] width 46 height 14
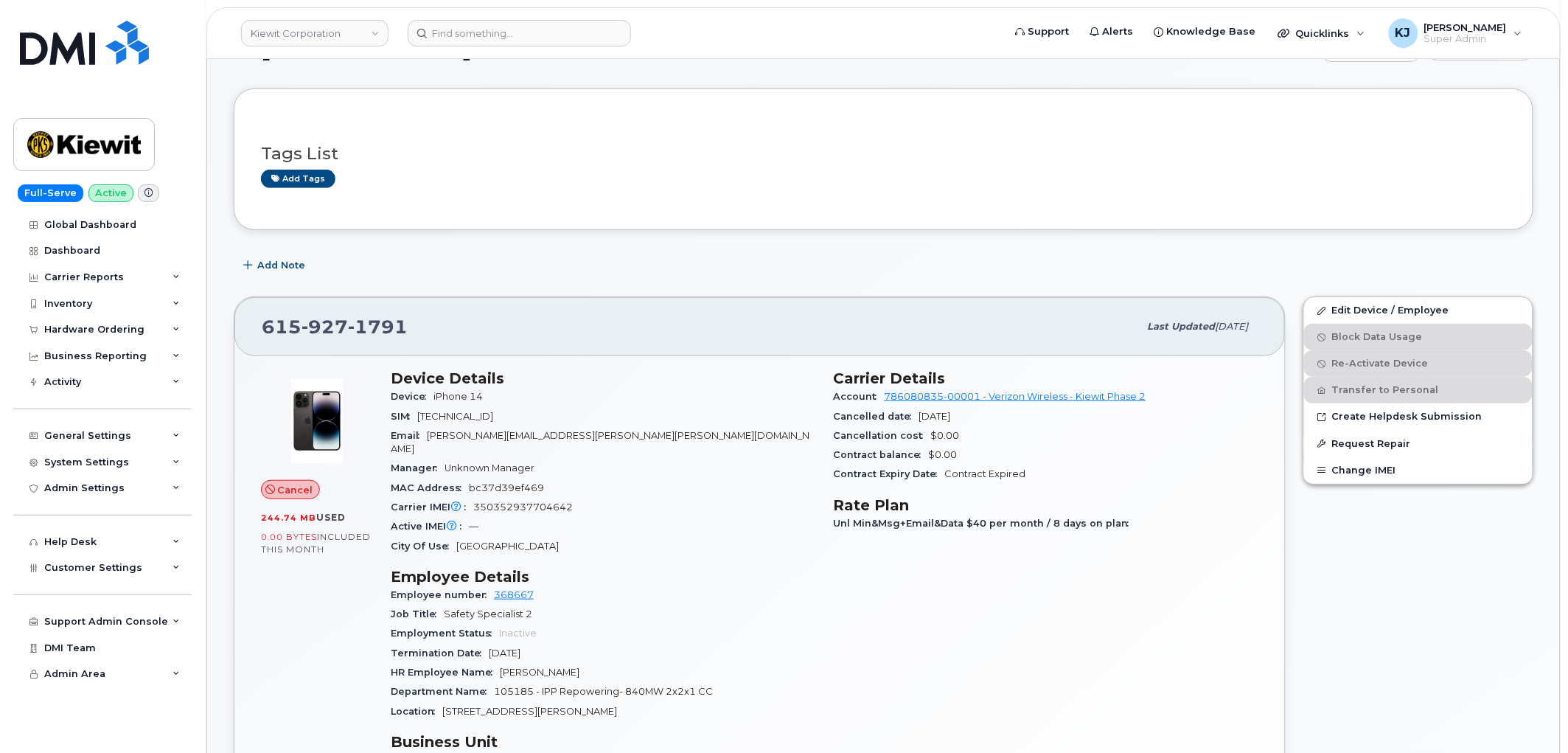
scroll to position [28, 0]
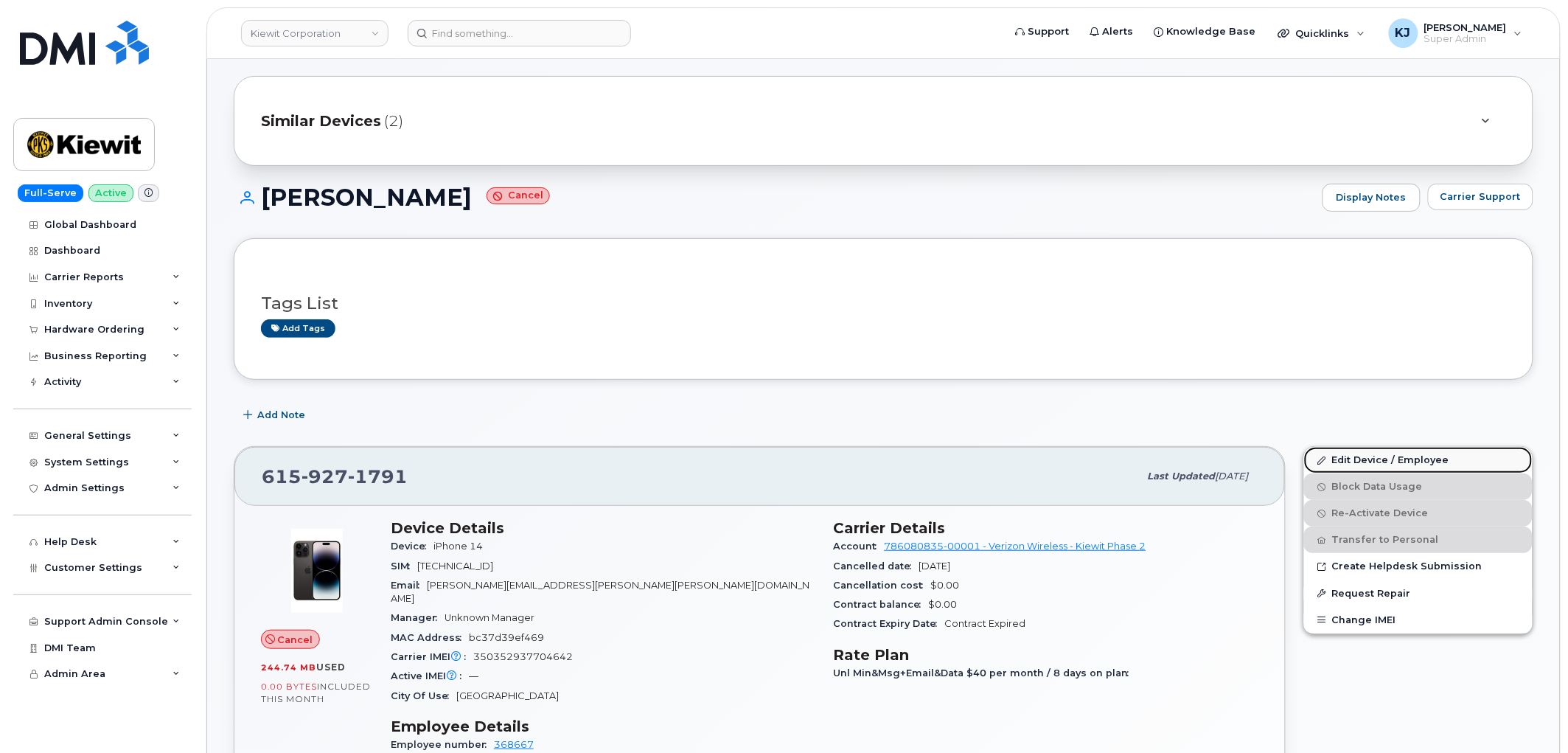
click at [1382, 462] on link "Edit Device / Employee" at bounding box center [1419, 460] width 229 height 27
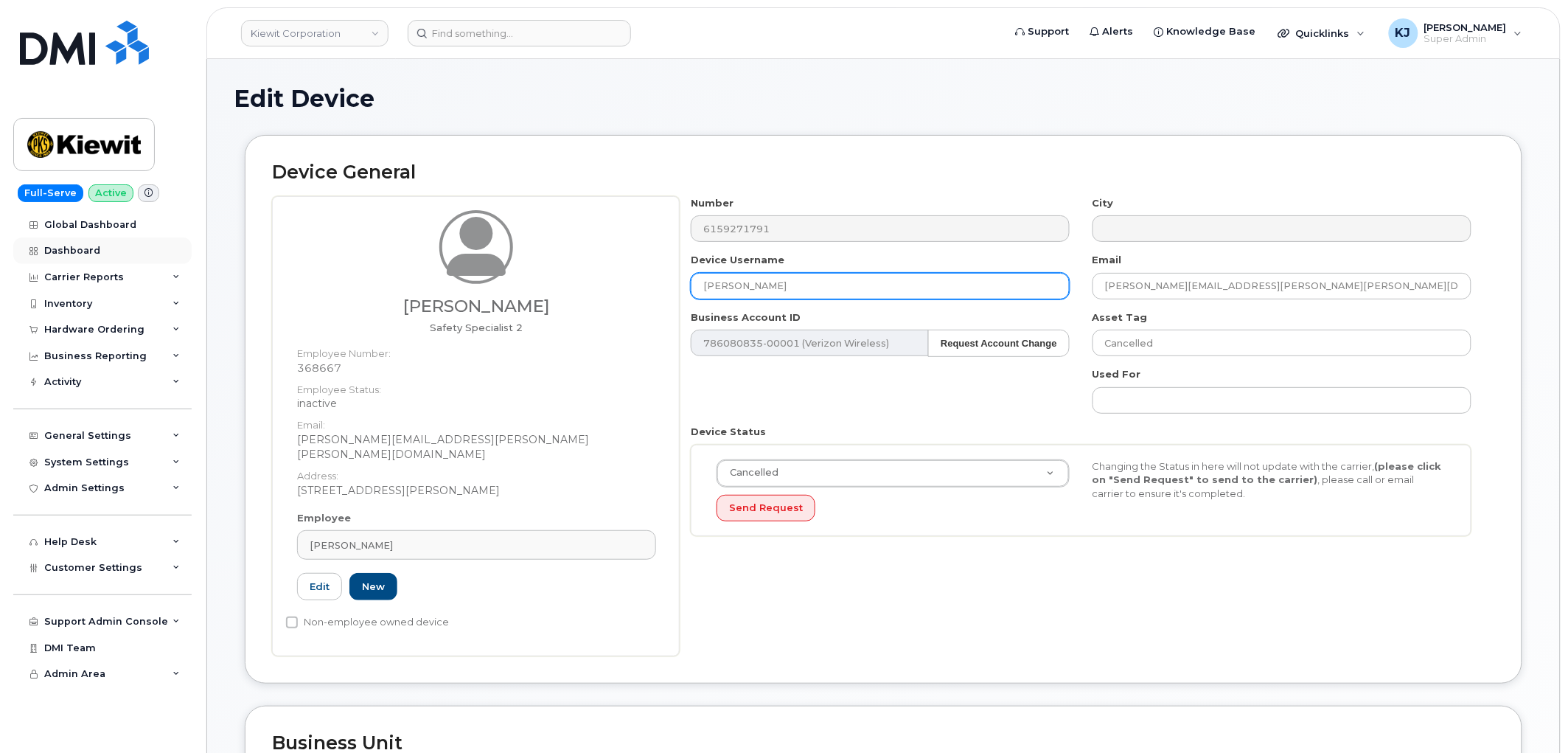
drag, startPoint x: 830, startPoint y: 285, endPoint x: 151, endPoint y: 245, distance: 680.2
paste input "Cordell Ballard"
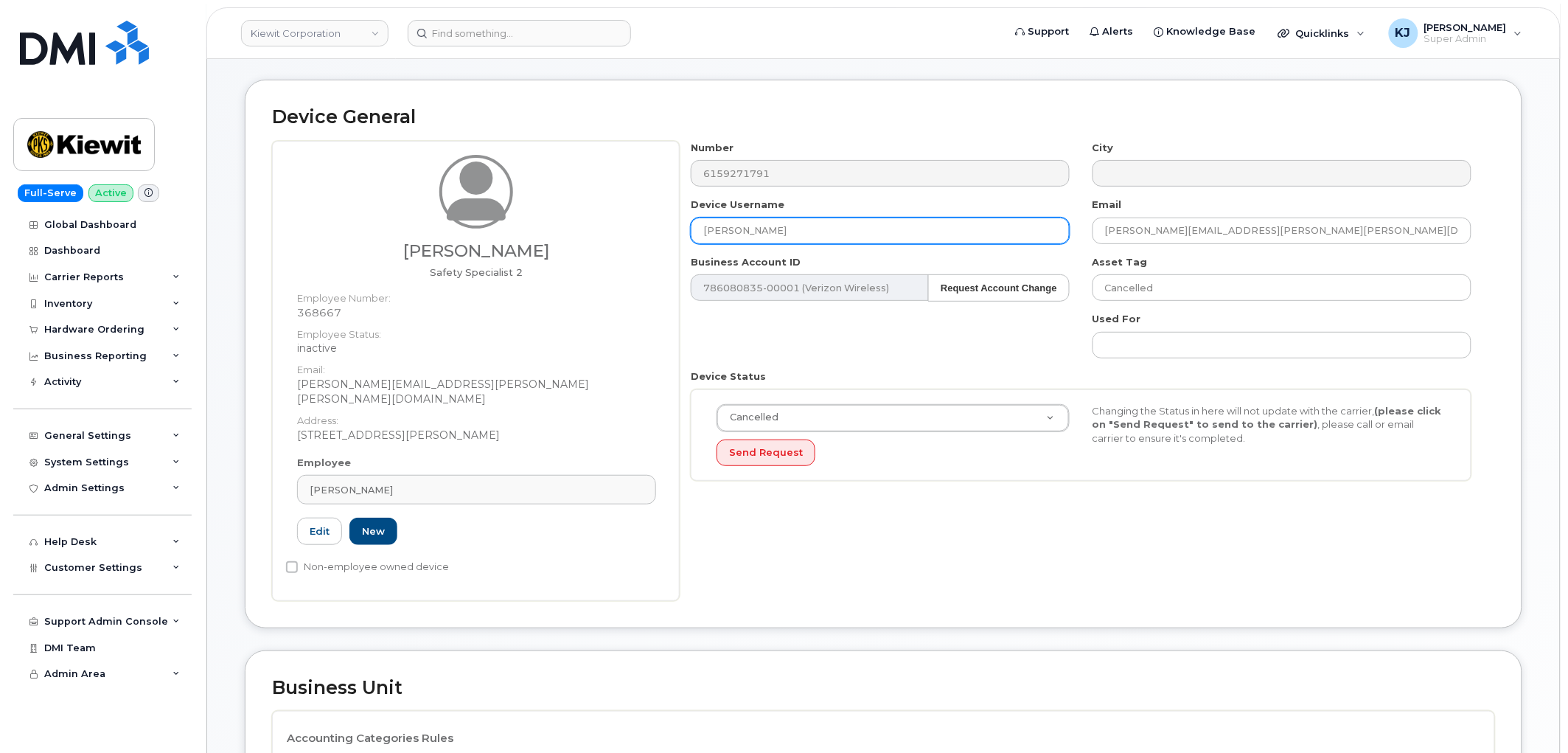
scroll to position [82, 0]
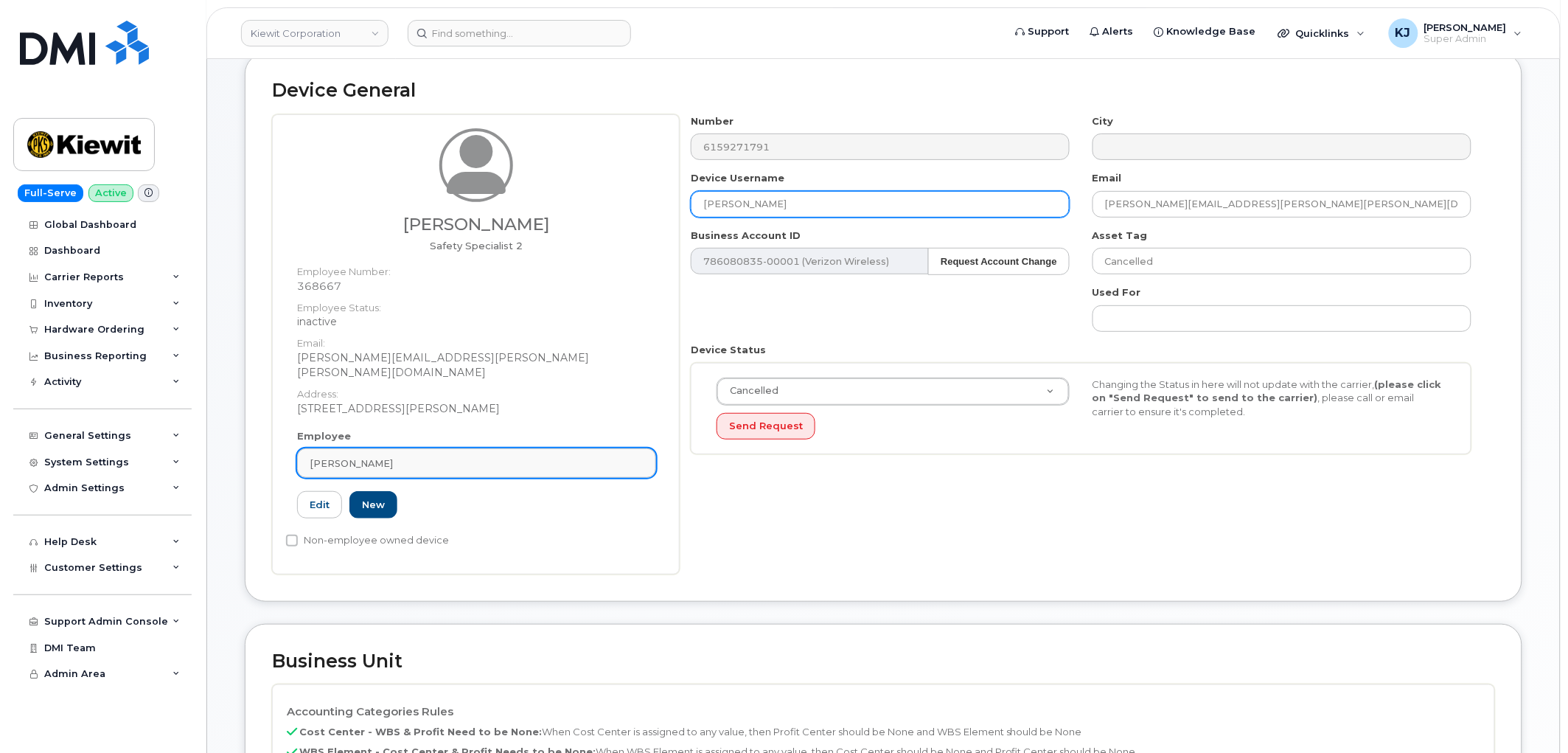
type input "Cordell Ballard"
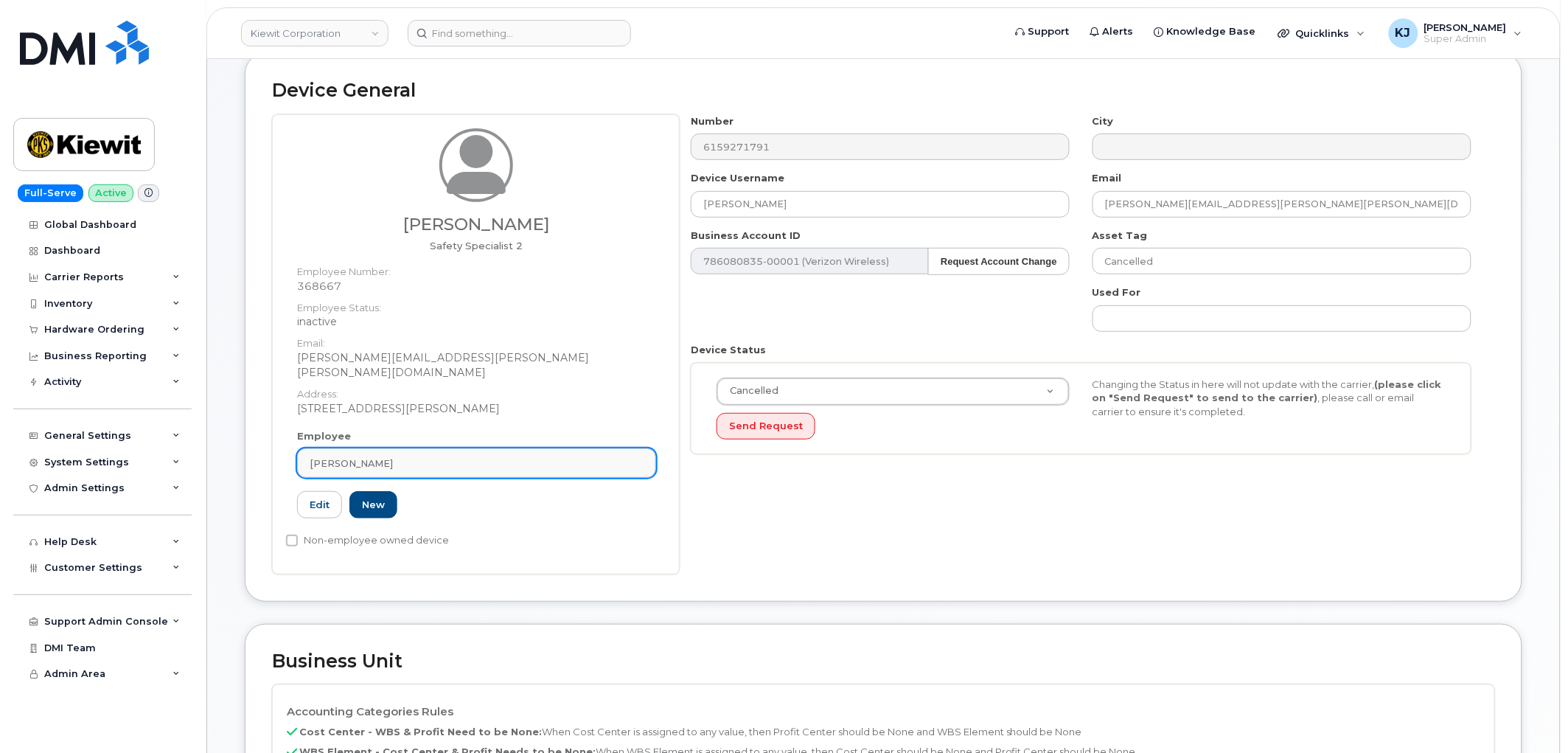
click at [422, 448] on link "Clayton Benally" at bounding box center [476, 463] width 359 height 30
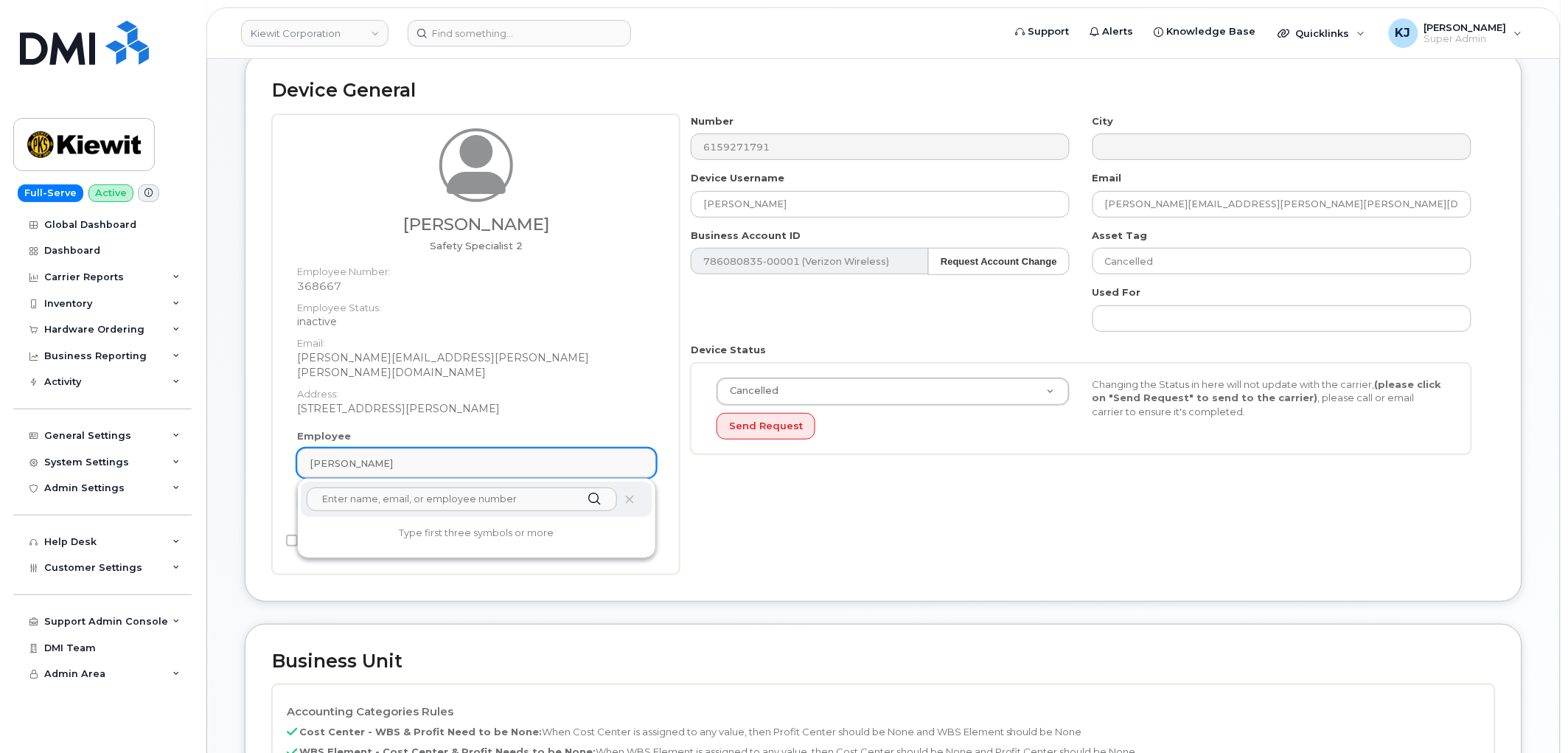
paste input "Cordell Ballard"
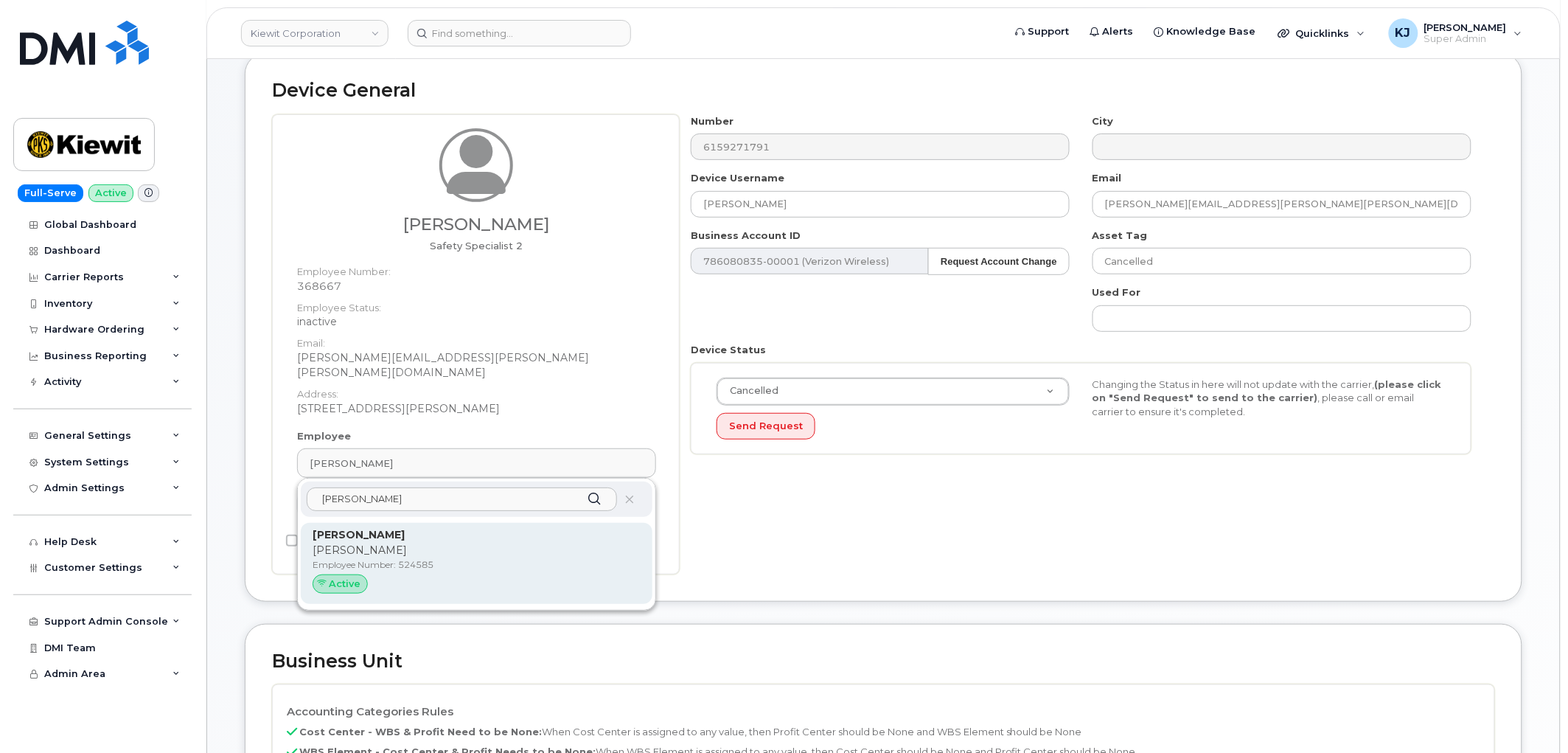
type input "Cordell Ballard"
click at [401, 528] on p "Cordell Ballard" at bounding box center [476, 535] width 328 height 16
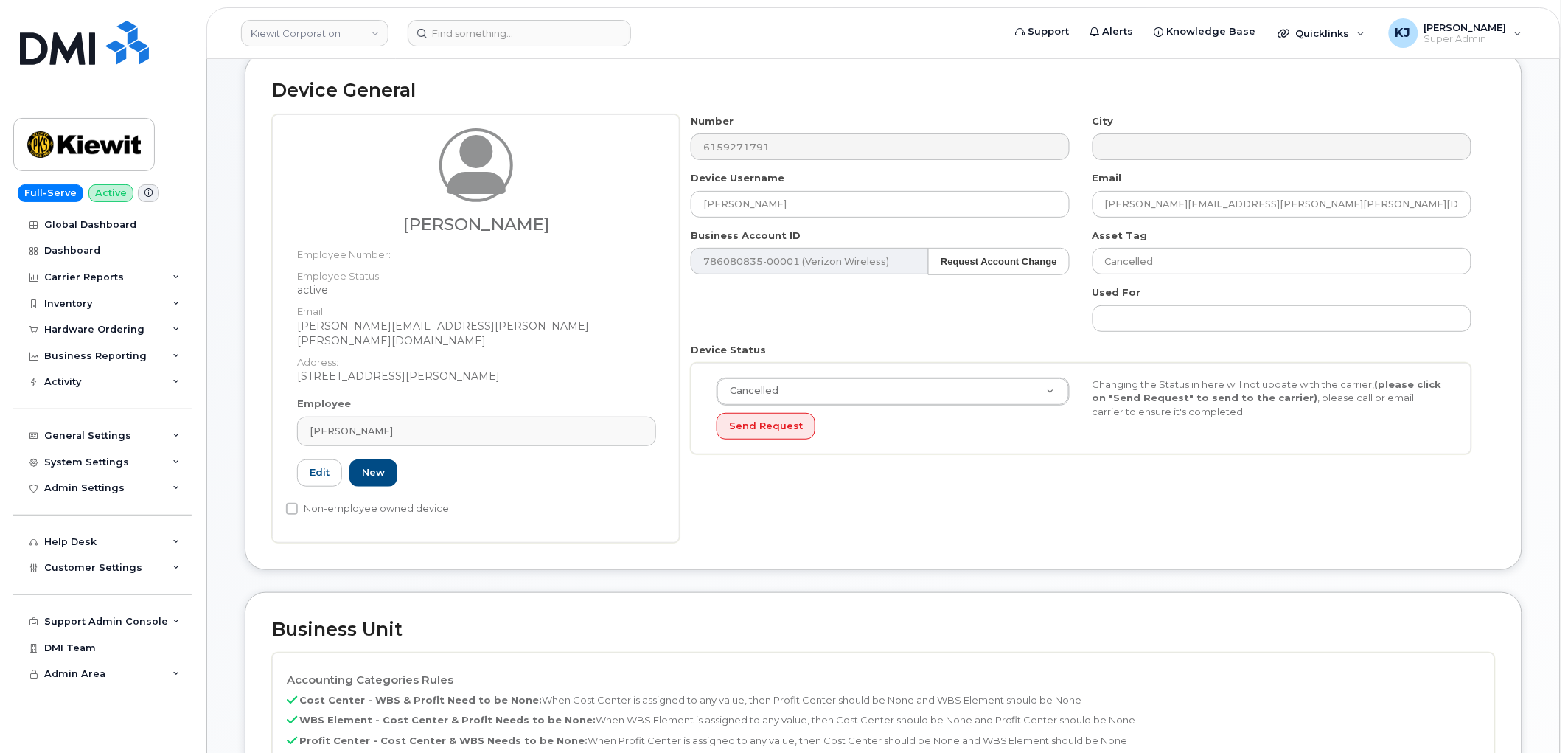
type input "524585"
type input "cordell.ballard@kiewit.com"
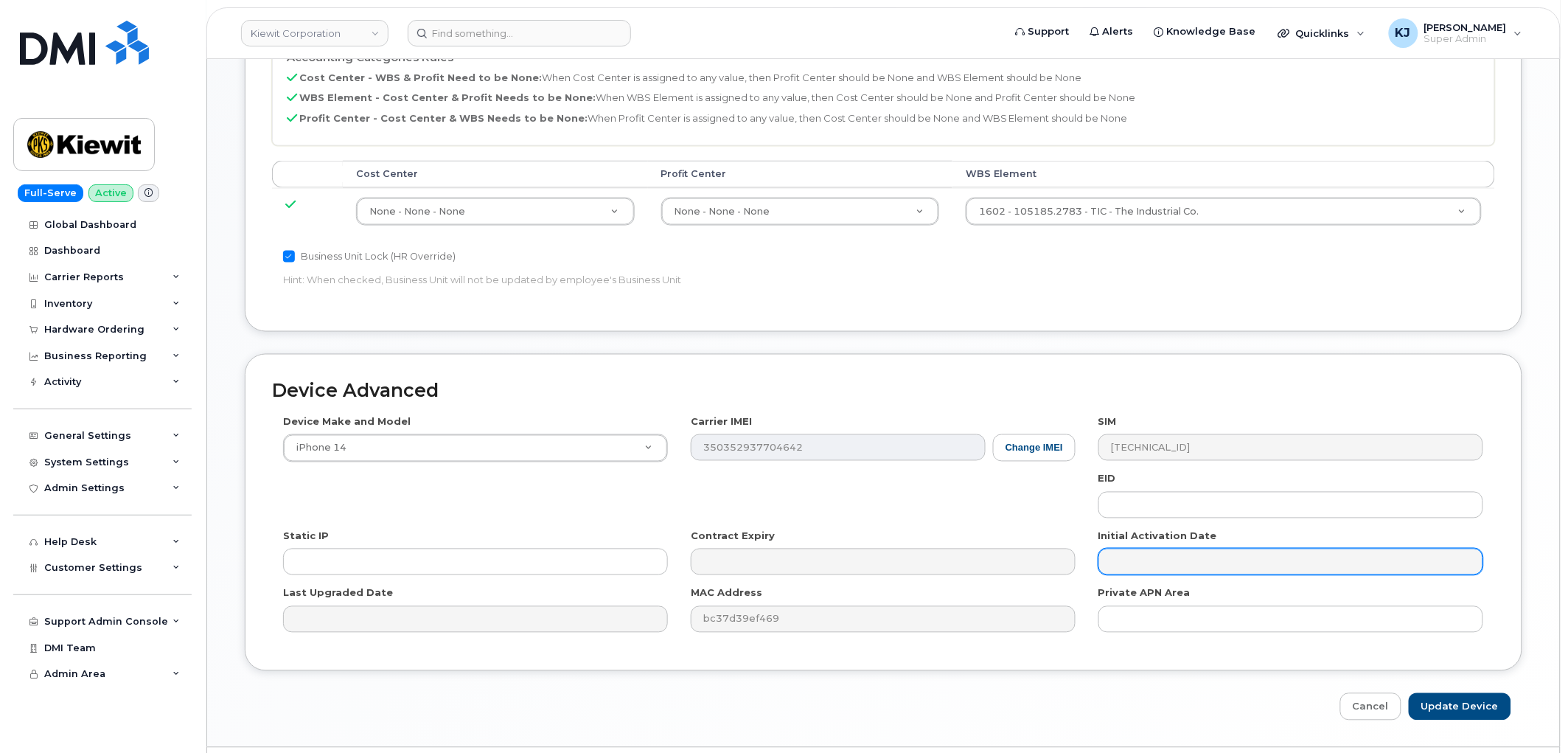
scroll to position [732, 0]
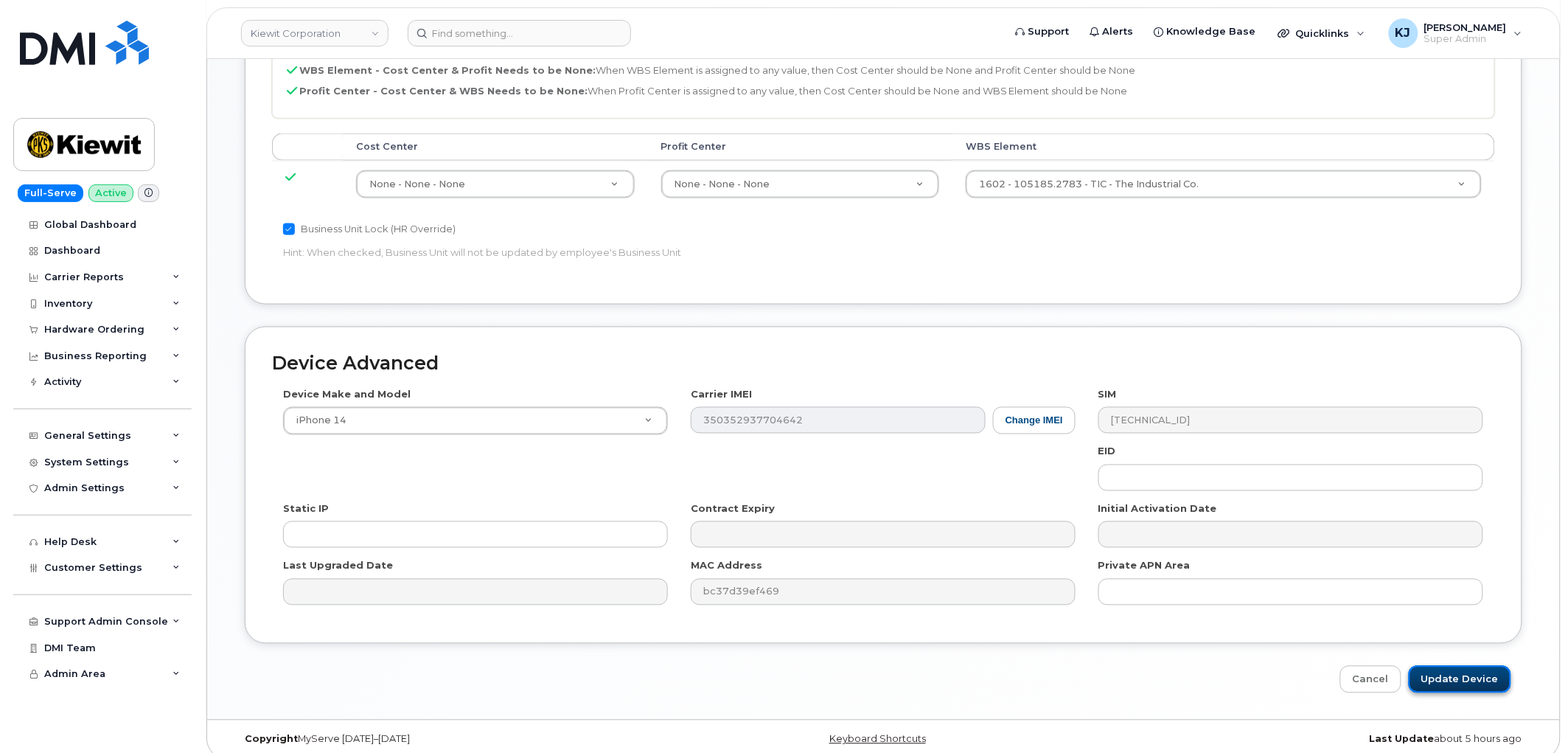
click at [1469, 669] on input "Update Device" at bounding box center [1460, 680] width 103 height 28
type input "Saving..."
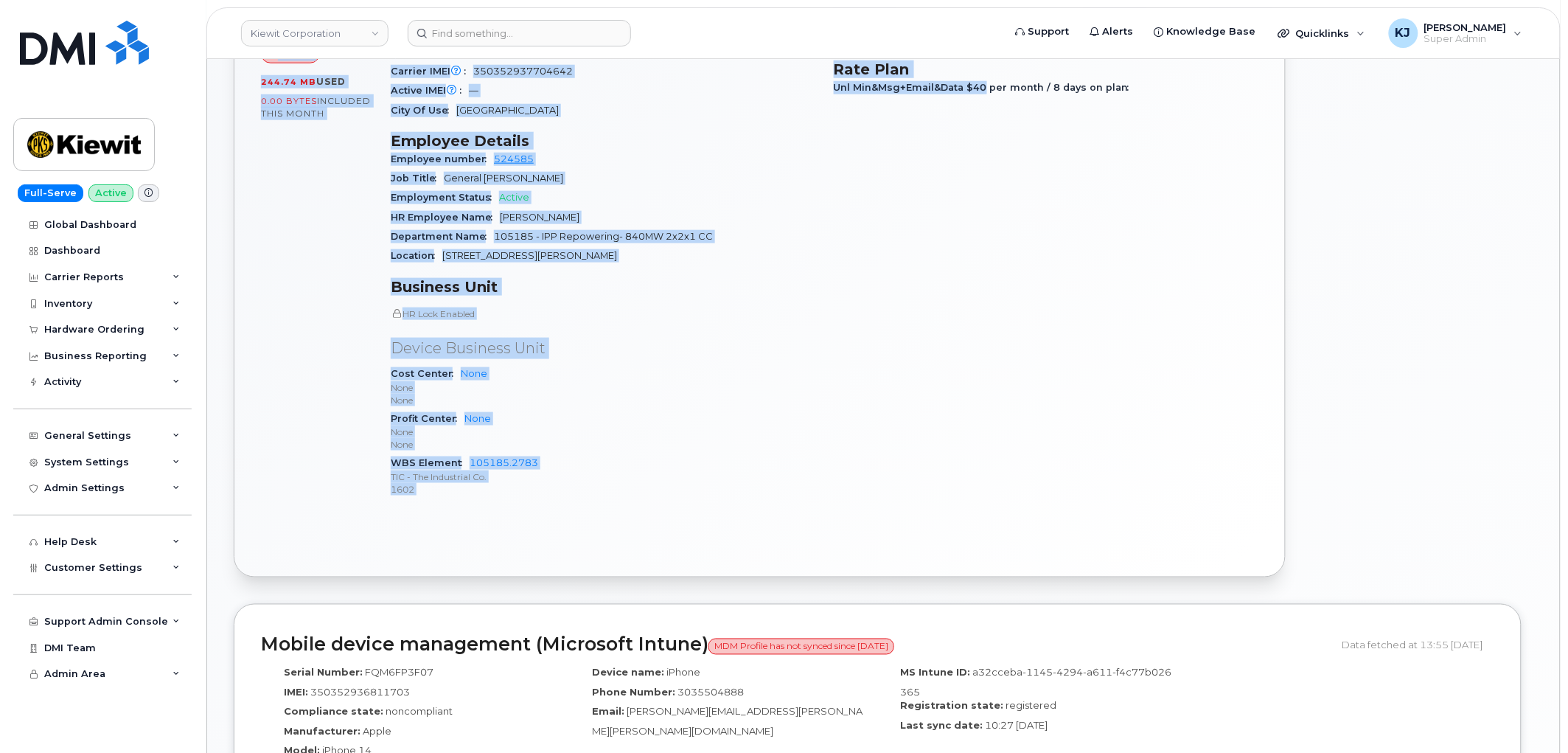
scroll to position [492, 0]
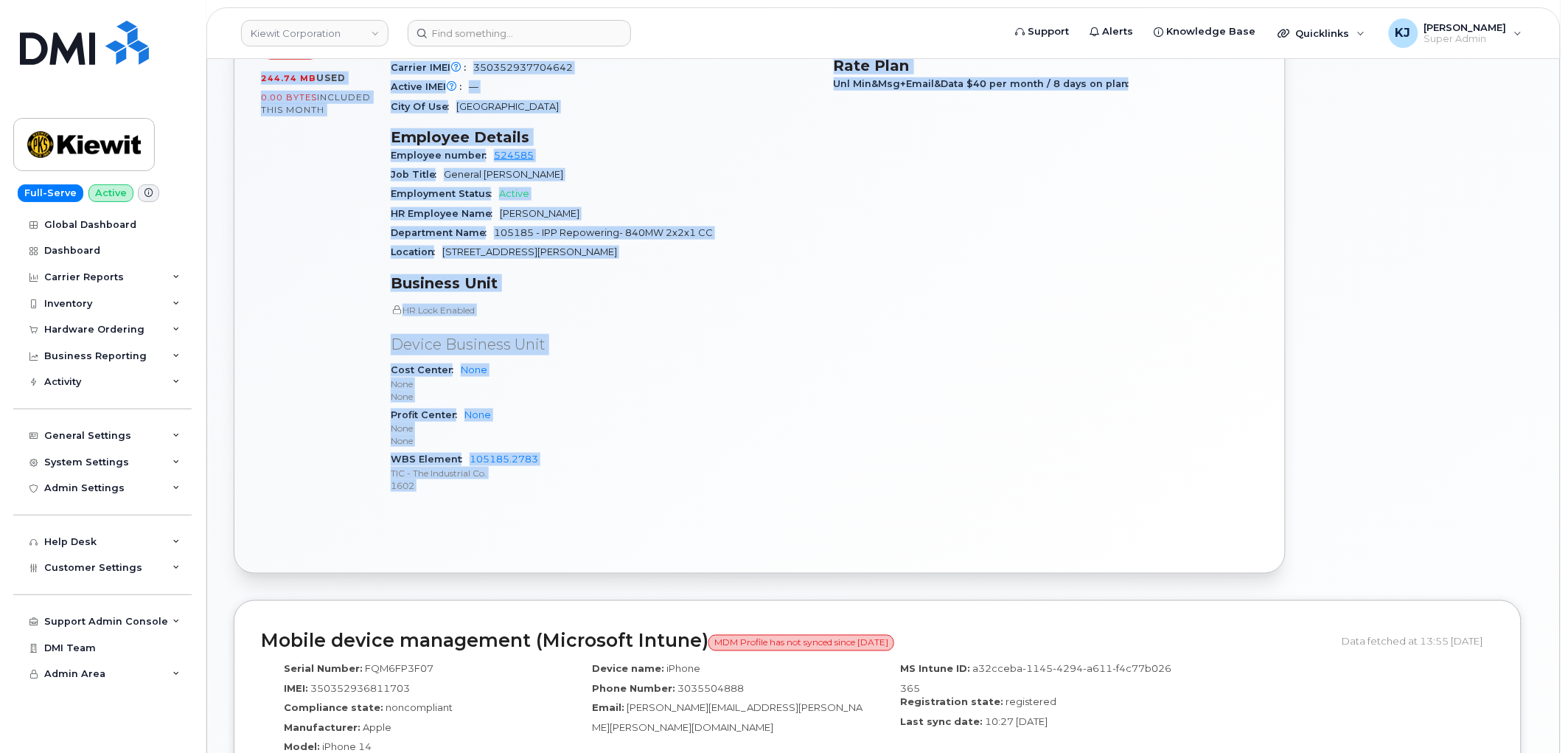
drag, startPoint x: 268, startPoint y: 104, endPoint x: 1195, endPoint y: 286, distance: 944.7
click at [1195, 286] on div "[PERSON_NAME] Cancel Display Notes Carrier Support Tags List Add tags Add Note …" at bounding box center [883, 497] width 1353 height 1859
copy div "Loremip Dolorsi Ametco Adipisc Elits Doeiusm Tempori Utla Etdo Mag aliq Eni Adm…"
click at [542, 28] on input at bounding box center [520, 33] width 223 height 27
paste input "300274"
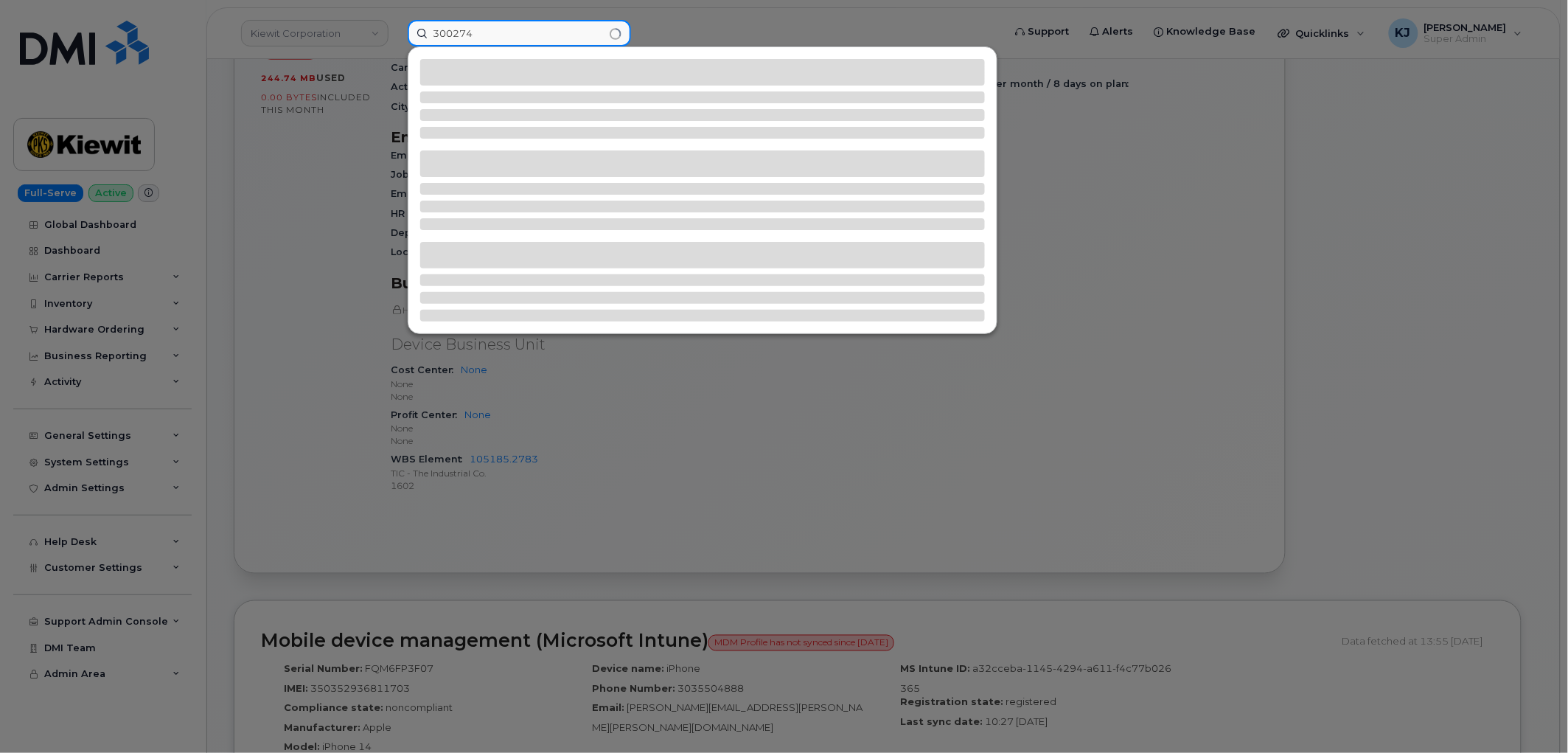
type input "300274"
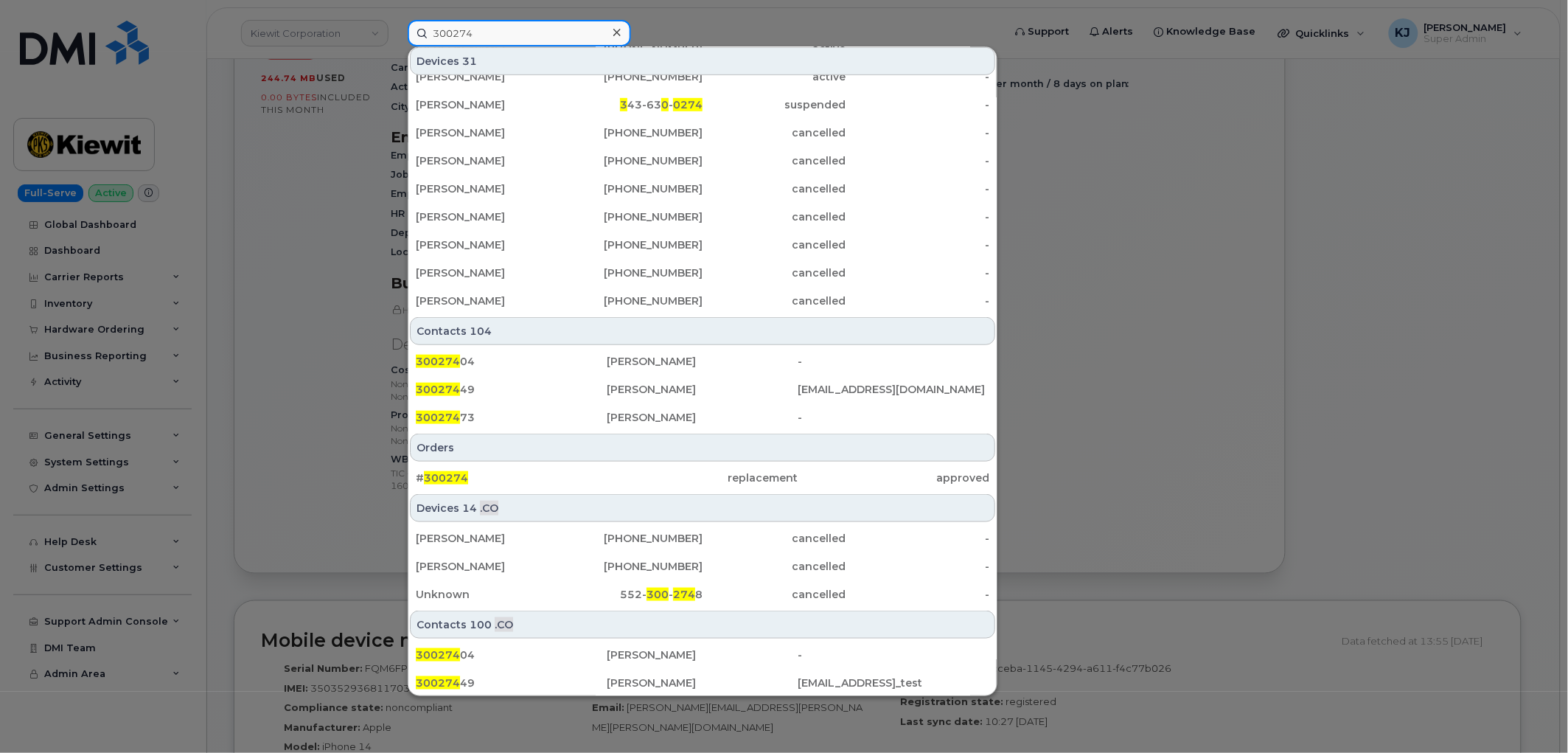
scroll to position [328, 0]
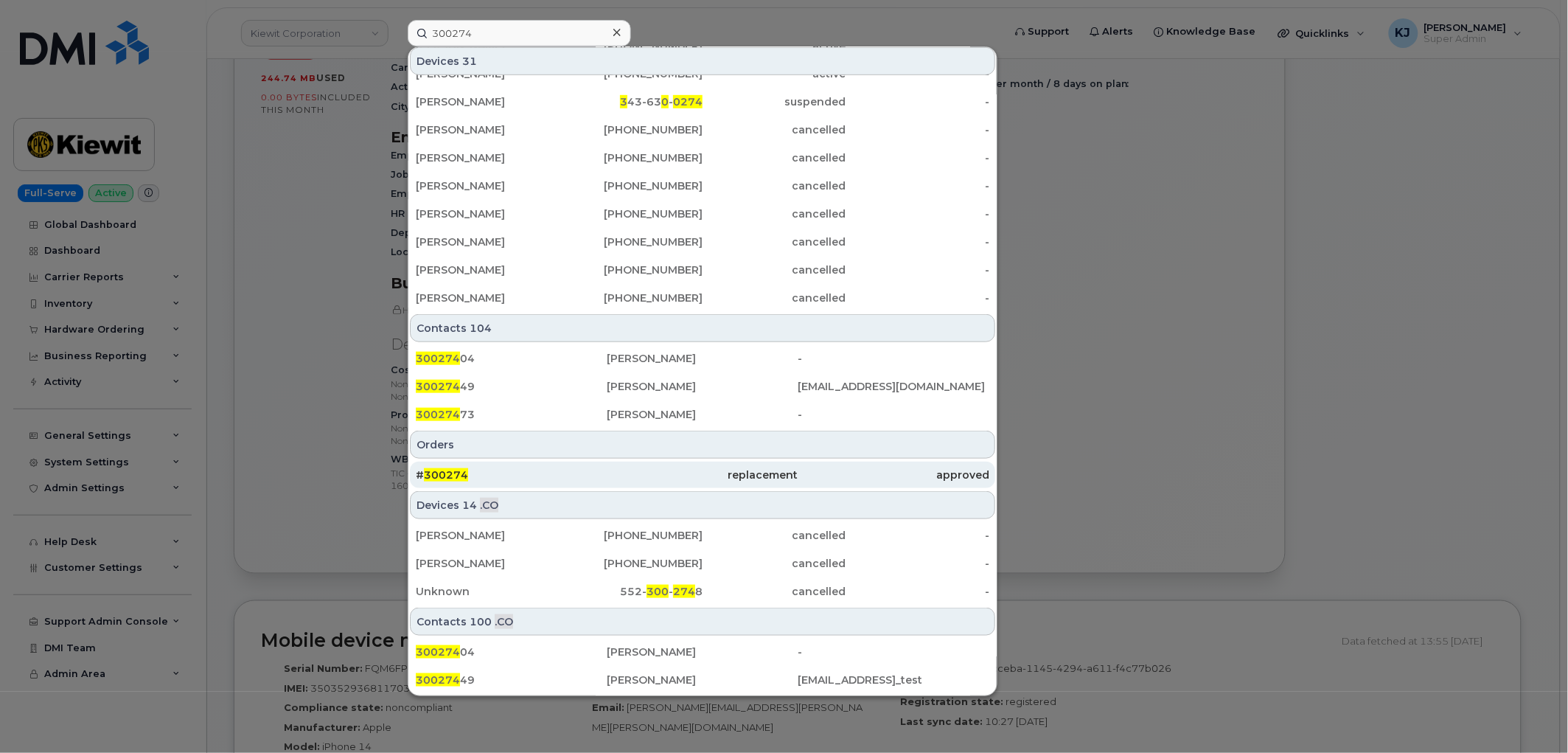
click at [504, 468] on div "# 300274" at bounding box center [511, 475] width 191 height 15
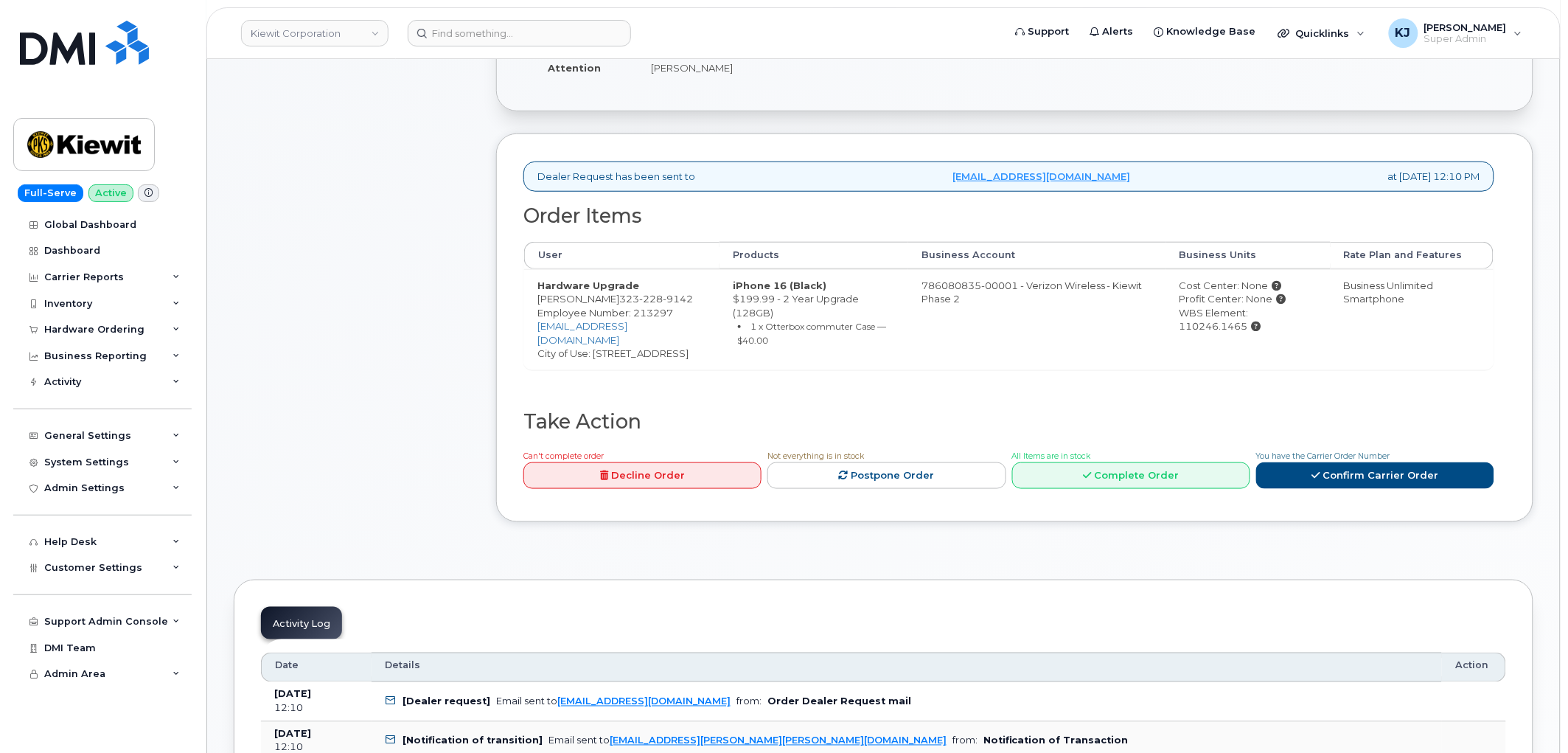
scroll to position [409, 0]
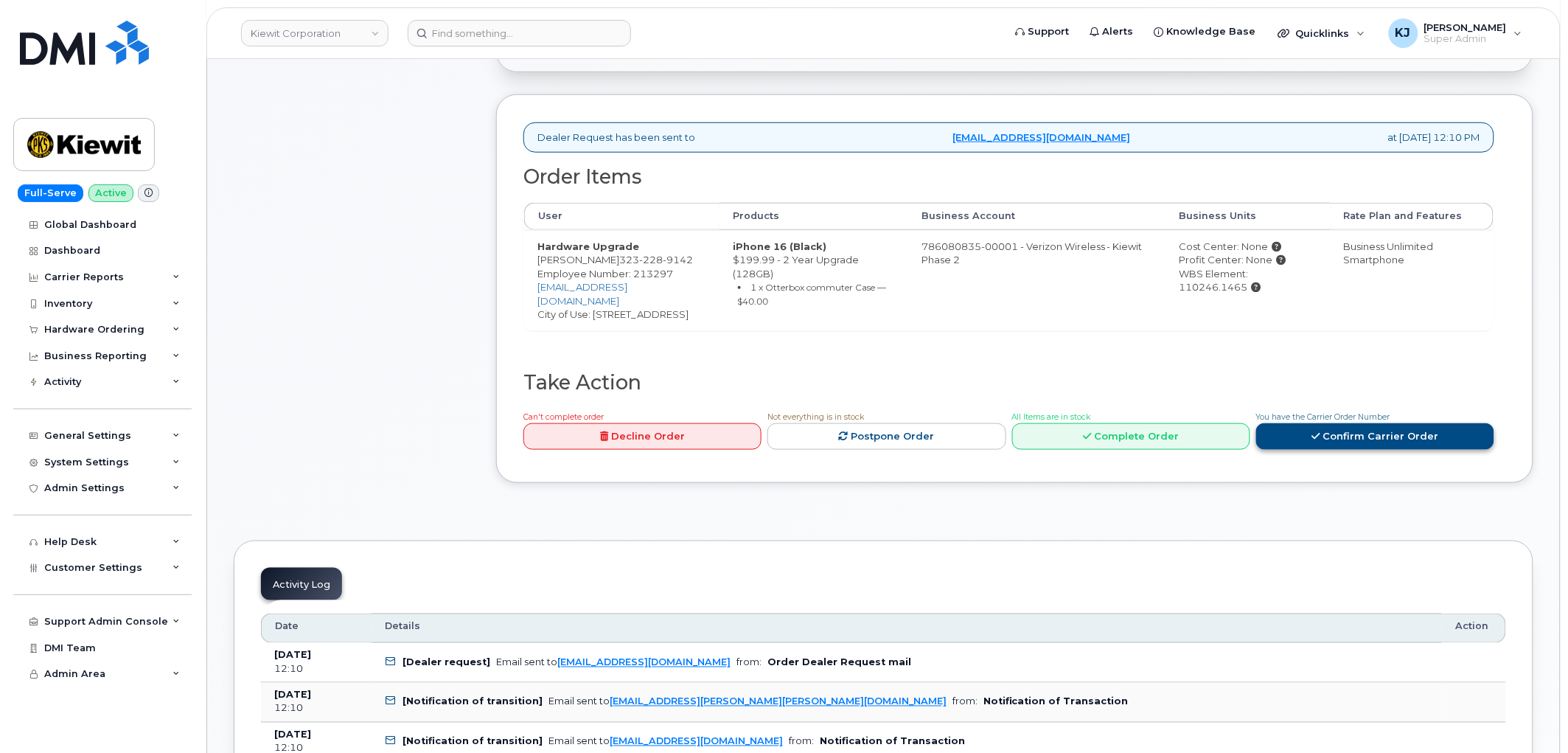
click at [1396, 432] on link "Confirm Carrier Order" at bounding box center [1376, 437] width 238 height 28
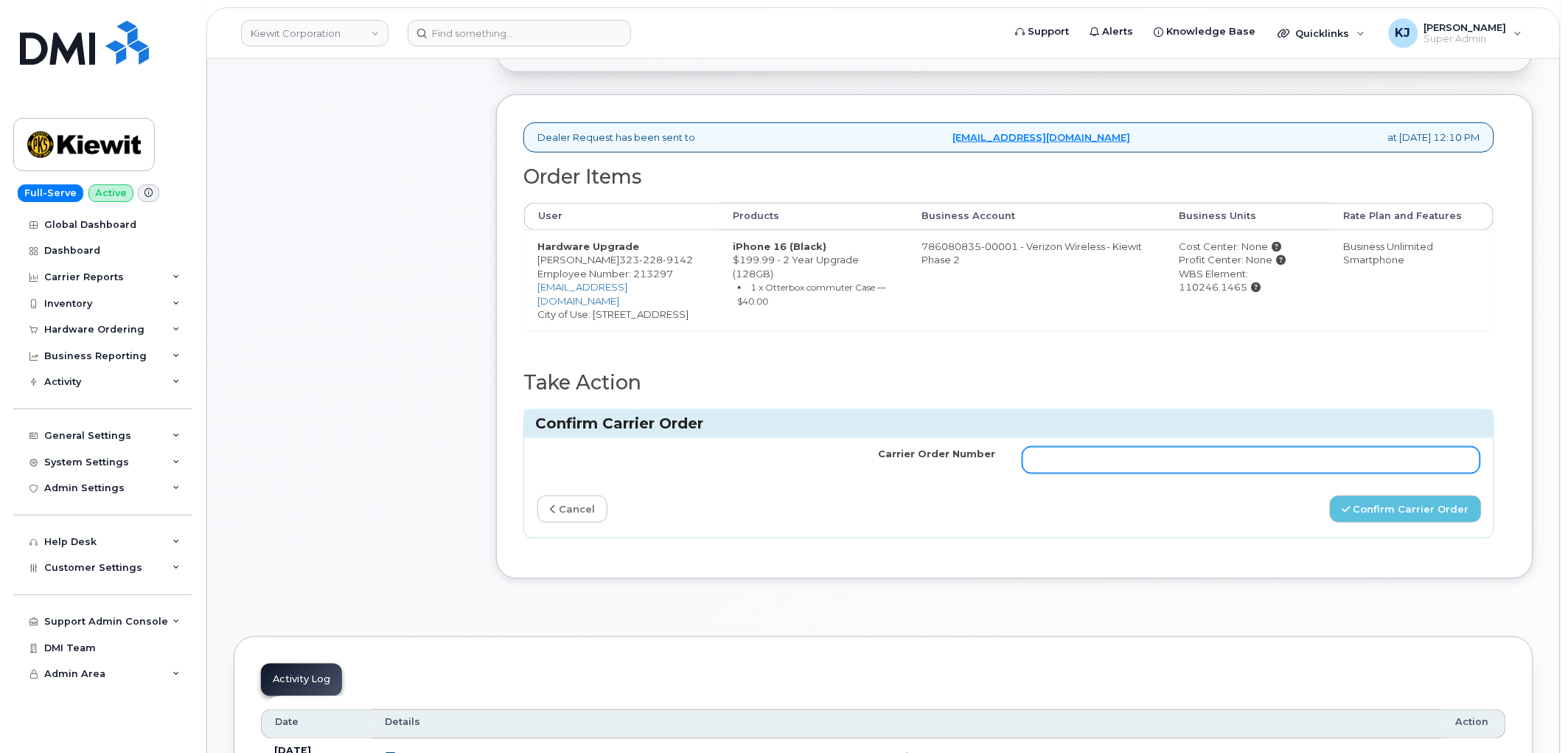
click at [1258, 455] on input "Carrier Order Number" at bounding box center [1252, 460] width 459 height 27
paste input "MB1000500682477"
type input "MB1000500682477"
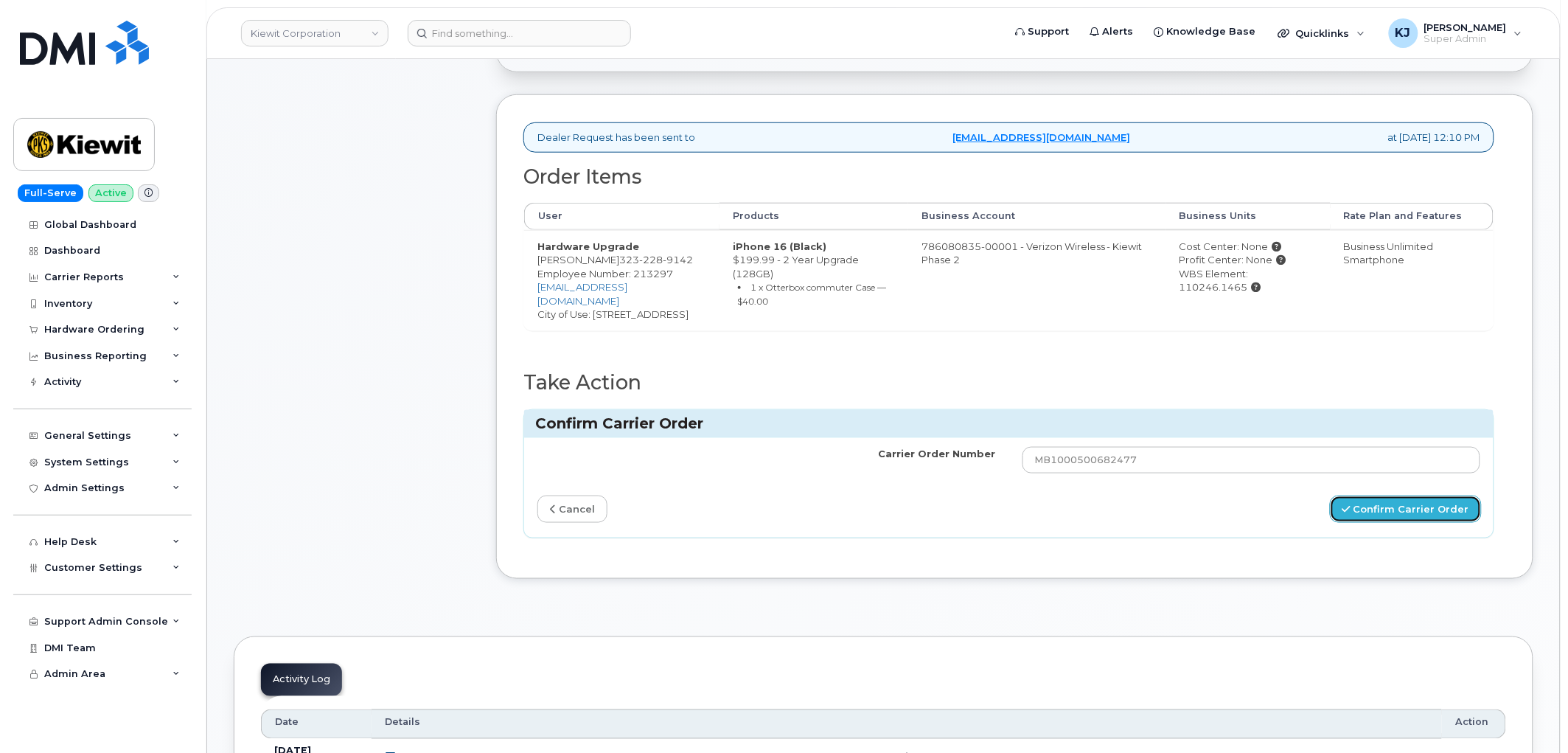
click at [1420, 517] on button "Confirm Carrier Order" at bounding box center [1406, 510] width 151 height 28
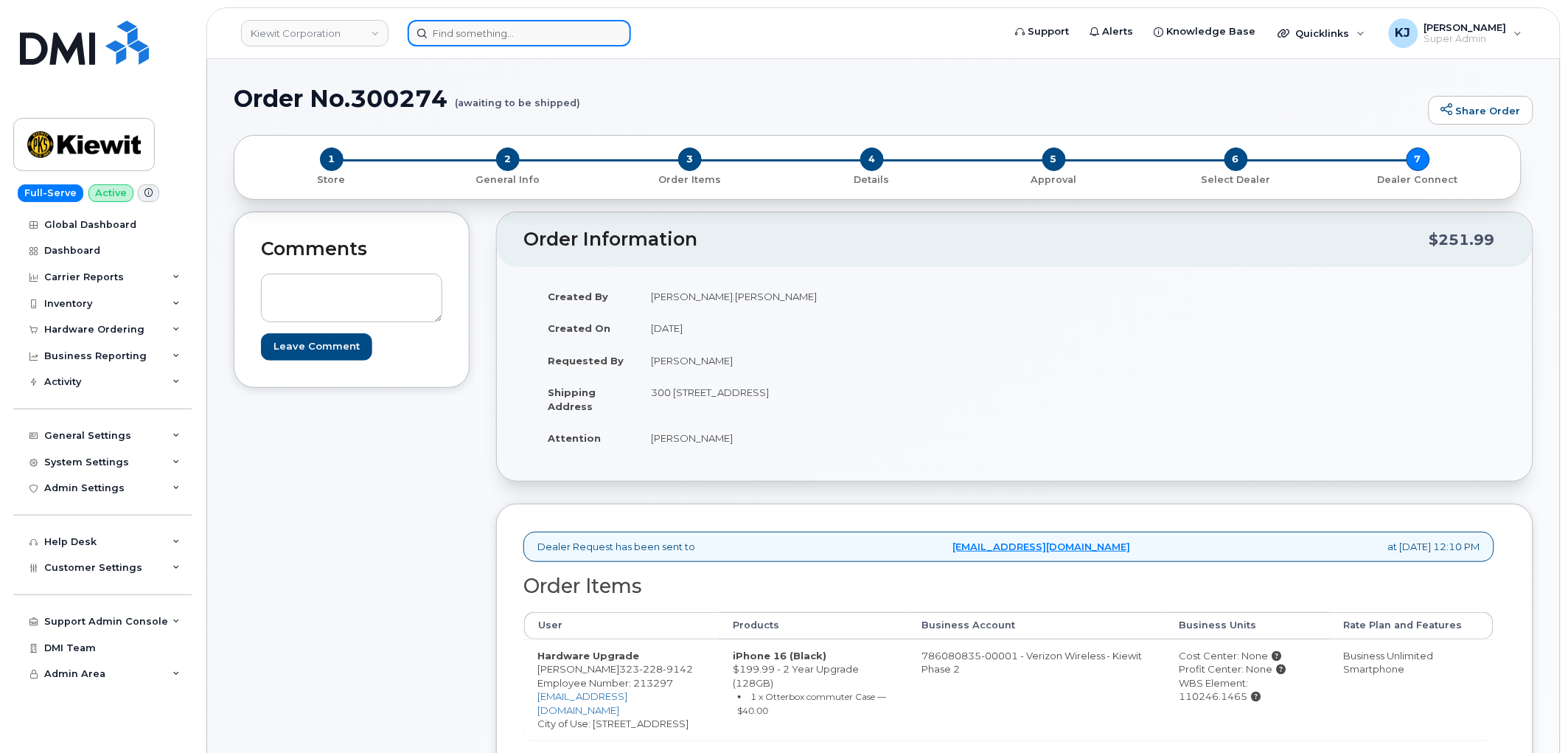
click at [543, 24] on input at bounding box center [520, 33] width 223 height 27
paste input "300208"
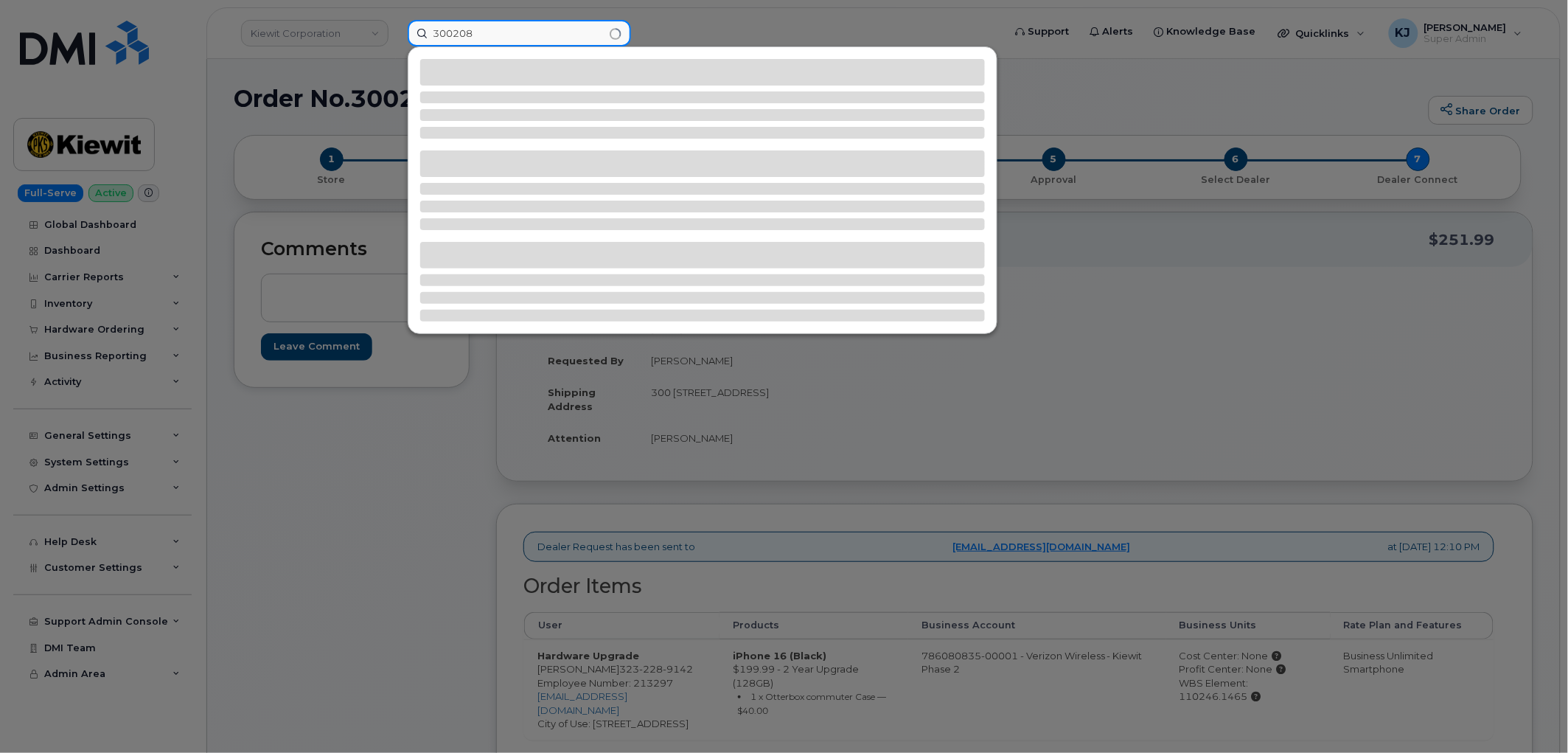
type input "300208"
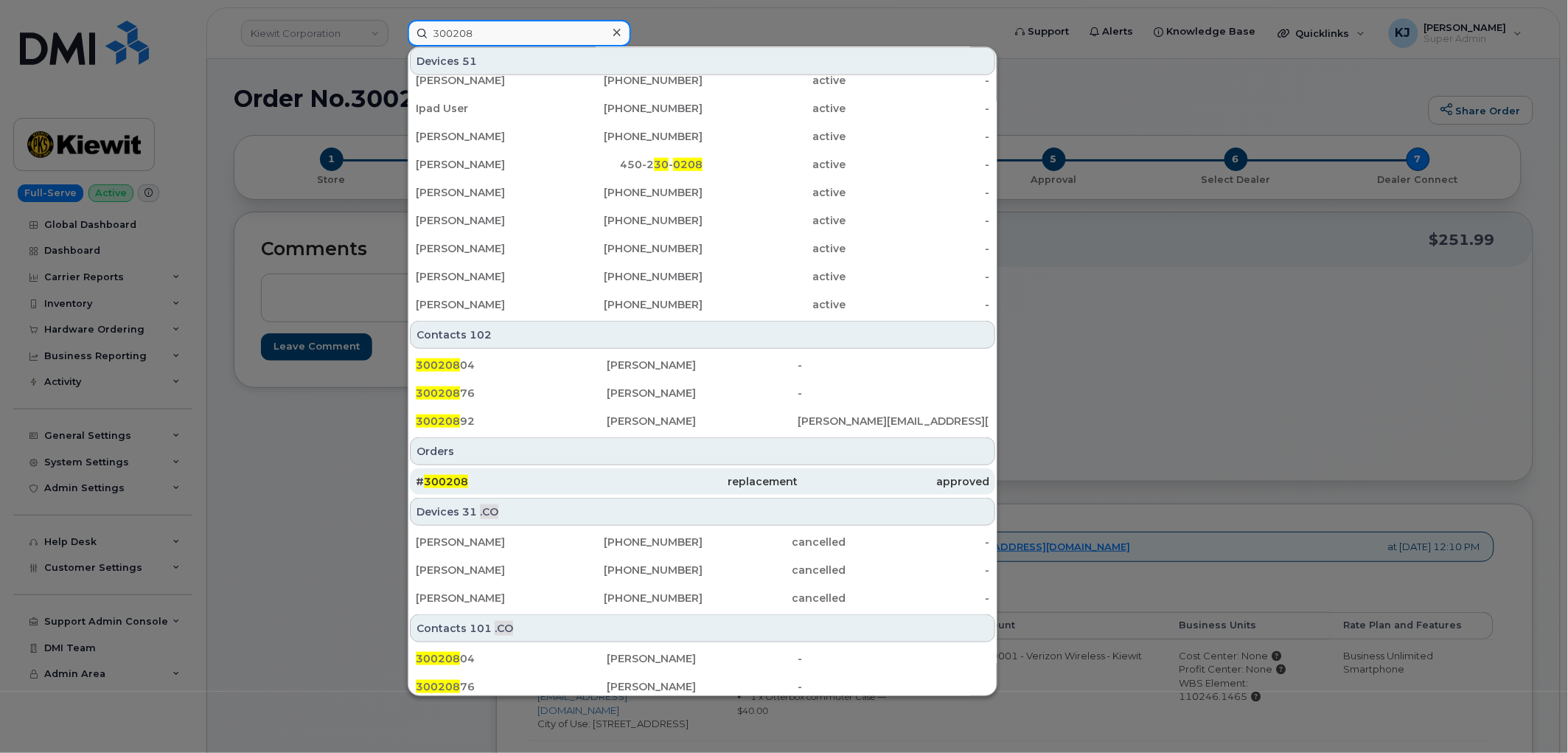
scroll to position [328, 0]
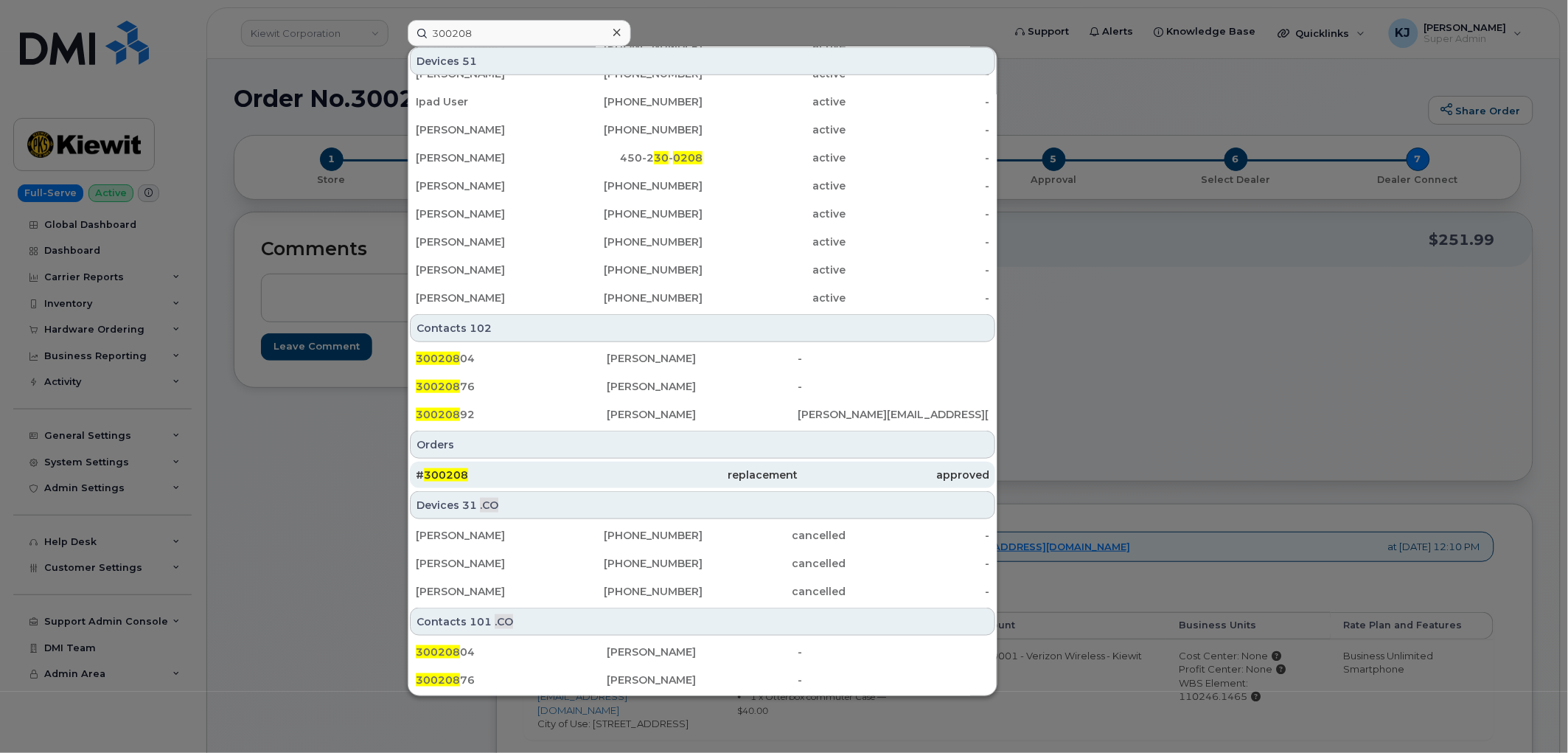
click at [465, 468] on div "# 300208" at bounding box center [511, 475] width 191 height 15
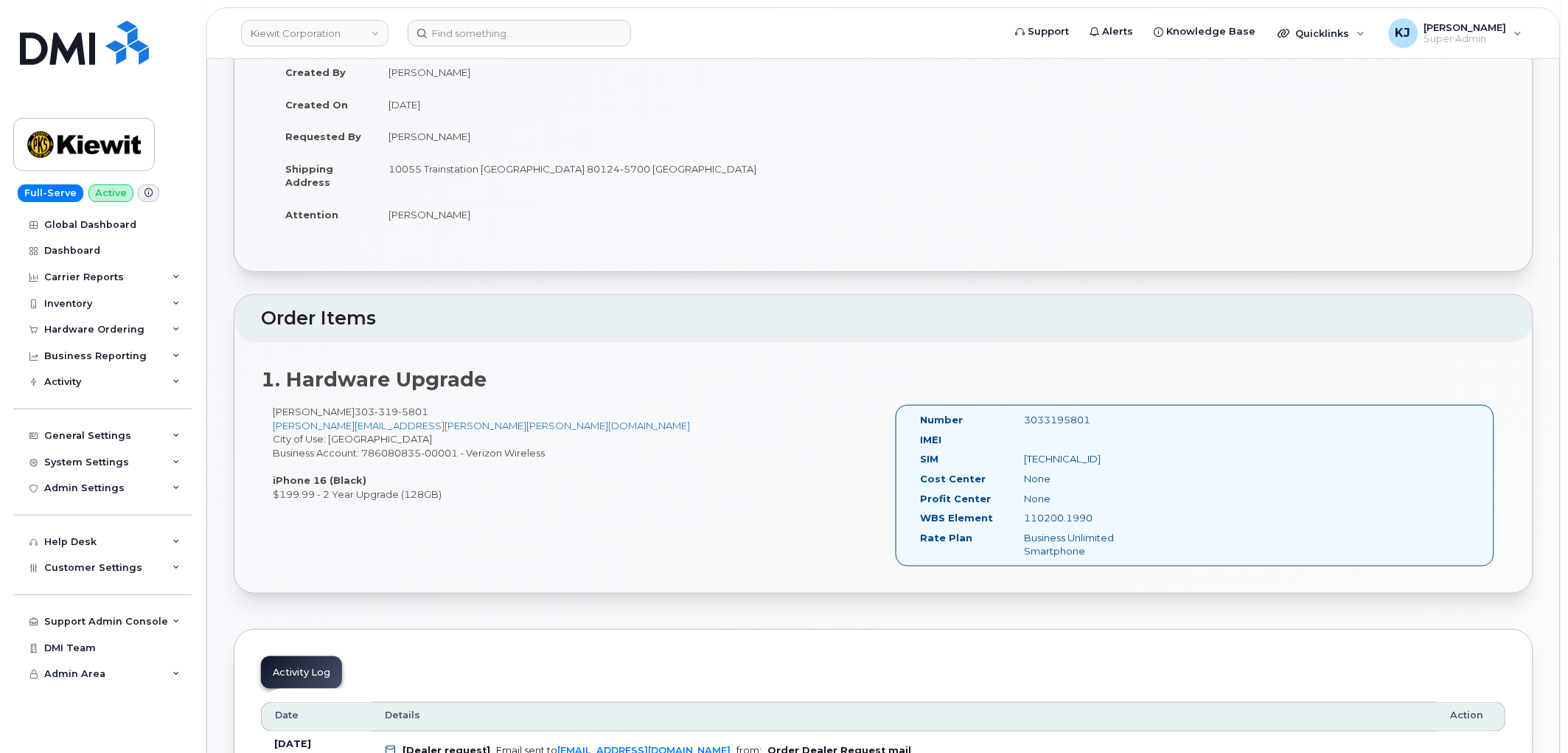
scroll to position [164, 0]
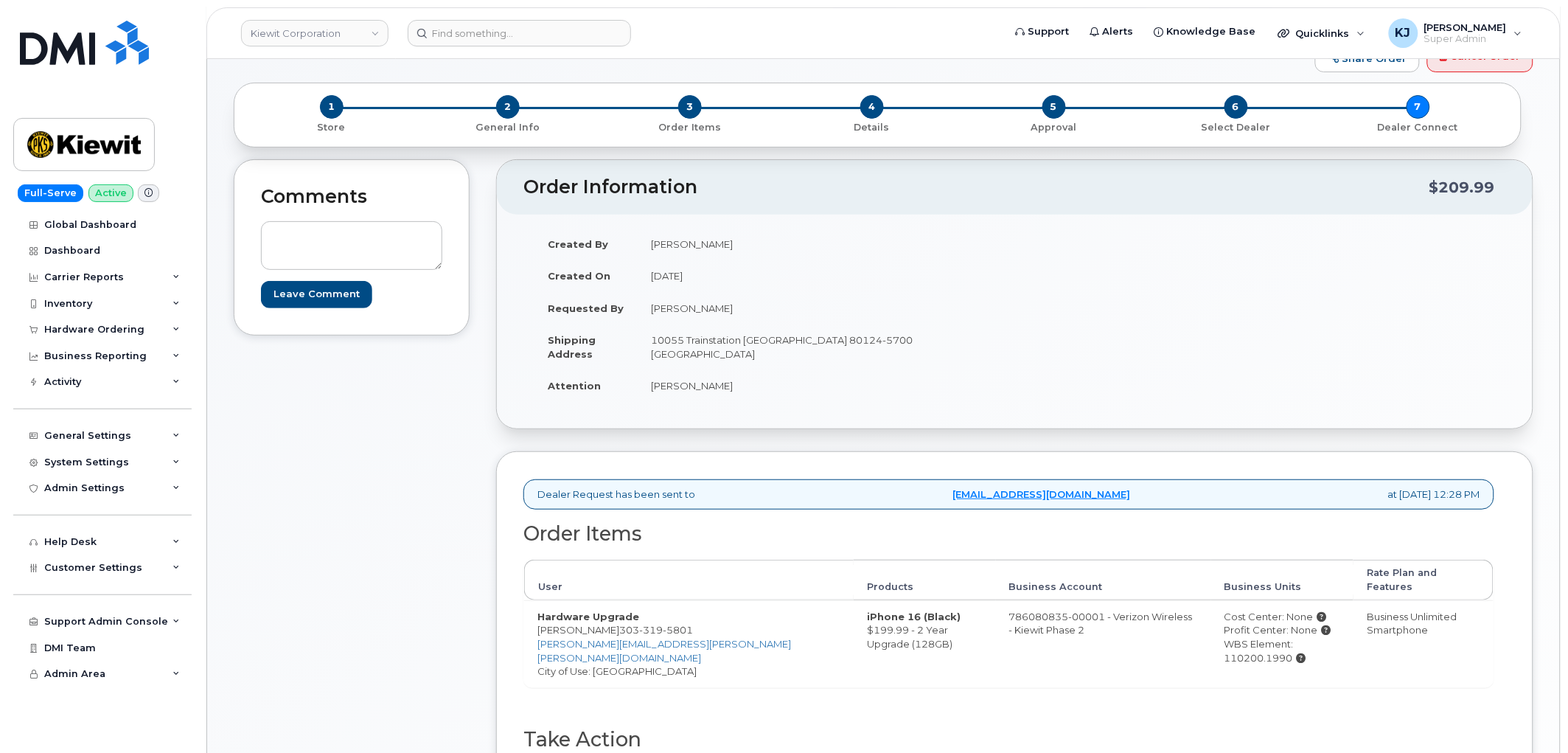
scroll to position [409, 0]
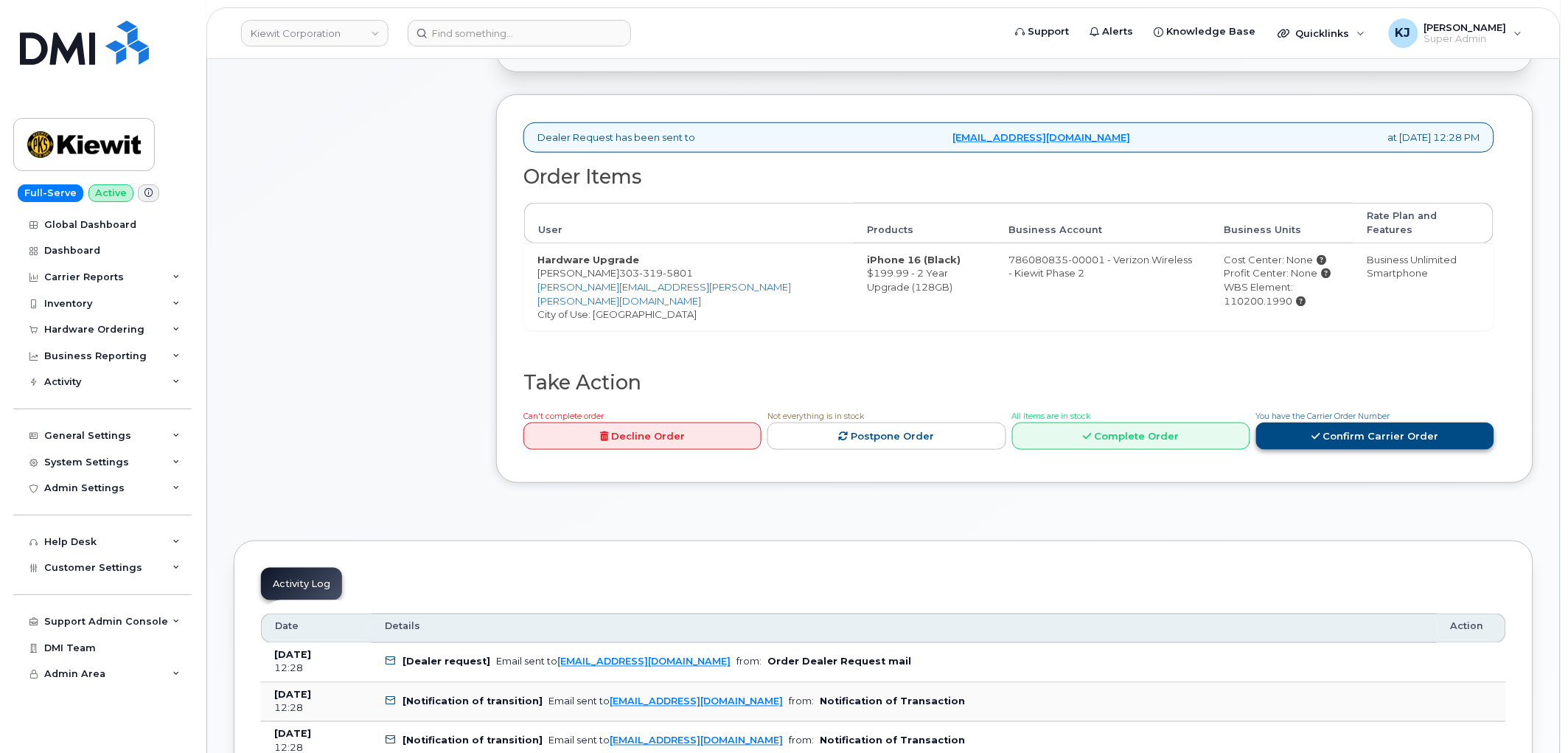
click at [1309, 423] on link "Confirm Carrier Order" at bounding box center [1376, 437] width 238 height 28
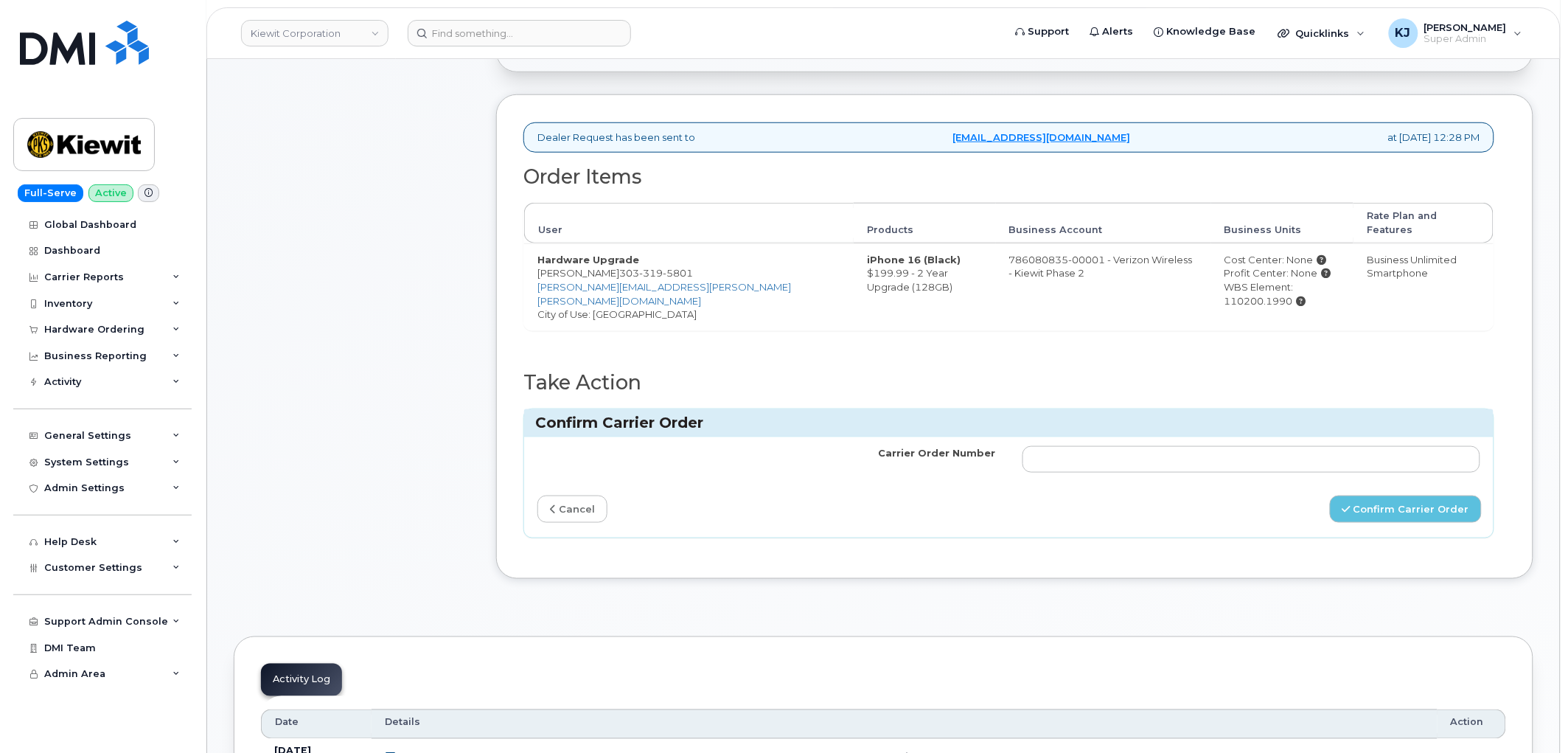
click at [1230, 447] on td at bounding box center [1251, 460] width 485 height 44
click at [1235, 446] on input "Carrier Order Number" at bounding box center [1252, 459] width 459 height 27
paste input "MB1000500683333"
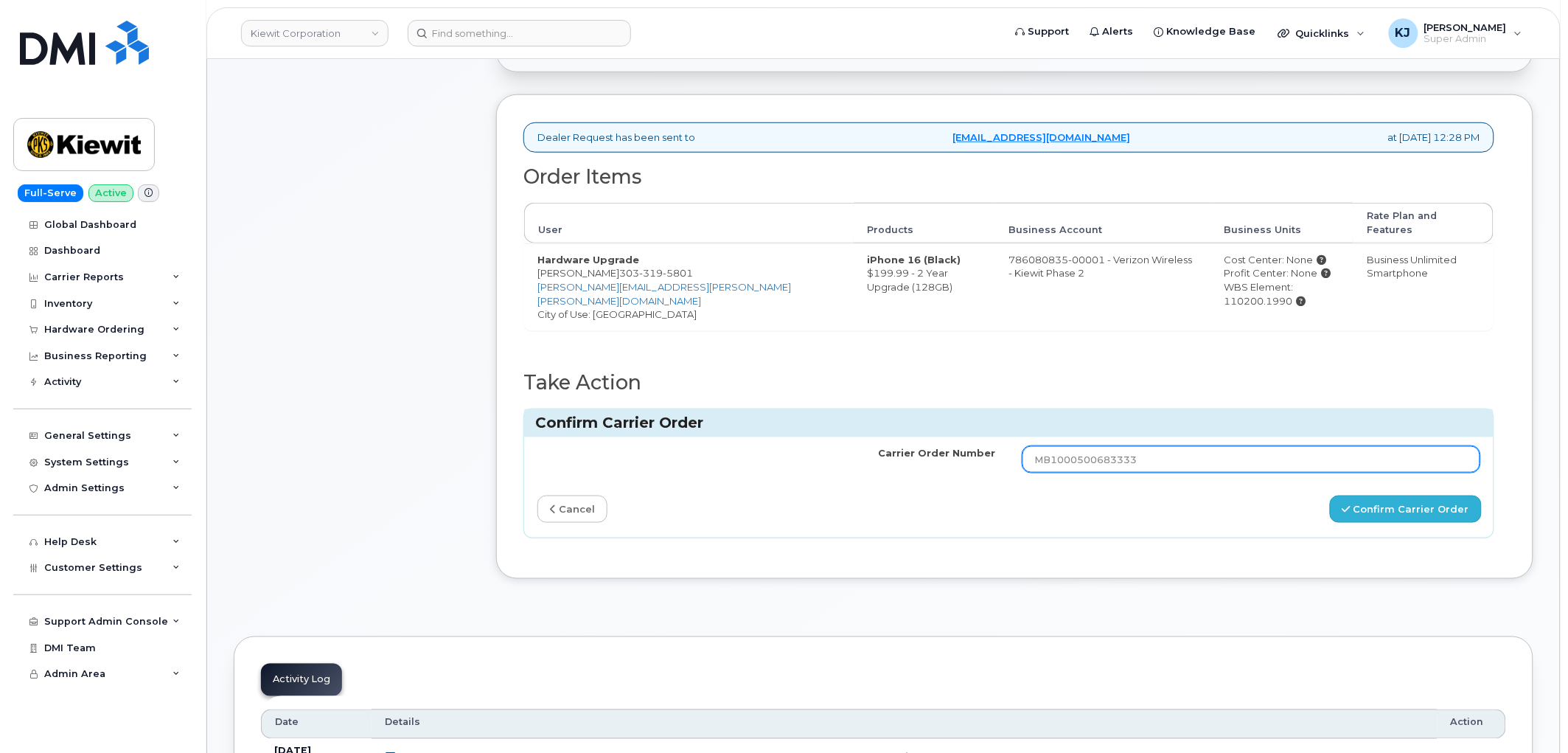
type input "MB1000500683333"
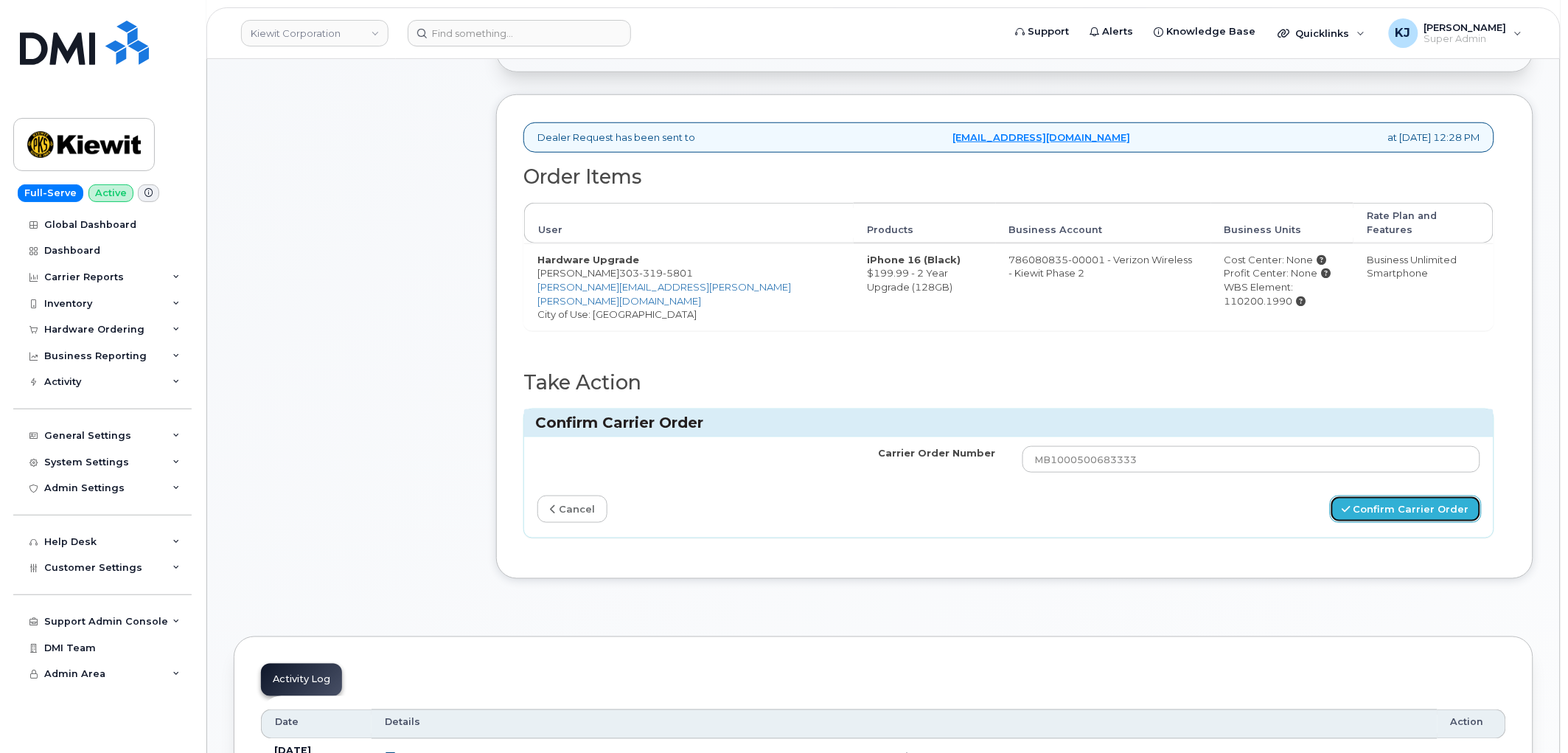
click at [1349, 504] on icon "submit" at bounding box center [1346, 509] width 8 height 9
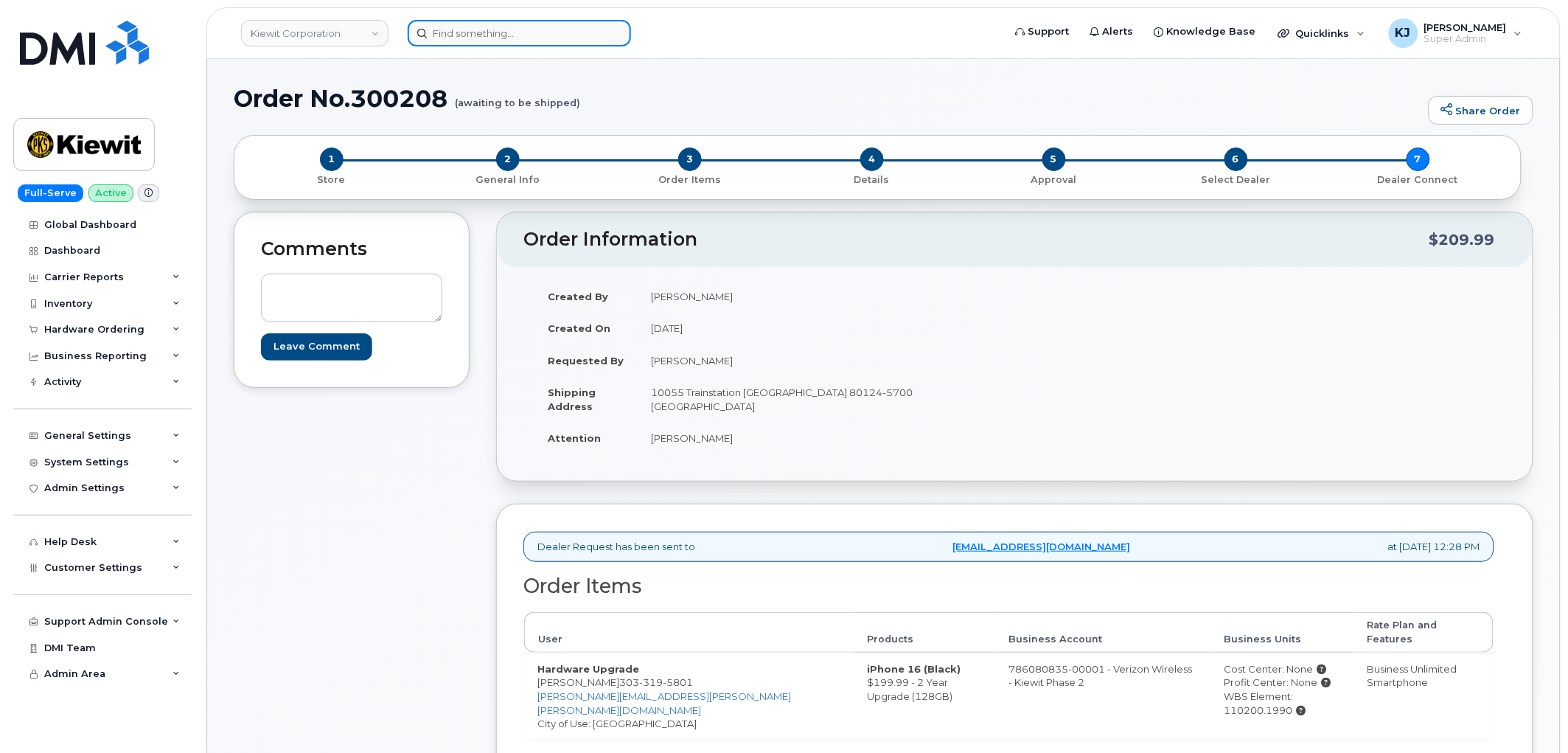
click at [544, 27] on input at bounding box center [520, 33] width 223 height 27
paste input "5019932246"
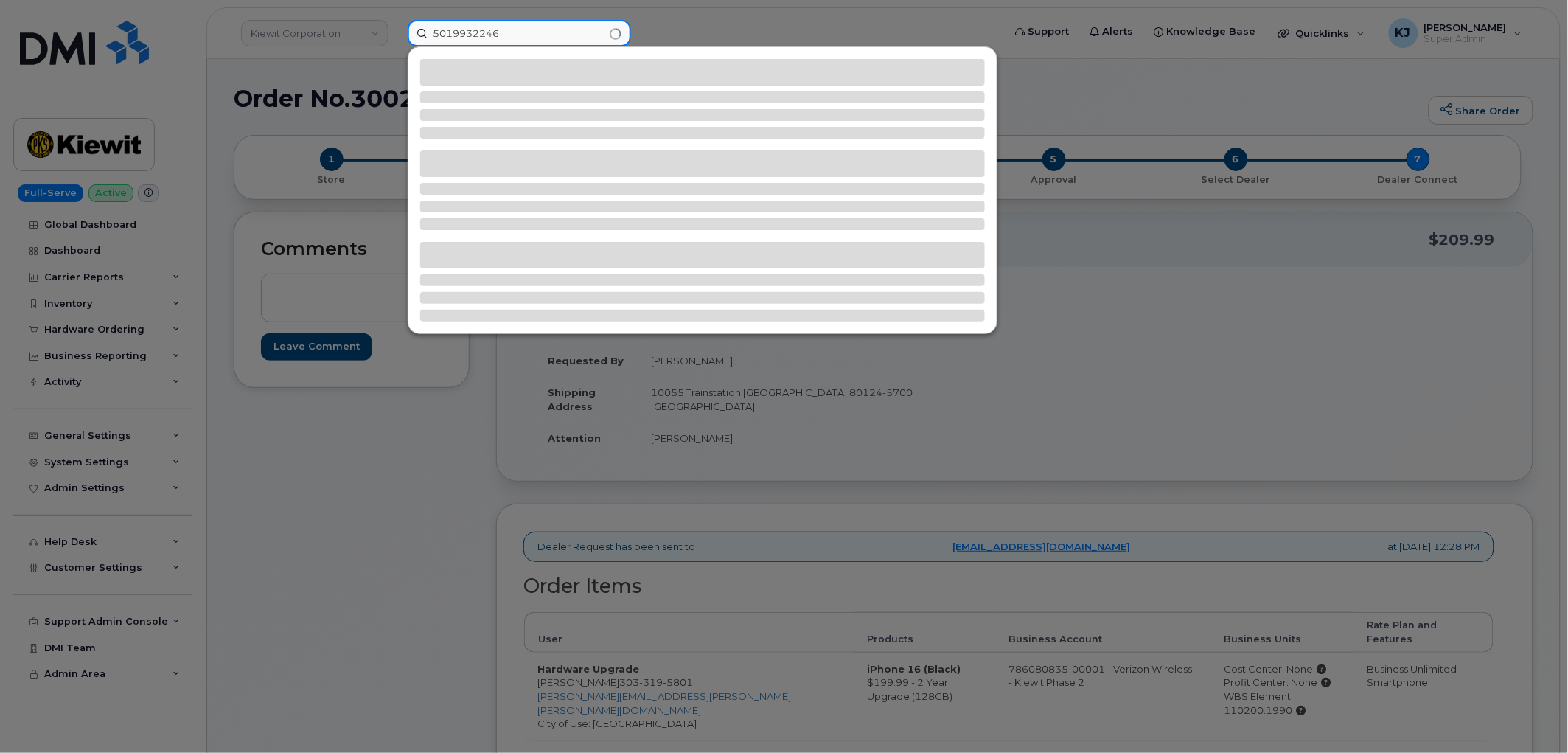
type input "5019932246"
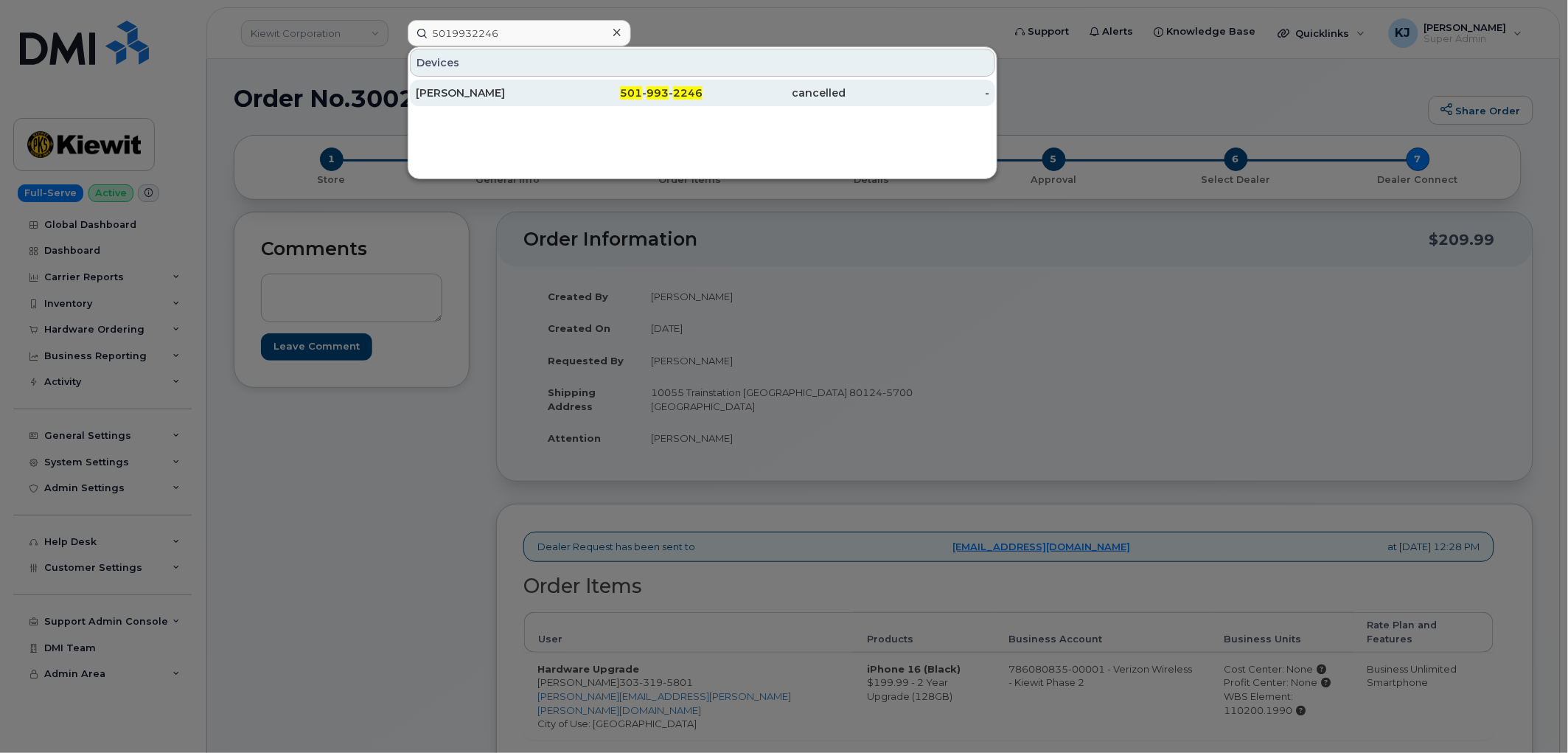
click at [543, 90] on div "[PERSON_NAME]" at bounding box center [488, 93] width 144 height 15
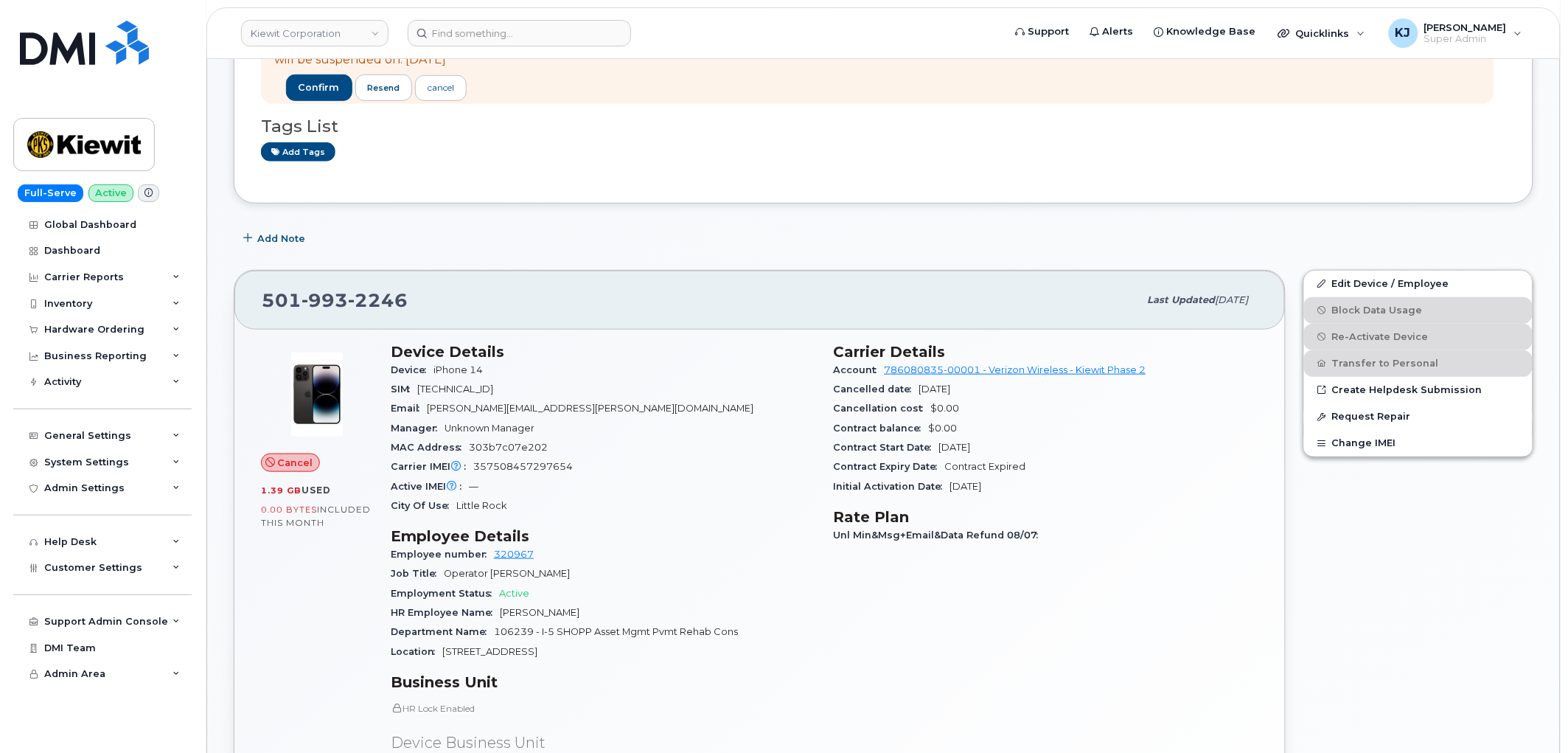
scroll to position [136, 0]
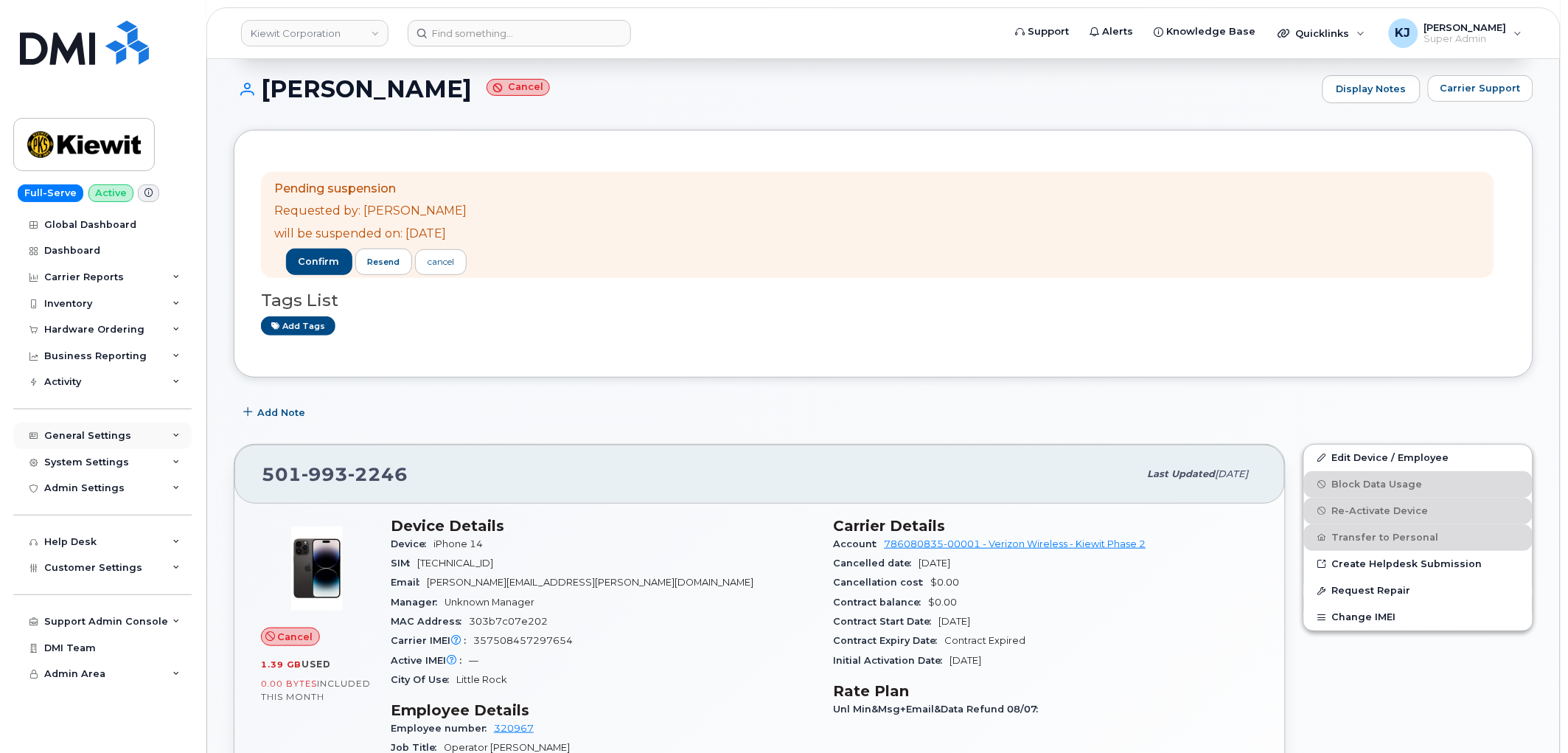
drag, startPoint x: 127, startPoint y: 421, endPoint x: 123, endPoint y: 432, distance: 11.7
click at [127, 421] on div "General Settings My Account Approval Mapping Financial Lead Mapping Locations M…" at bounding box center [103, 422] width 182 height 54
click at [123, 433] on div "General Settings" at bounding box center [88, 436] width 87 height 12
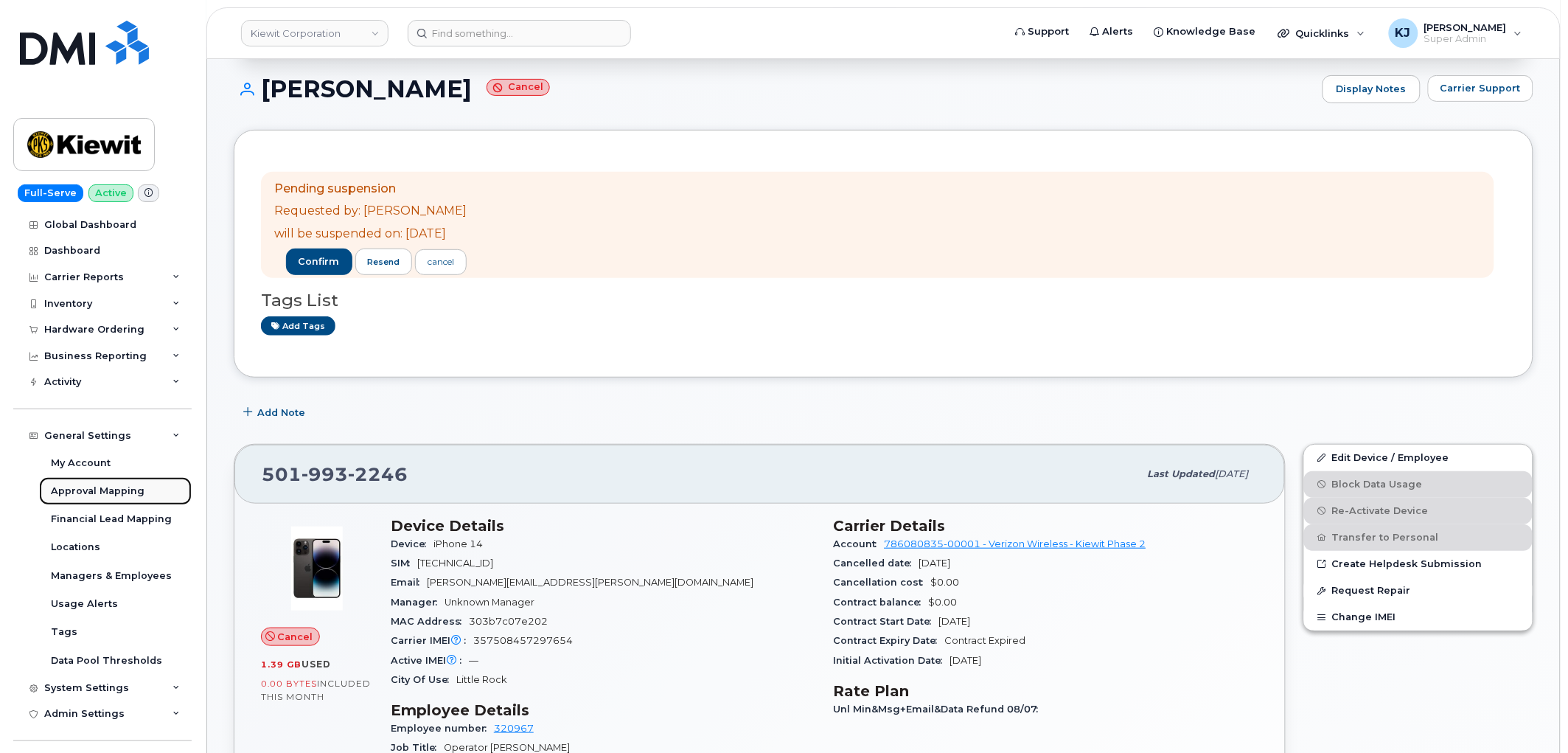
click at [106, 489] on div "Approval Mapping" at bounding box center [97, 492] width 93 height 13
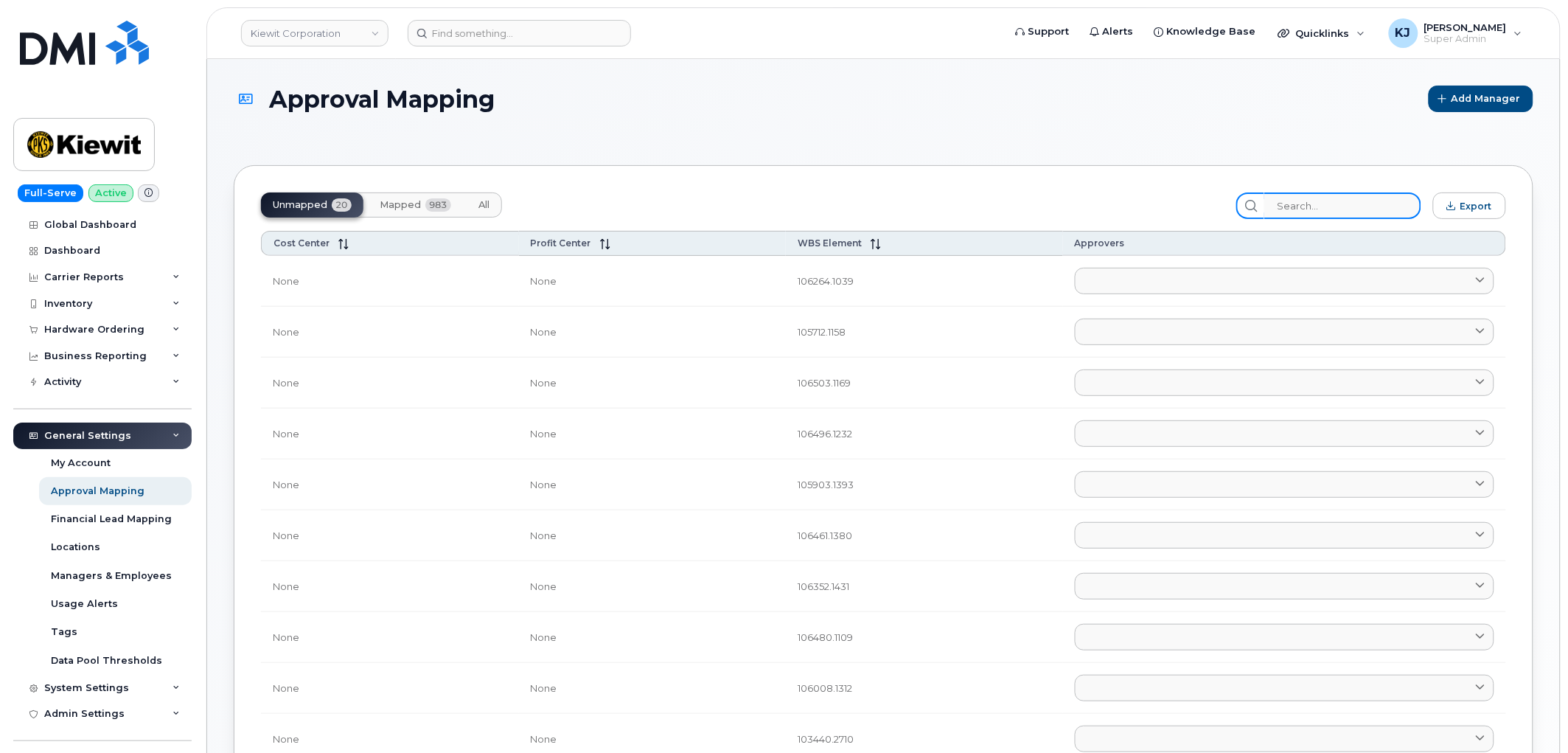
click at [1331, 203] on input "search" at bounding box center [1343, 205] width 157 height 27
paste input "105193"
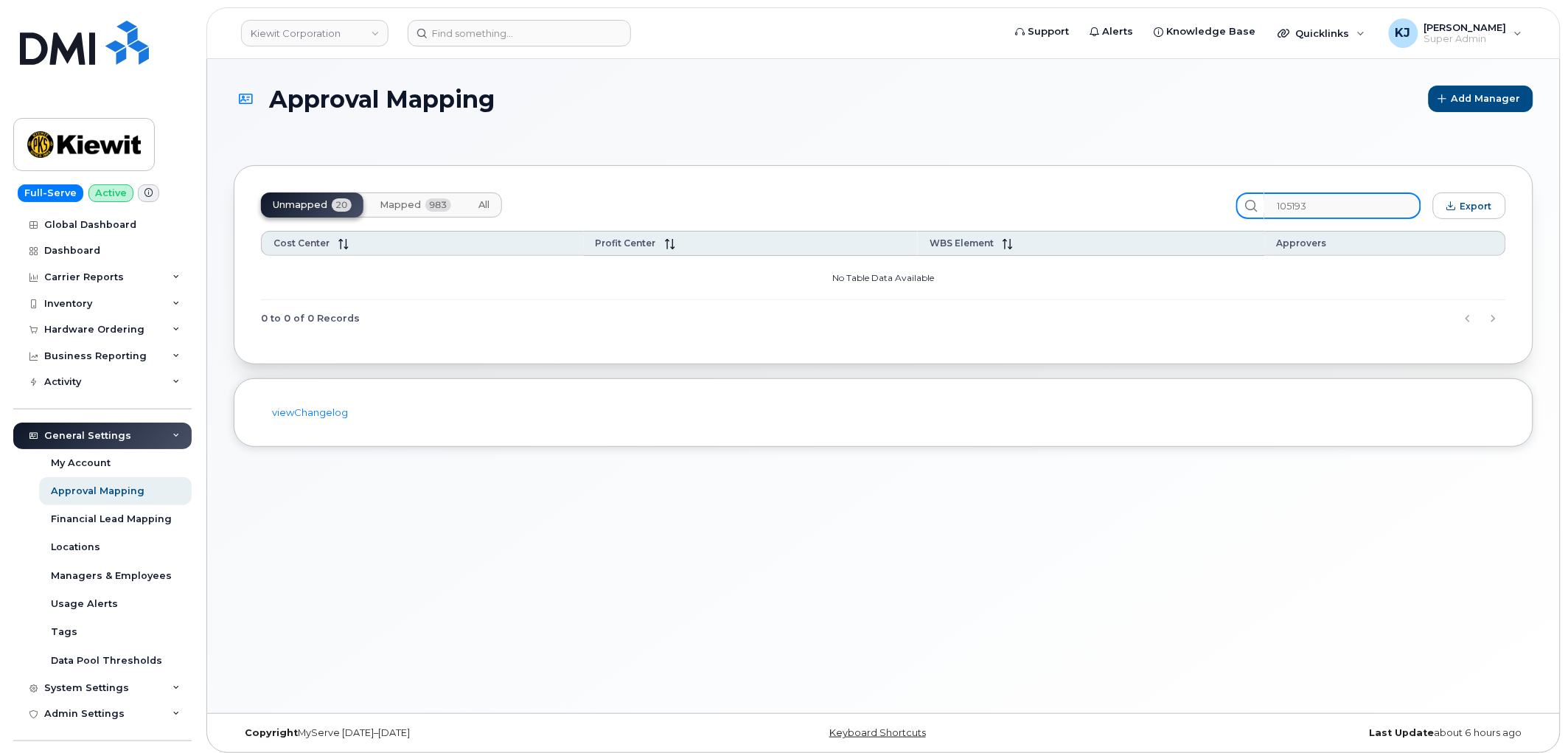
type input "105193"
click at [414, 196] on button "Mapped 983" at bounding box center [415, 204] width 95 height 25
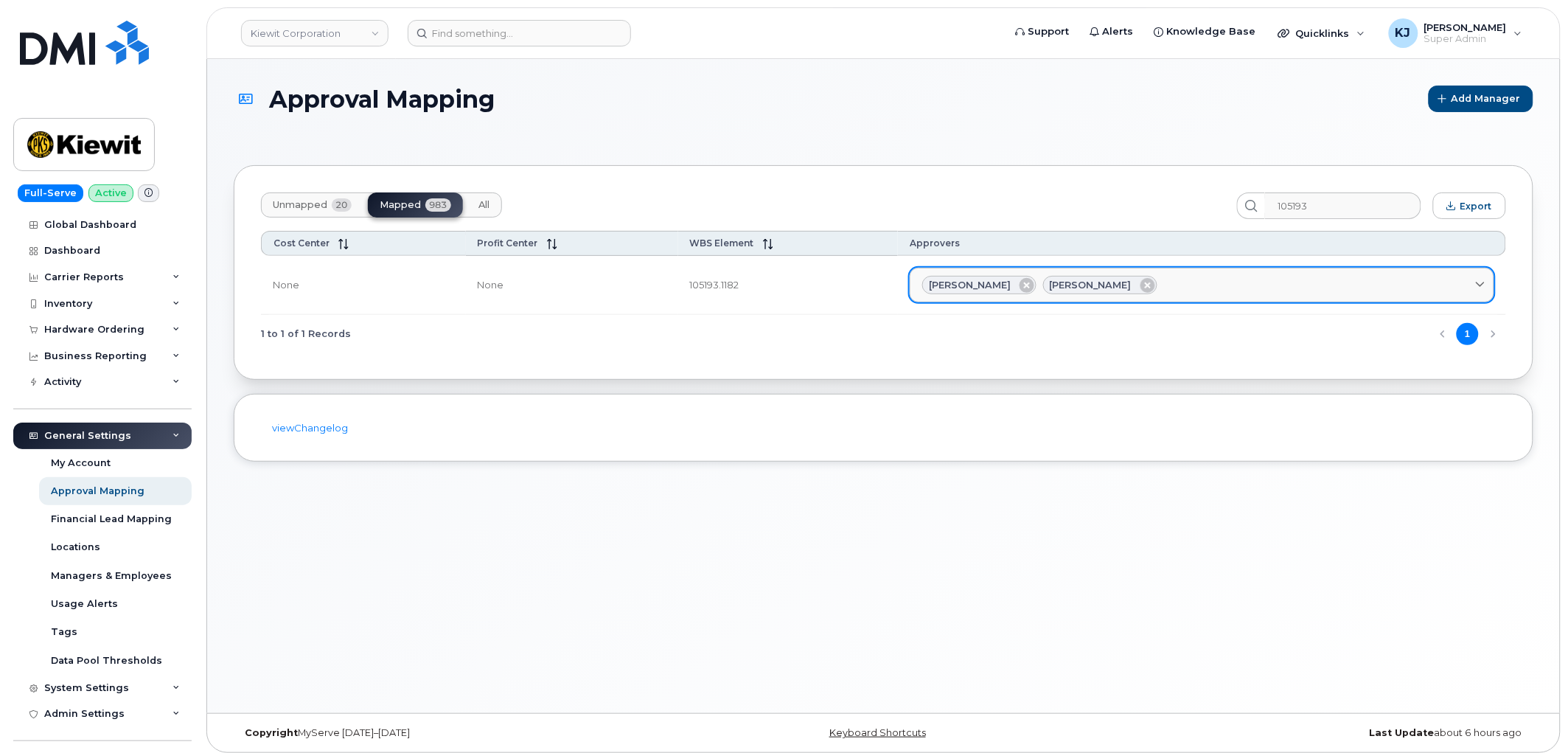
click at [1228, 291] on div "[PERSON_NAME] [PERSON_NAME]" at bounding box center [1202, 285] width 560 height 19
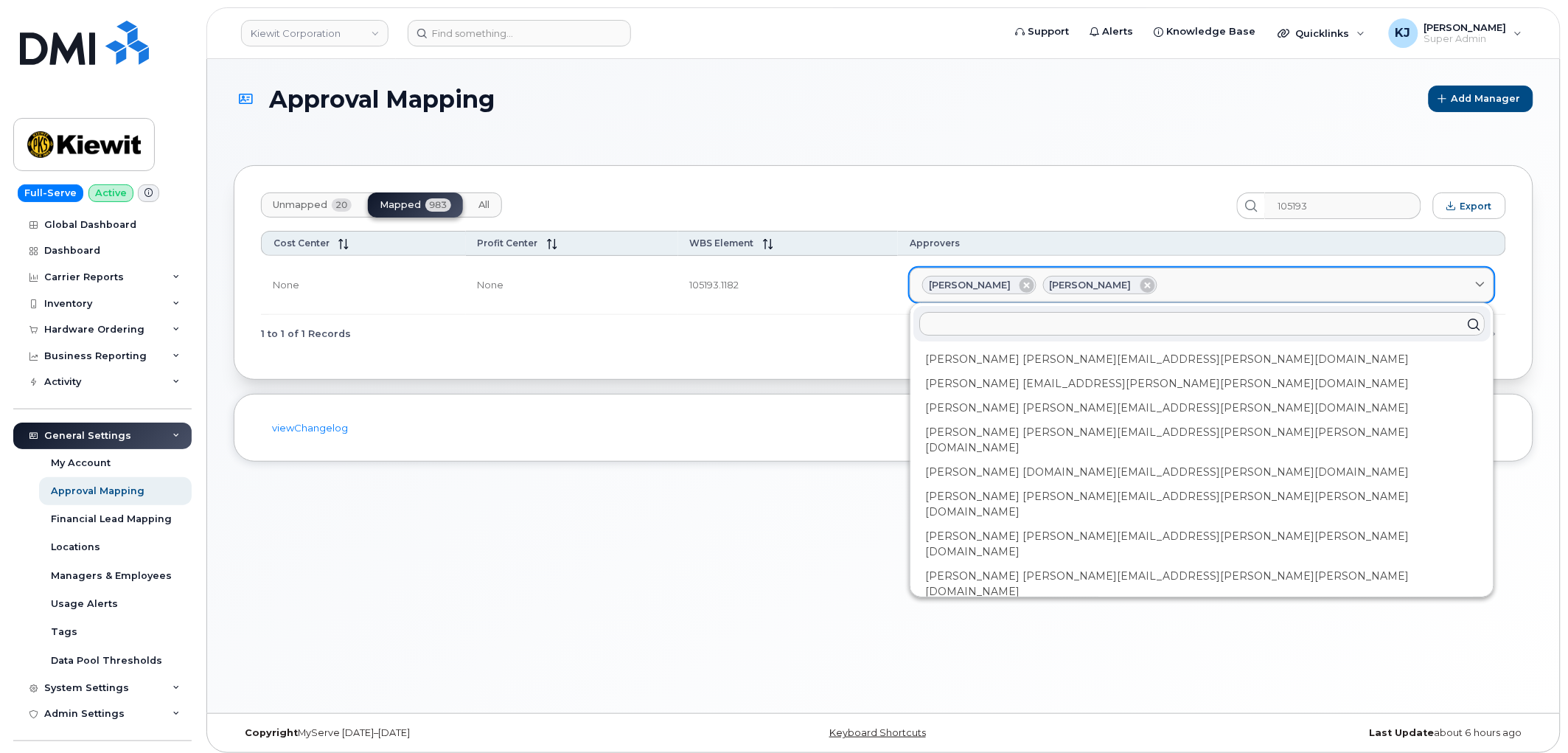
paste input "[PERSON_NAME]"
type input "[PERSON_NAME]"
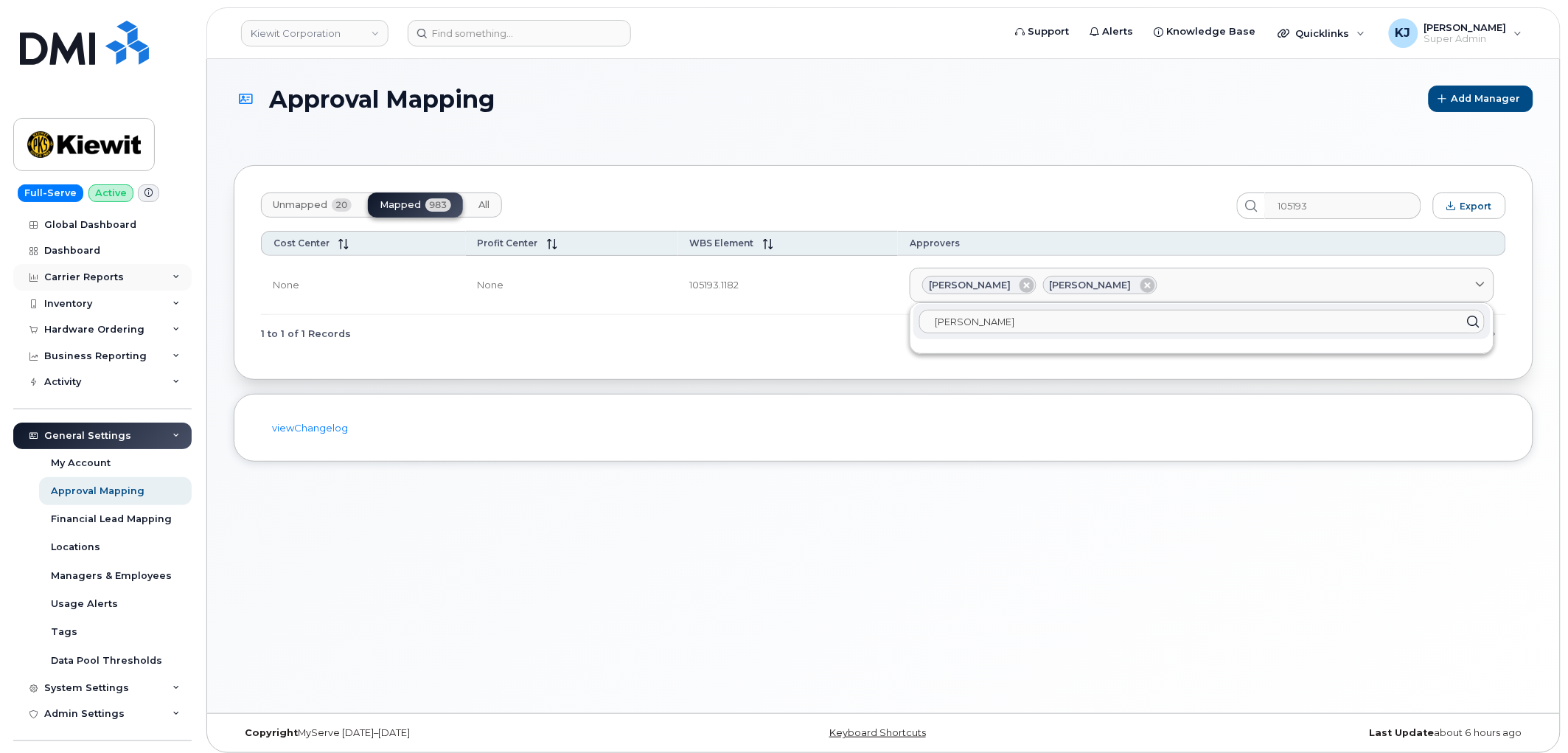
drag, startPoint x: 516, startPoint y: 274, endPoint x: 158, endPoint y: 285, distance: 358.2
click at [207, 285] on div "[PERSON_NAME] Corporation Support Alerts Knowledge Base Quicklinks Suspend / Ca…" at bounding box center [883, 386] width 1353 height 654
